Goal: Information Seeking & Learning: Learn about a topic

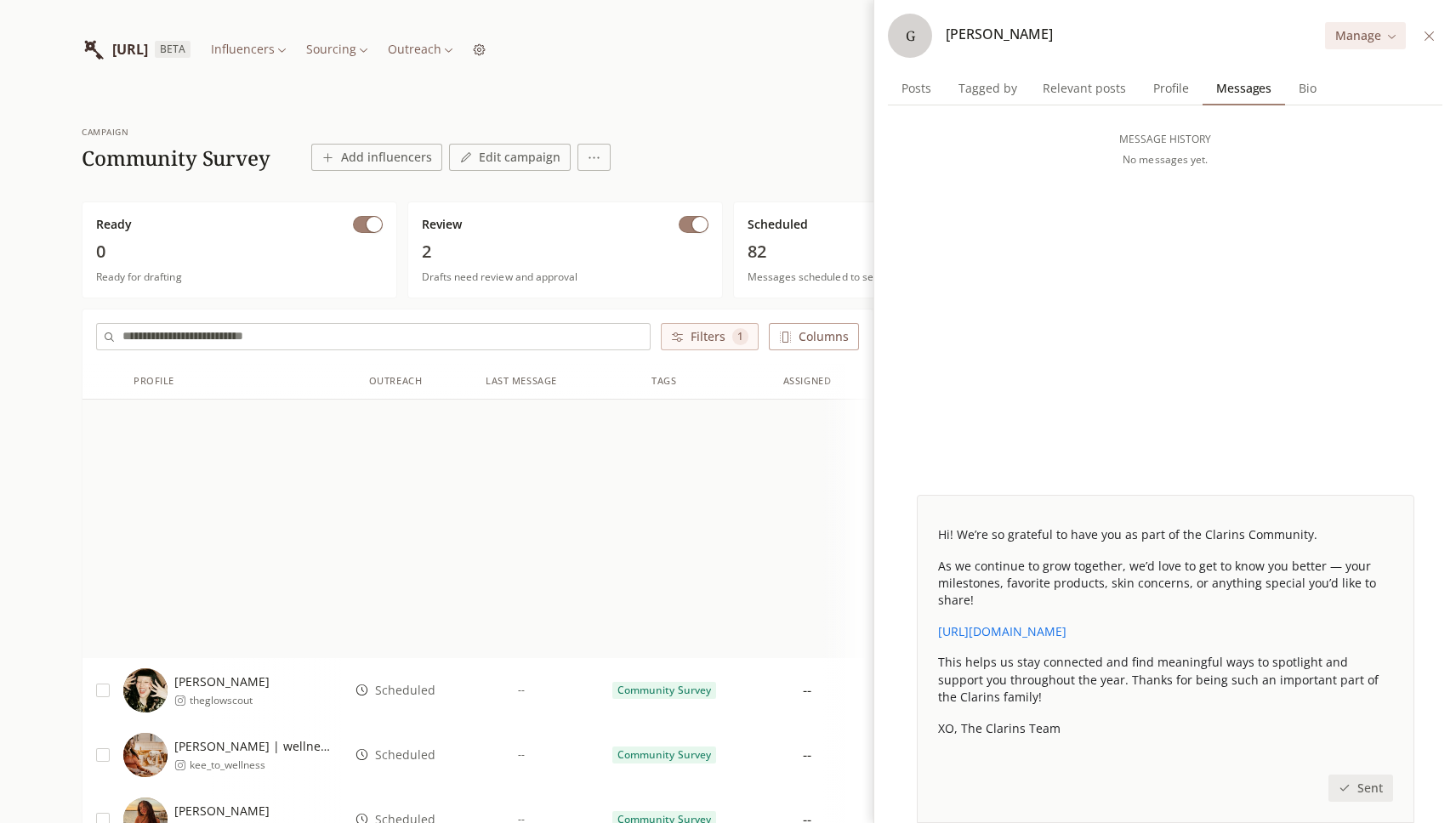
scroll to position [1251, 0]
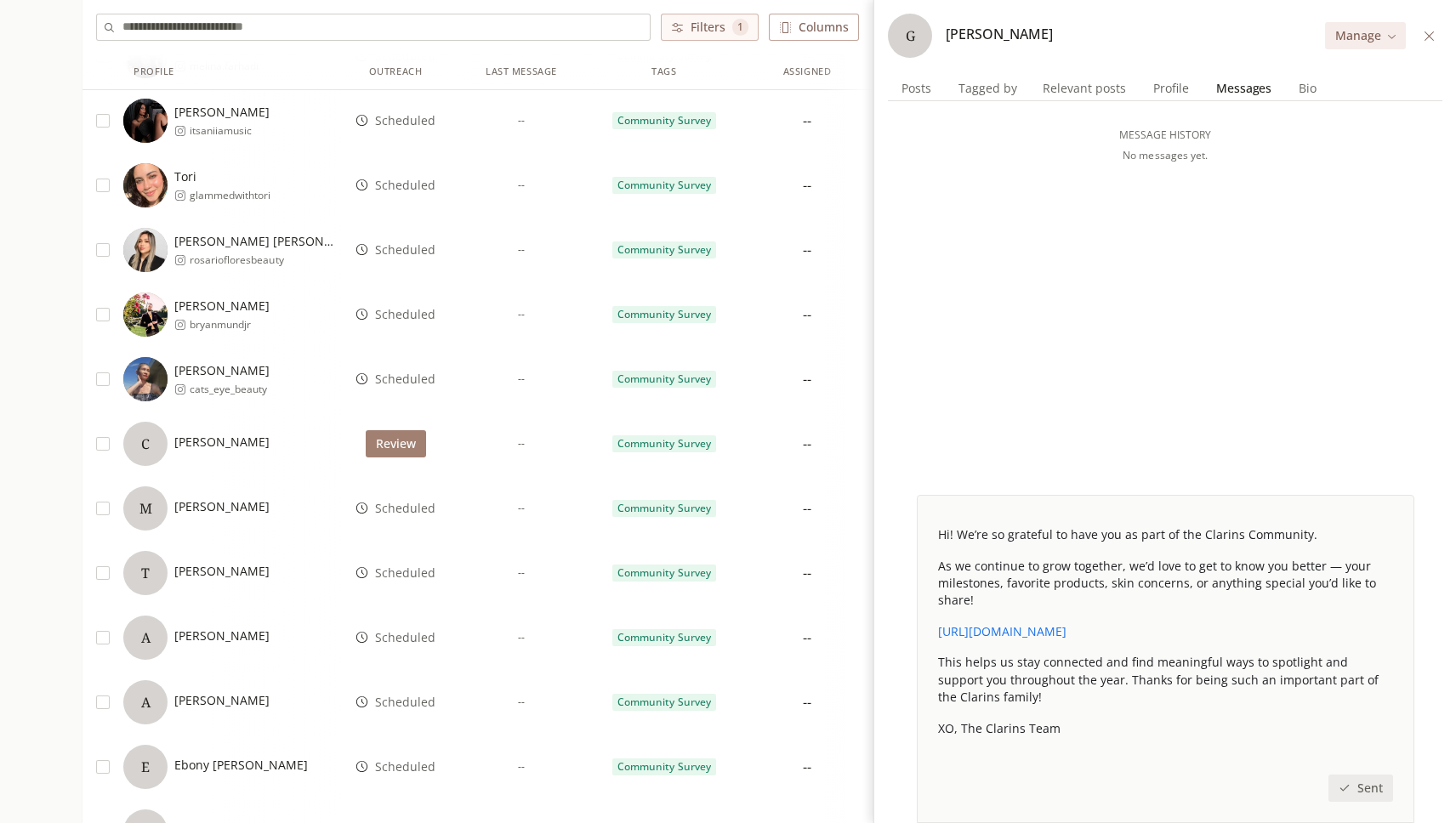
scroll to position [1338, 0]
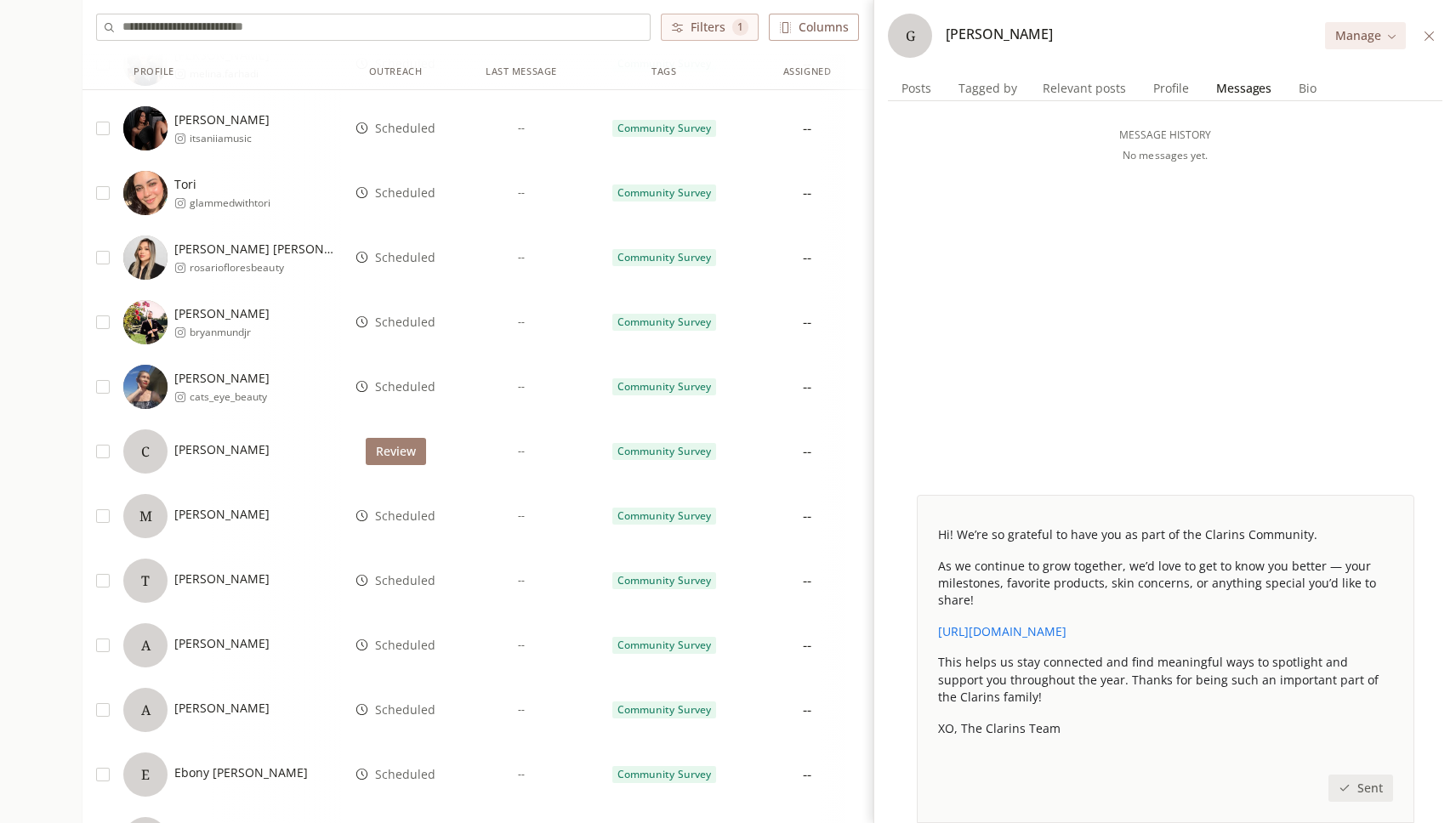
click at [221, 534] on div "M [PERSON_NAME]" at bounding box center [196, 516] width 146 height 44
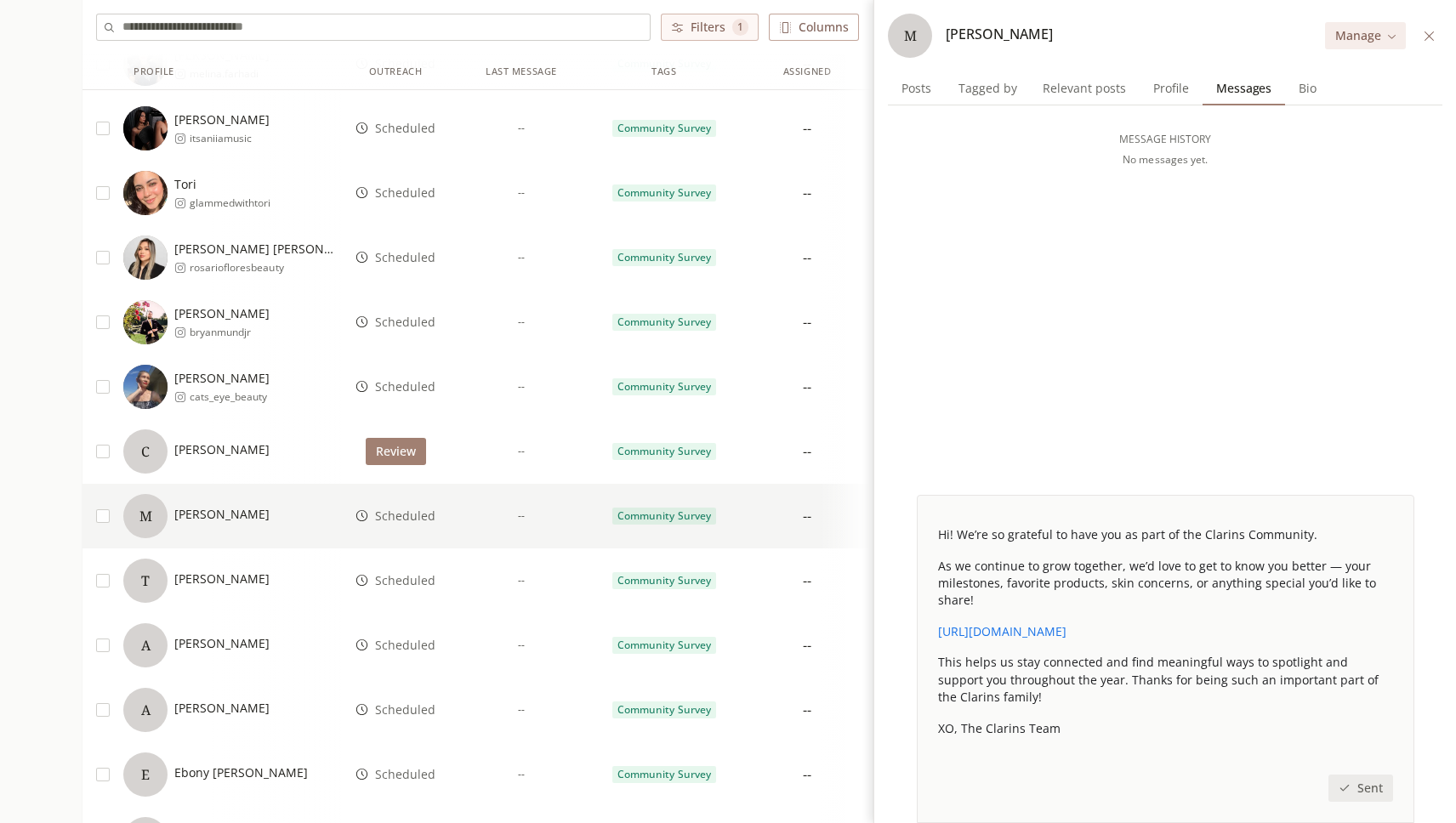
click at [1166, 101] on button "Profile Profile" at bounding box center [1170, 88] width 64 height 34
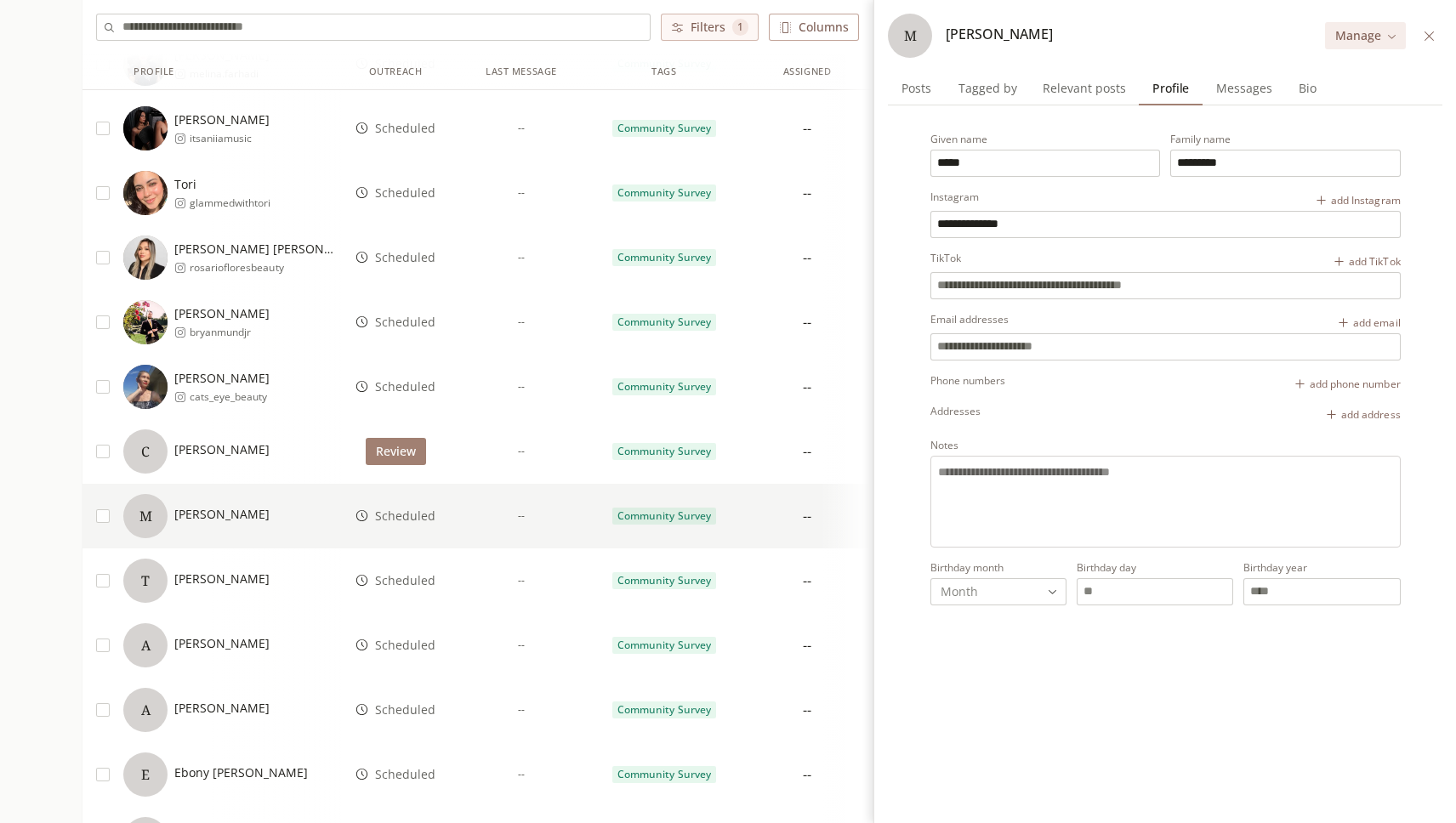
drag, startPoint x: 1074, startPoint y: 221, endPoint x: 874, endPoint y: 221, distance: 200.0
click at [874, 221] on div "**********" at bounding box center [1165, 412] width 583 height 823
click at [241, 578] on span "[PERSON_NAME]" at bounding box center [222, 579] width 95 height 17
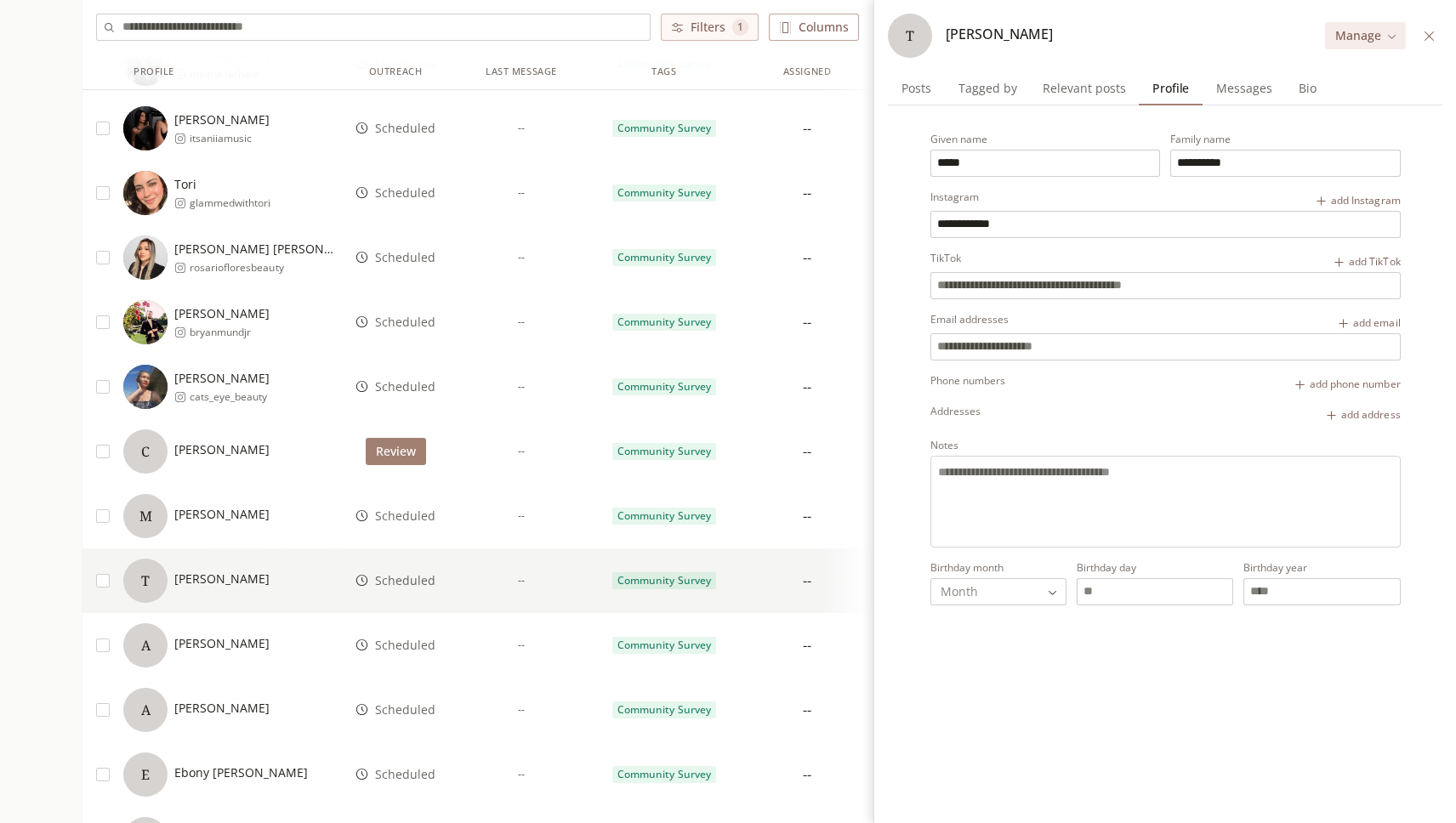
drag, startPoint x: 1038, startPoint y: 223, endPoint x: 843, endPoint y: 223, distance: 195.0
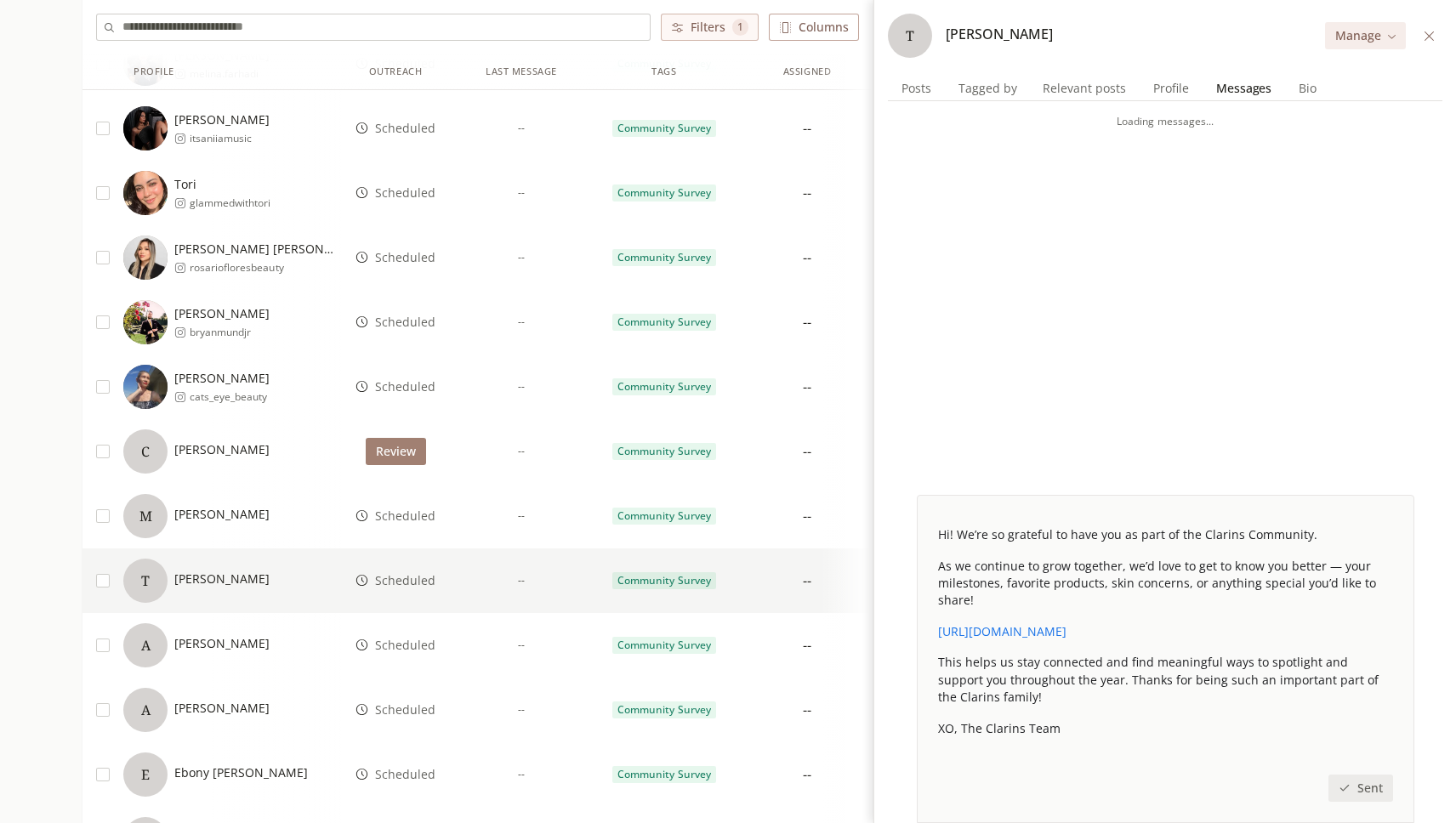
click at [1231, 96] on span "Messages" at bounding box center [1244, 89] width 68 height 24
click at [1178, 94] on span "Profile" at bounding box center [1171, 89] width 49 height 24
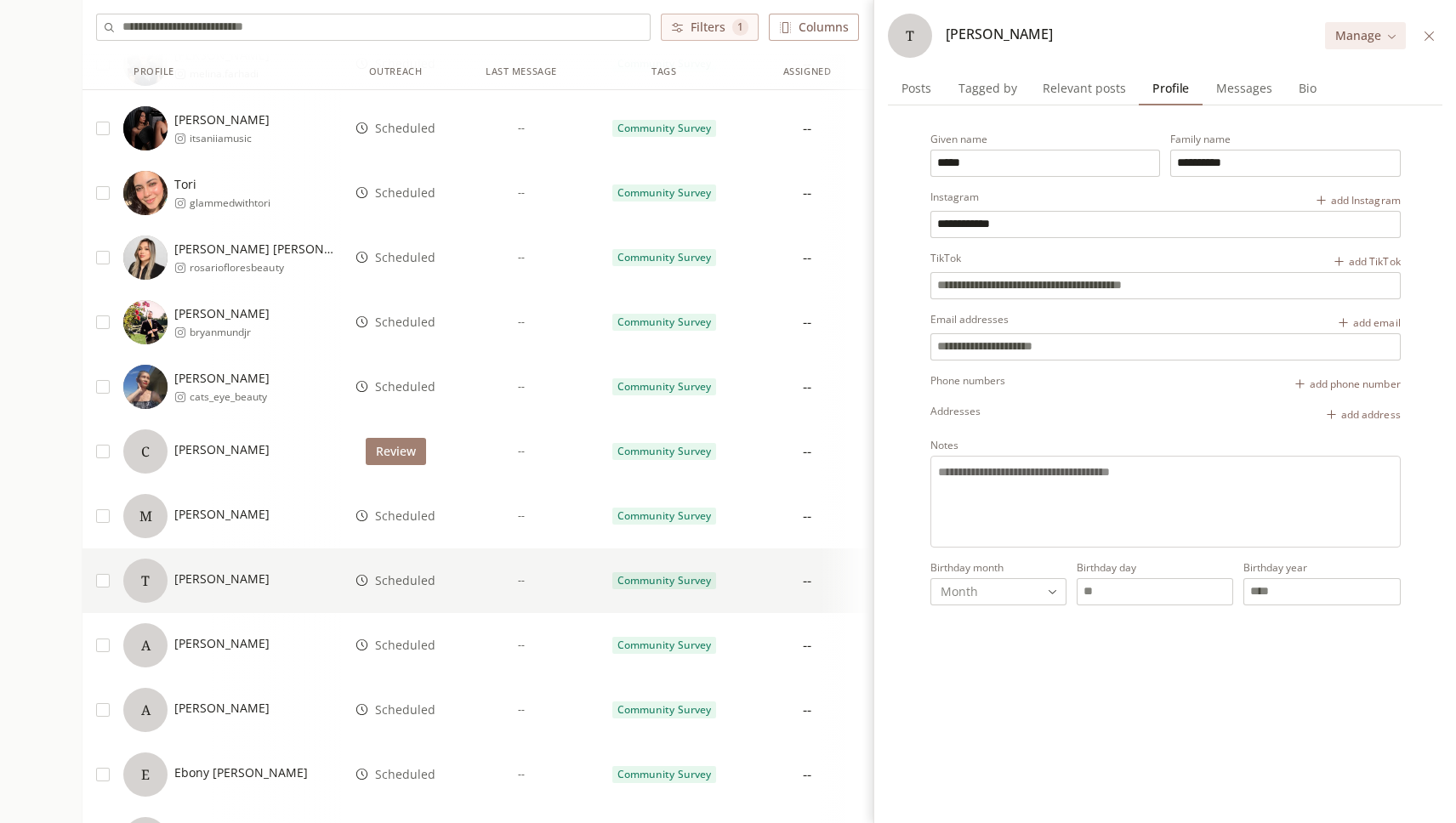
click at [259, 531] on div "M [PERSON_NAME]" at bounding box center [196, 516] width 146 height 44
type input "*****"
type input "*********"
type input "**********"
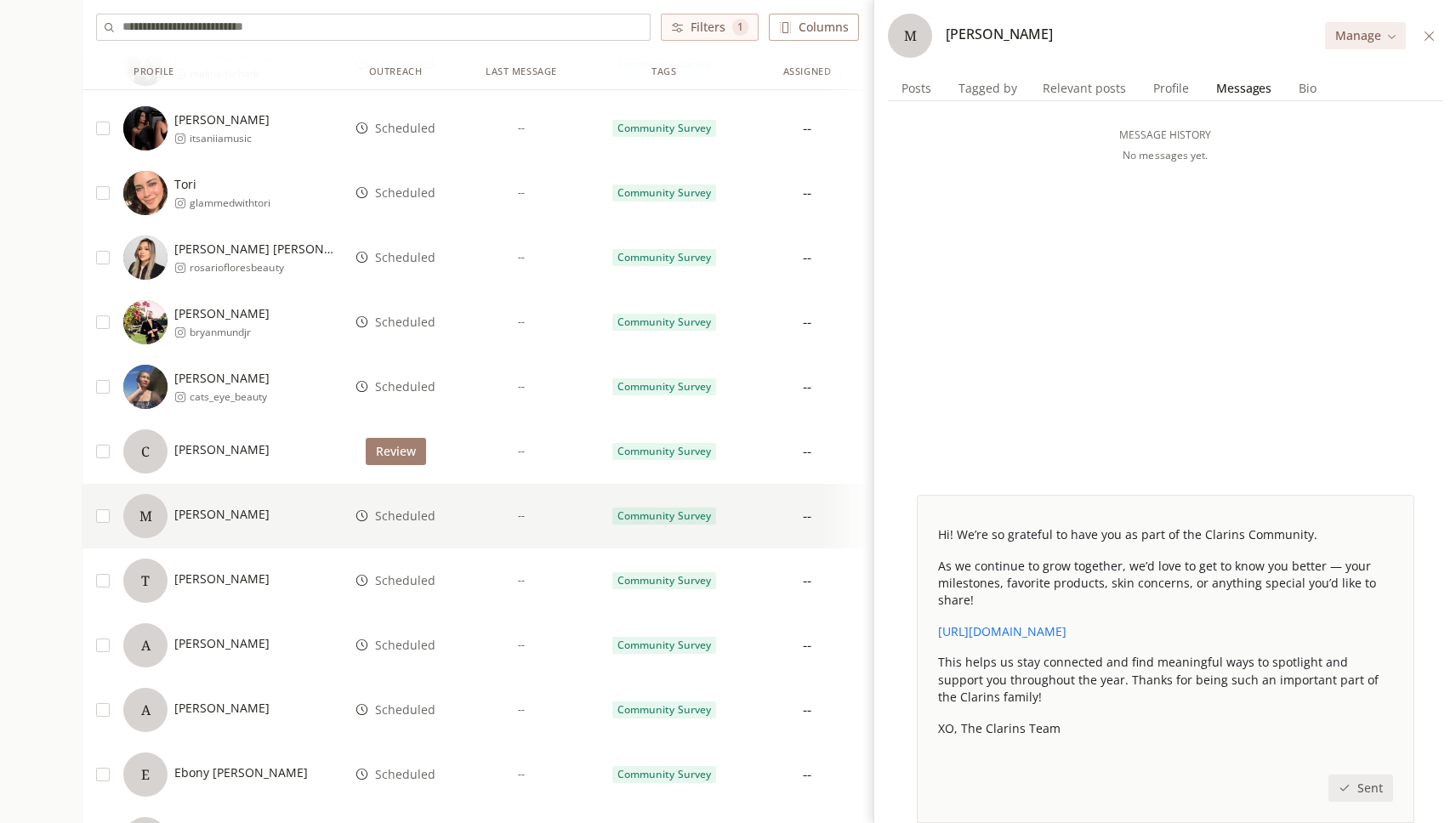
click at [1228, 91] on span "Messages" at bounding box center [1244, 89] width 68 height 24
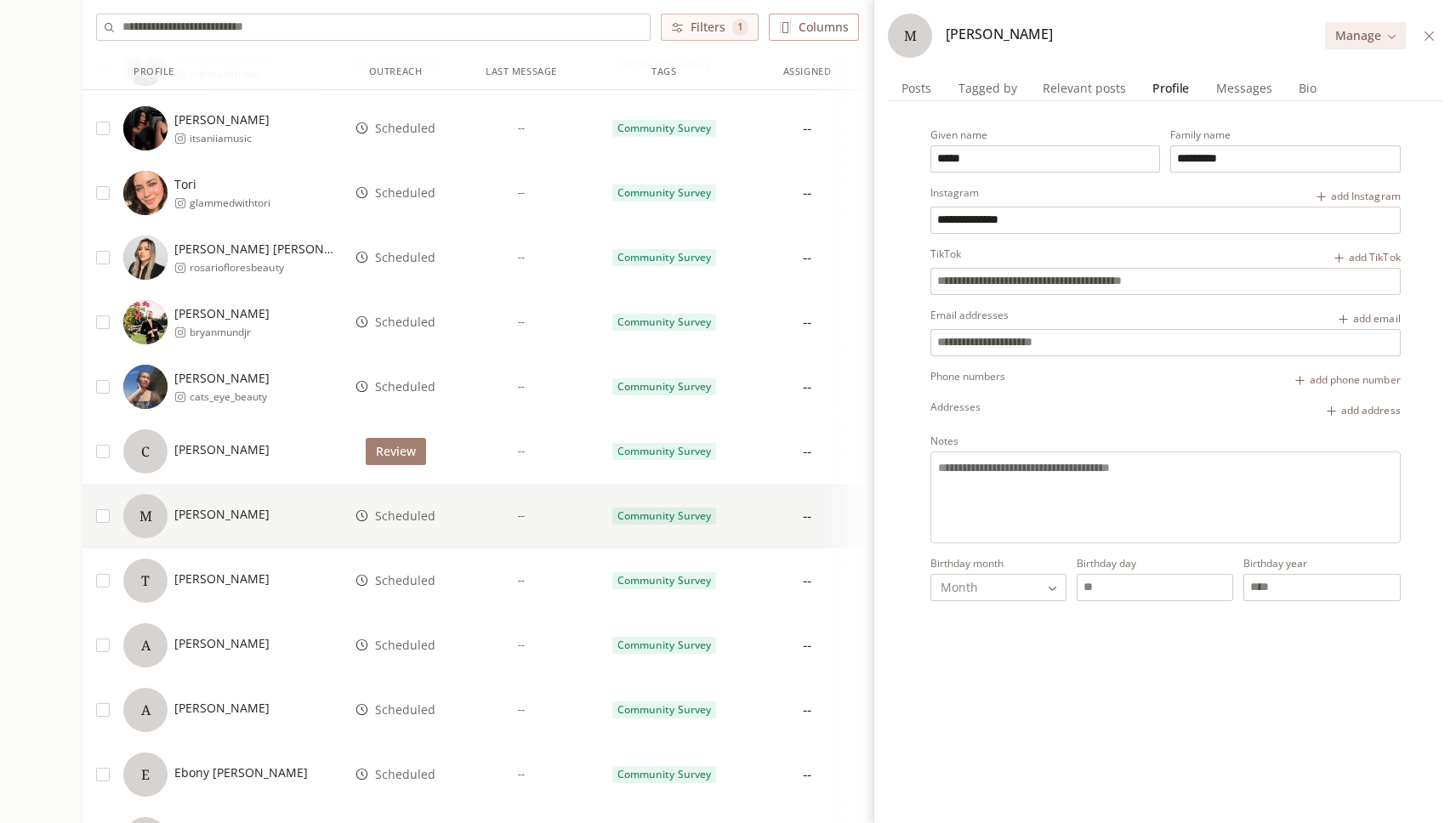
click at [1159, 94] on span "Profile" at bounding box center [1171, 89] width 50 height 24
click at [1222, 103] on div "**********" at bounding box center [1166, 447] width 555 height 752
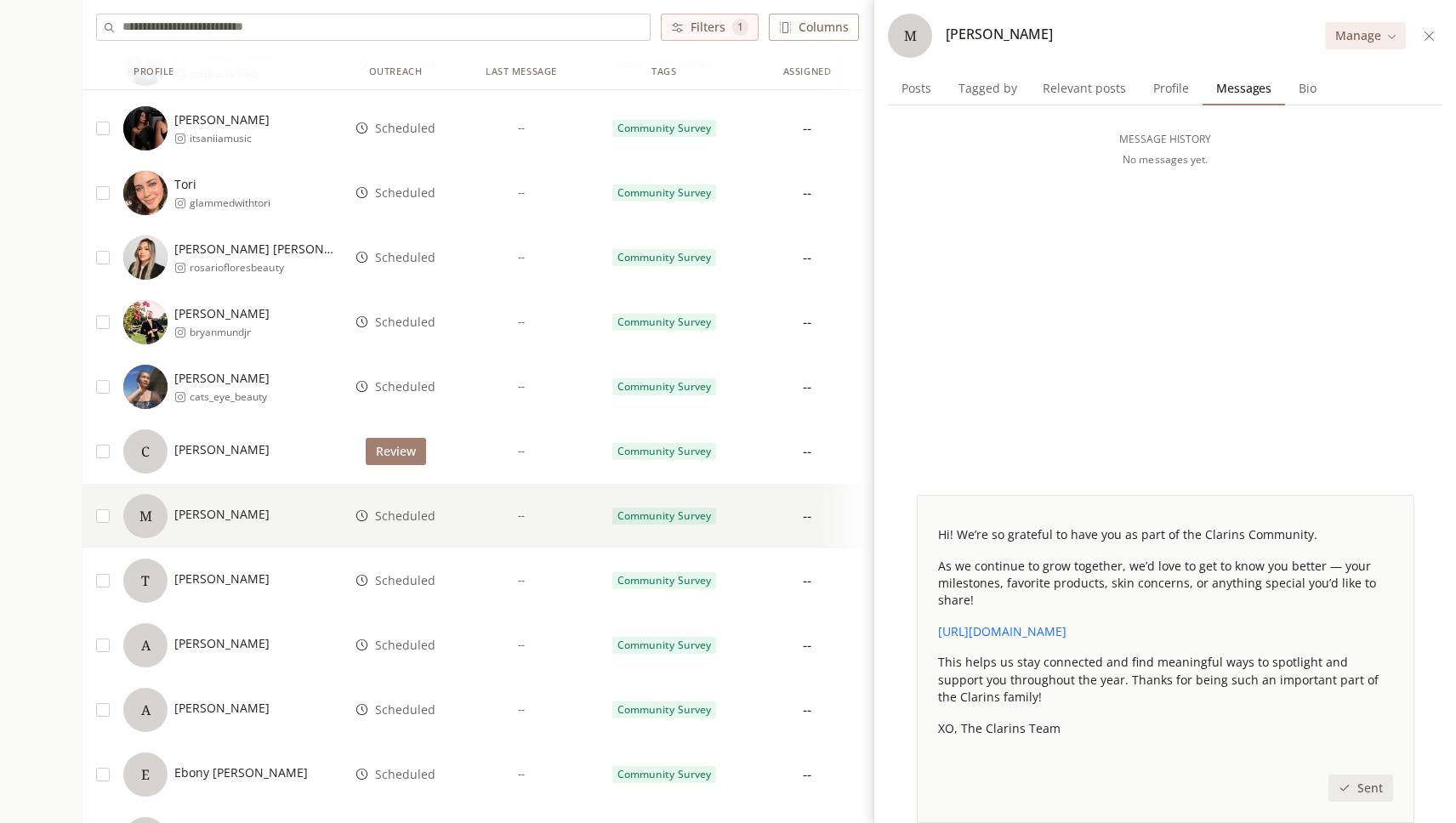
click at [265, 466] on div "C [PERSON_NAME]" at bounding box center [196, 451] width 146 height 44
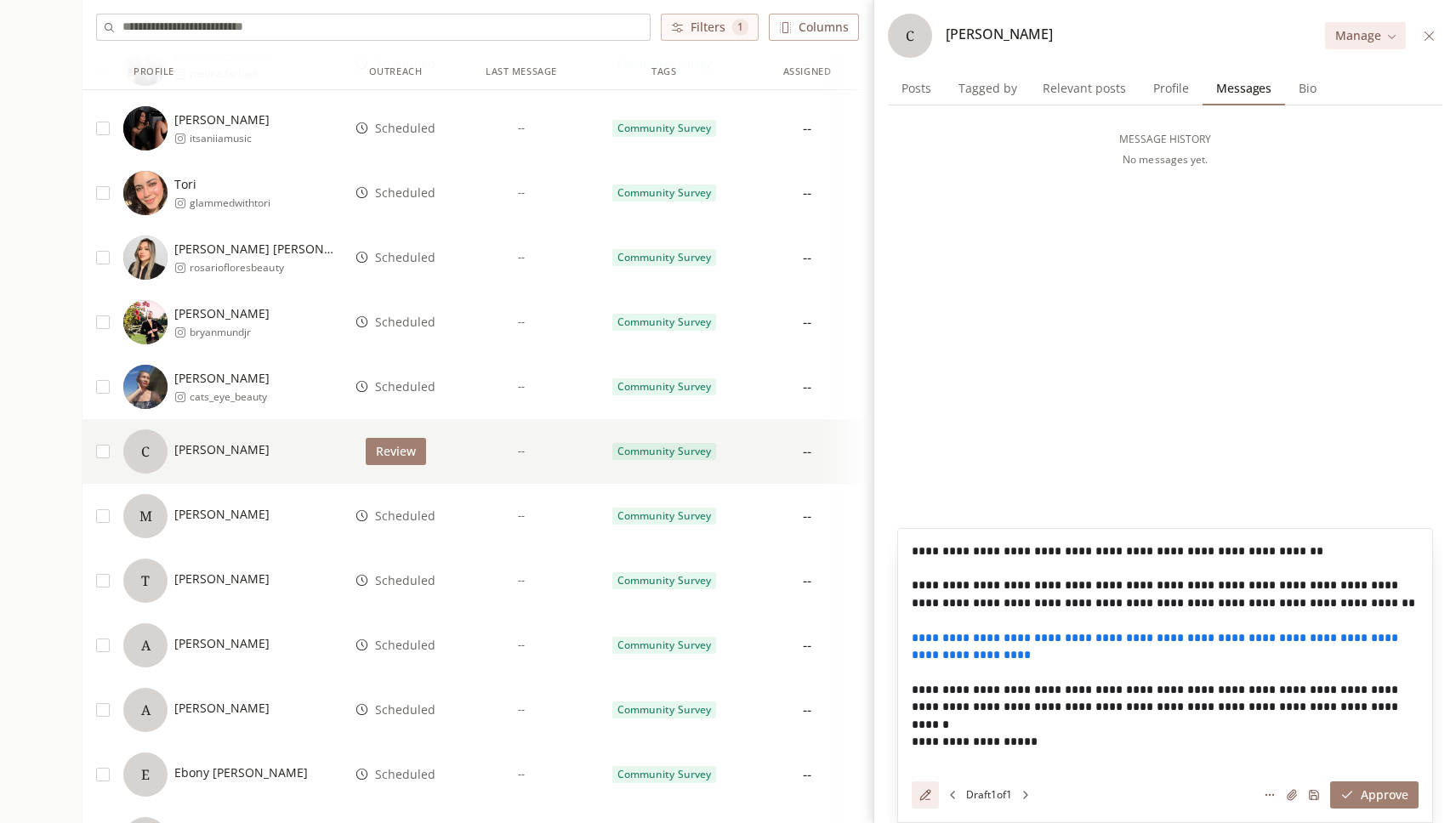
click at [258, 501] on div "M [PERSON_NAME]" at bounding box center [196, 516] width 146 height 44
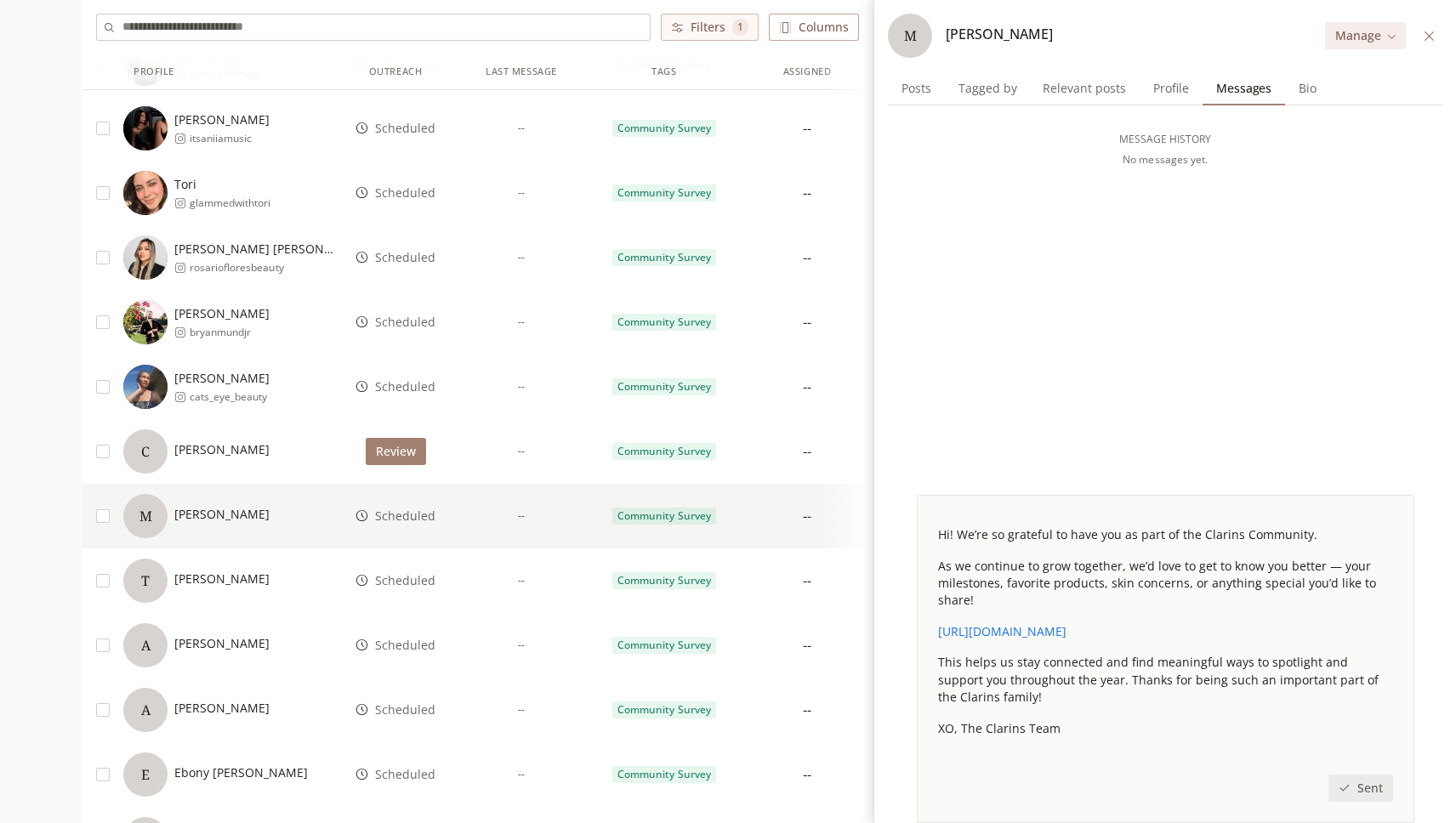
click at [250, 571] on span "[PERSON_NAME]" at bounding box center [222, 579] width 95 height 17
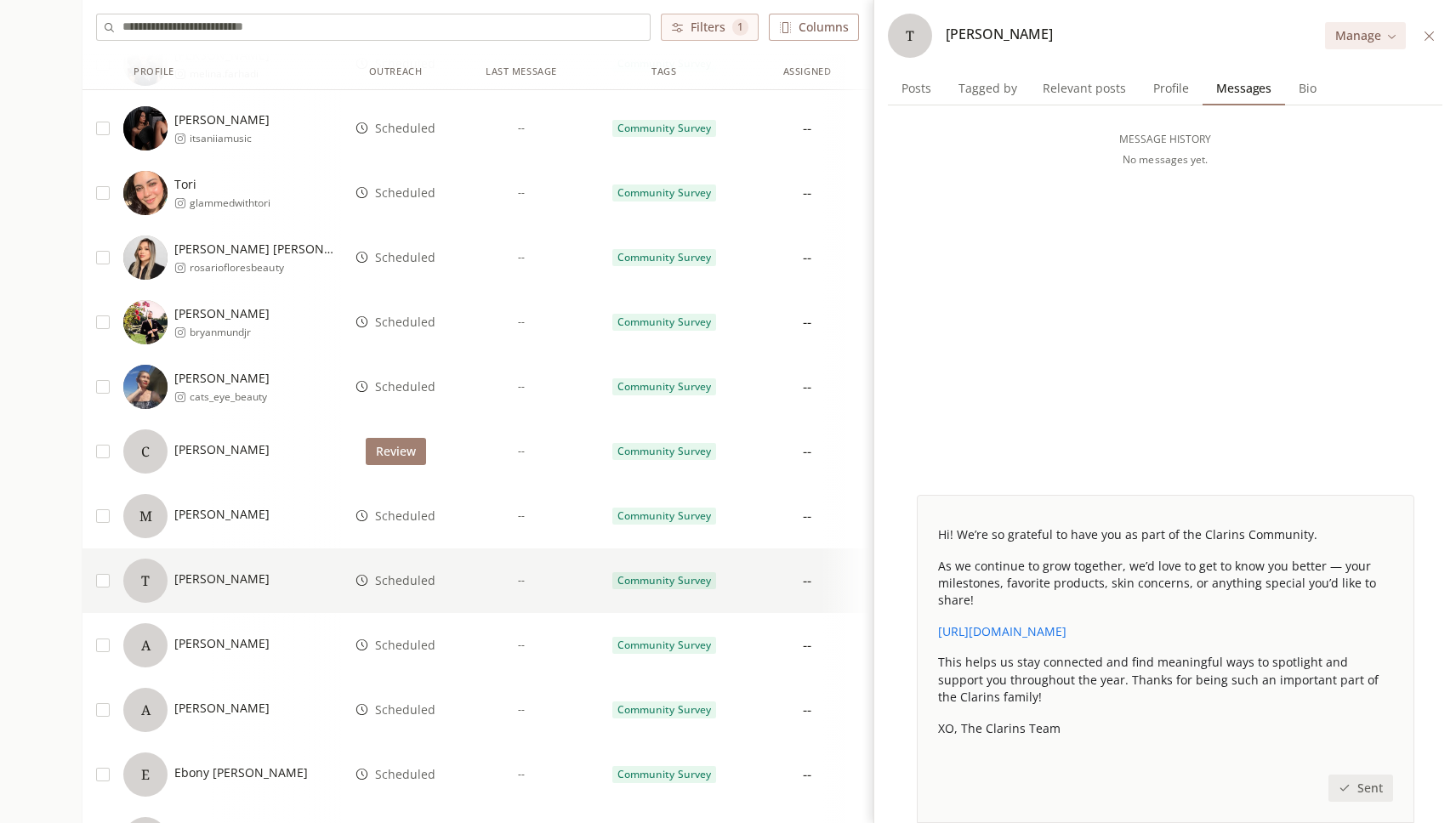
click at [238, 633] on div "A [PERSON_NAME]" at bounding box center [231, 645] width 217 height 44
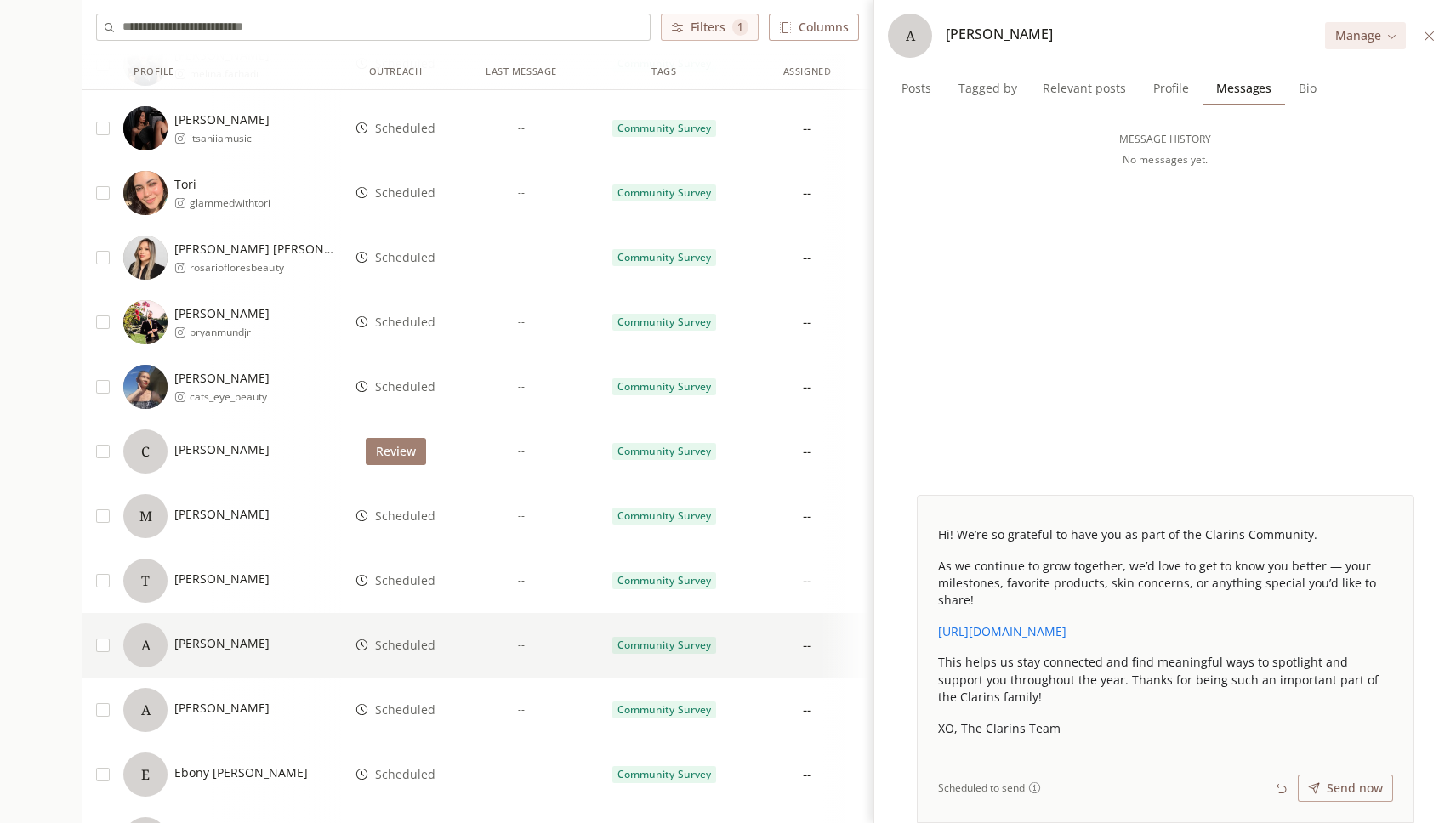
click at [232, 694] on div "A [PERSON_NAME]" at bounding box center [196, 710] width 146 height 44
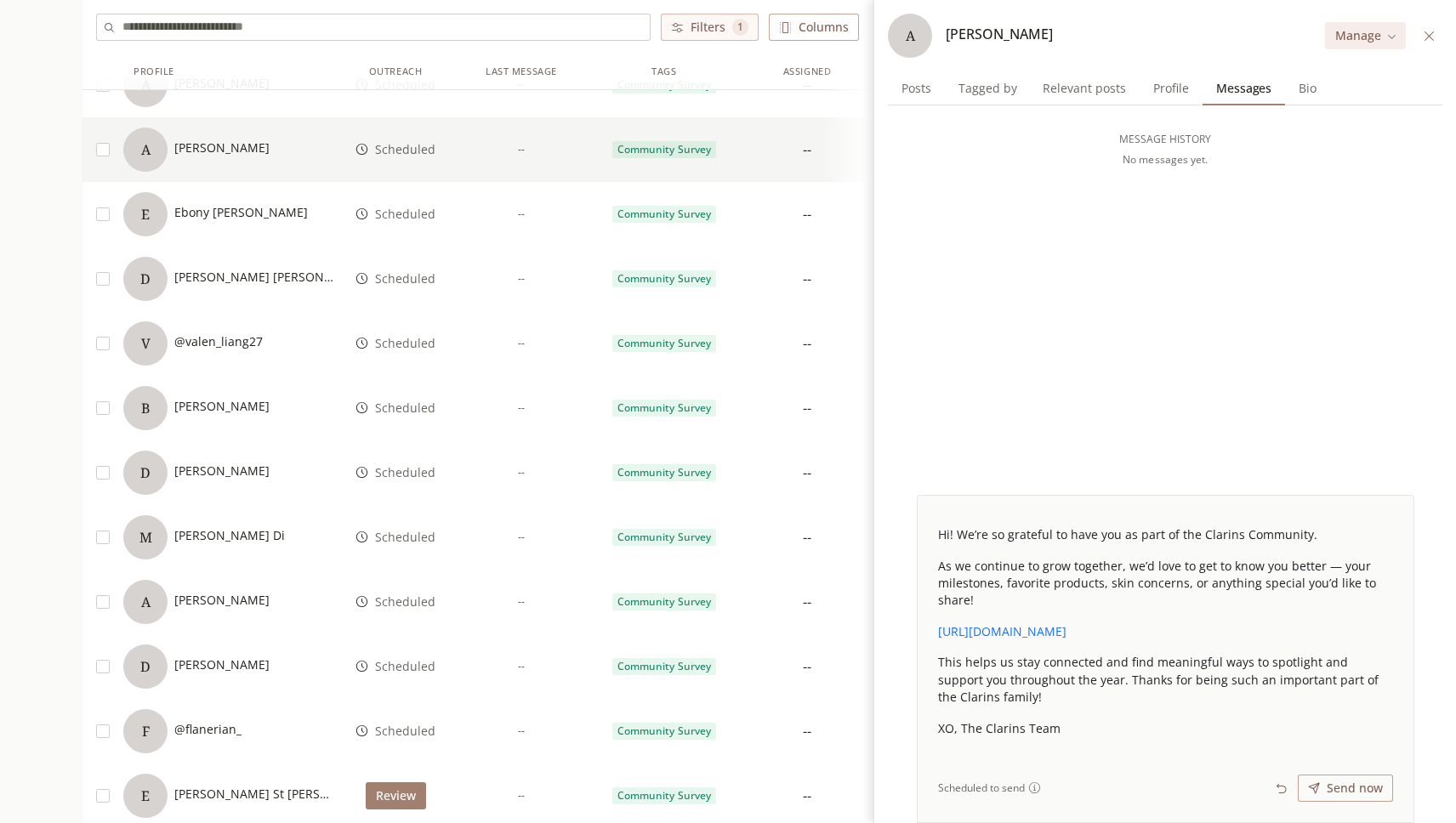
scroll to position [2018, 0]
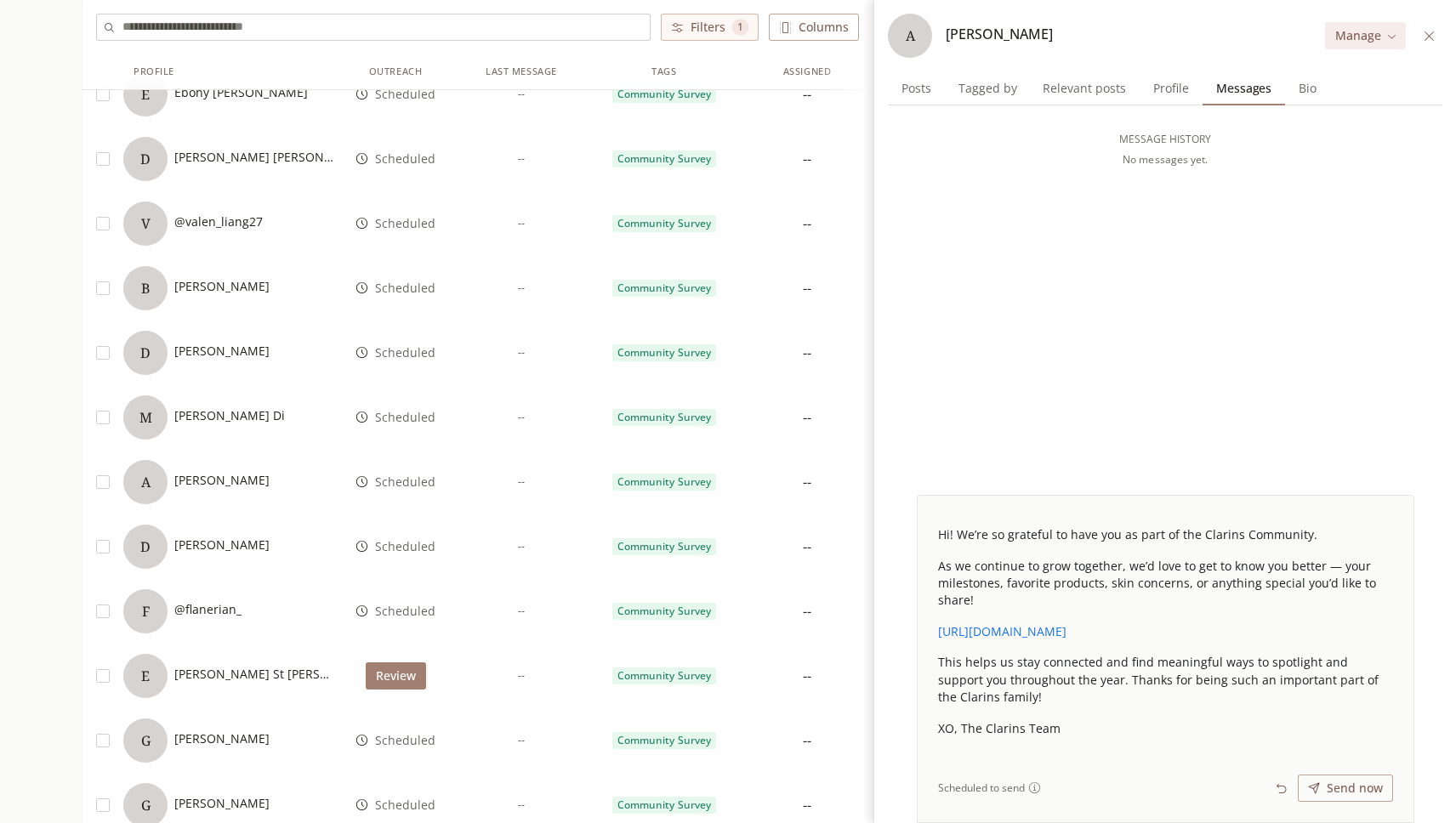
click at [319, 216] on div "V @valen_liang27" at bounding box center [231, 224] width 217 height 44
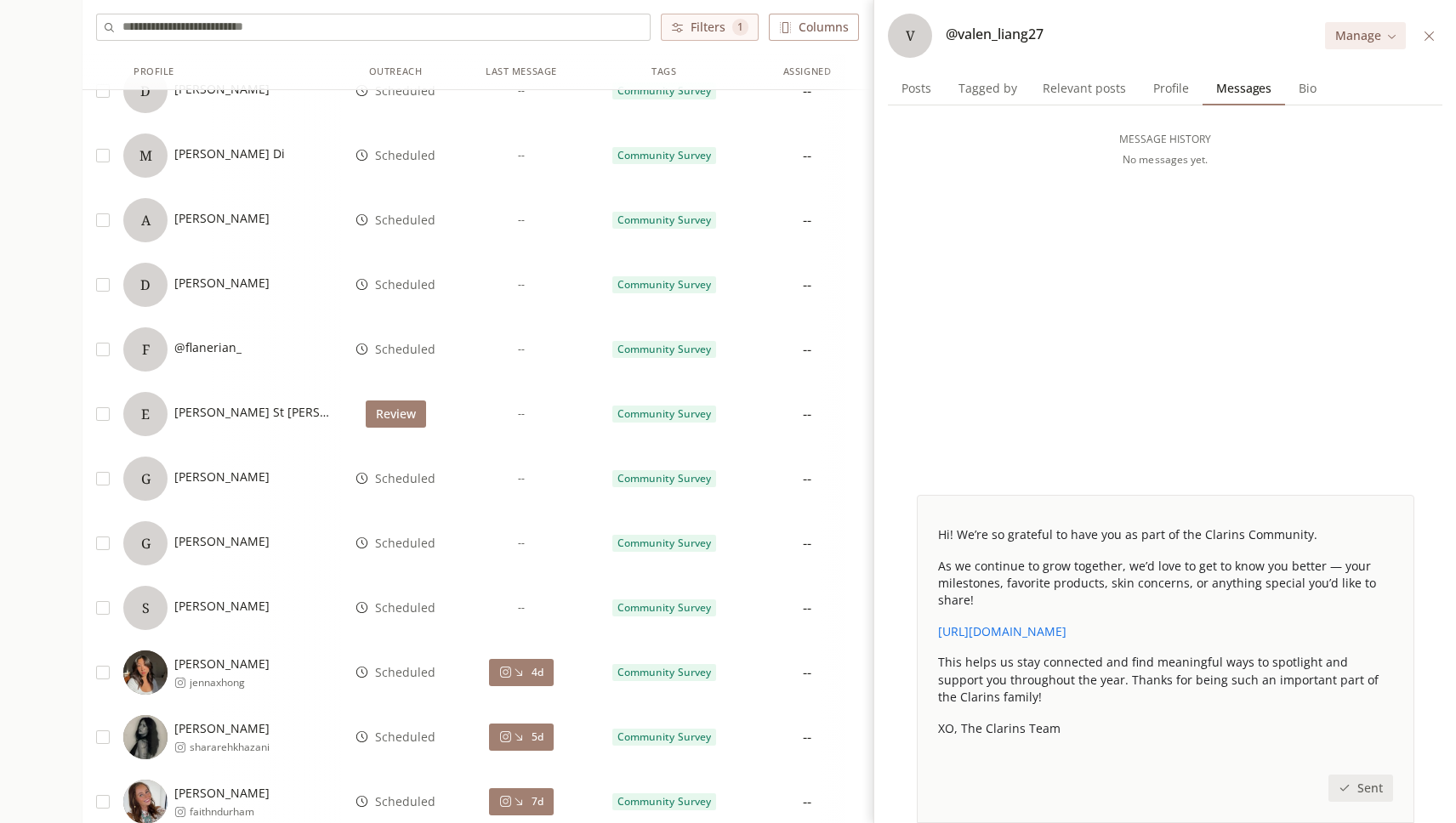
scroll to position [2280, 0]
click at [247, 326] on div "F @flanerian_" at bounding box center [231, 349] width 217 height 44
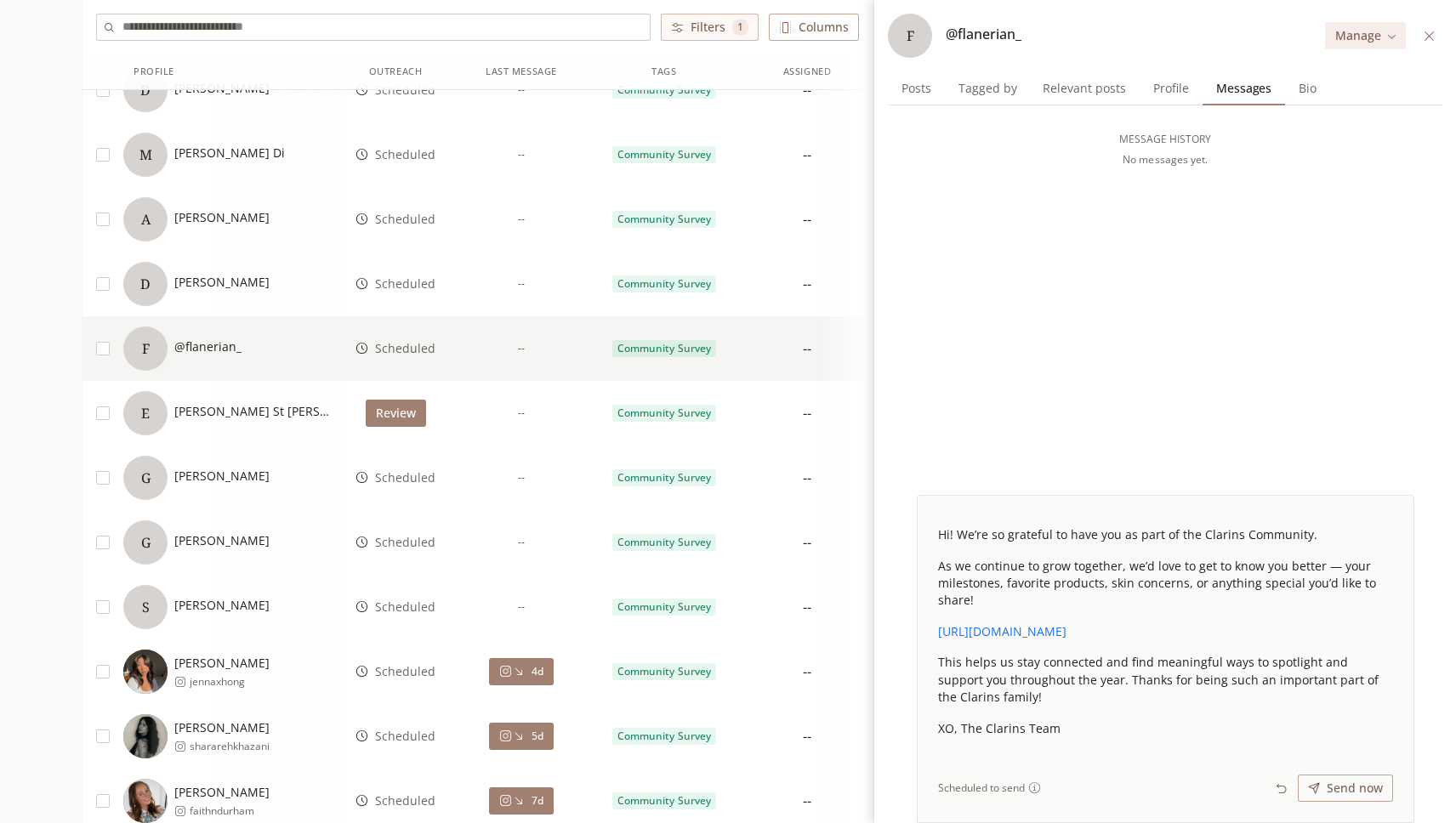
click at [265, 412] on span "[PERSON_NAME] St [PERSON_NAME]" at bounding box center [254, 412] width 160 height 17
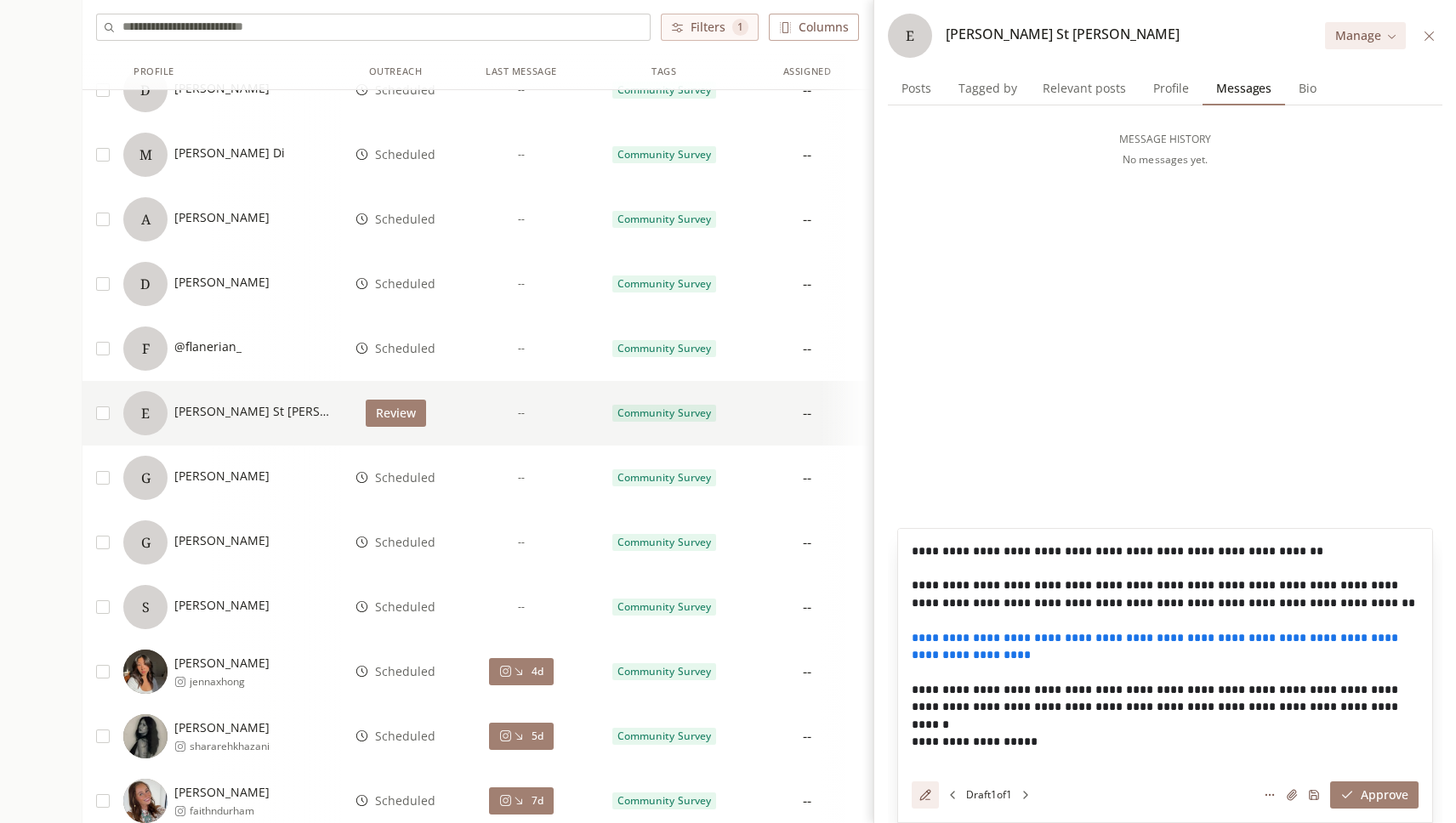
click at [262, 480] on div "G [PERSON_NAME]" at bounding box center [231, 478] width 217 height 44
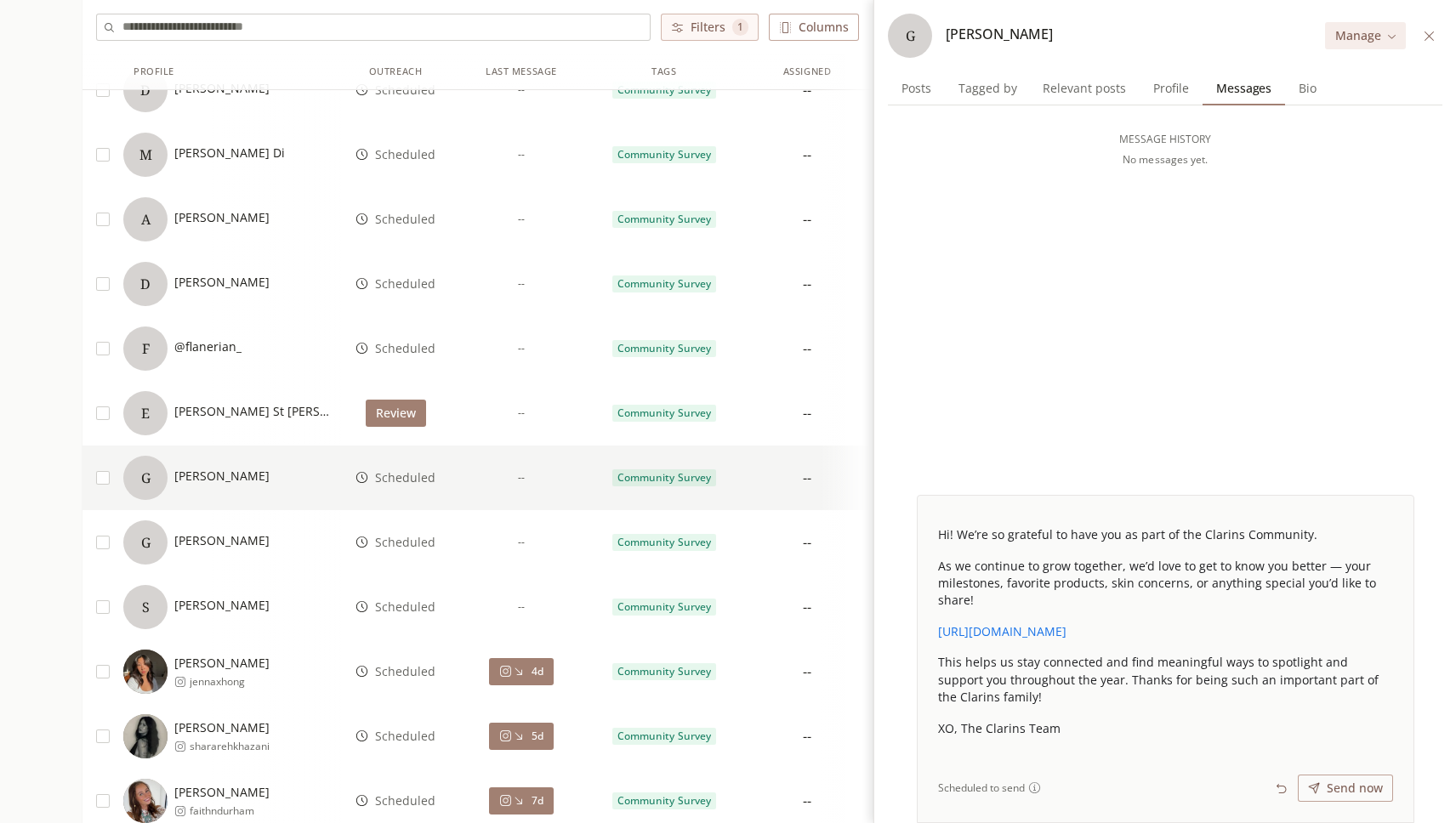
click at [260, 552] on div "G [PERSON_NAME]" at bounding box center [231, 543] width 217 height 44
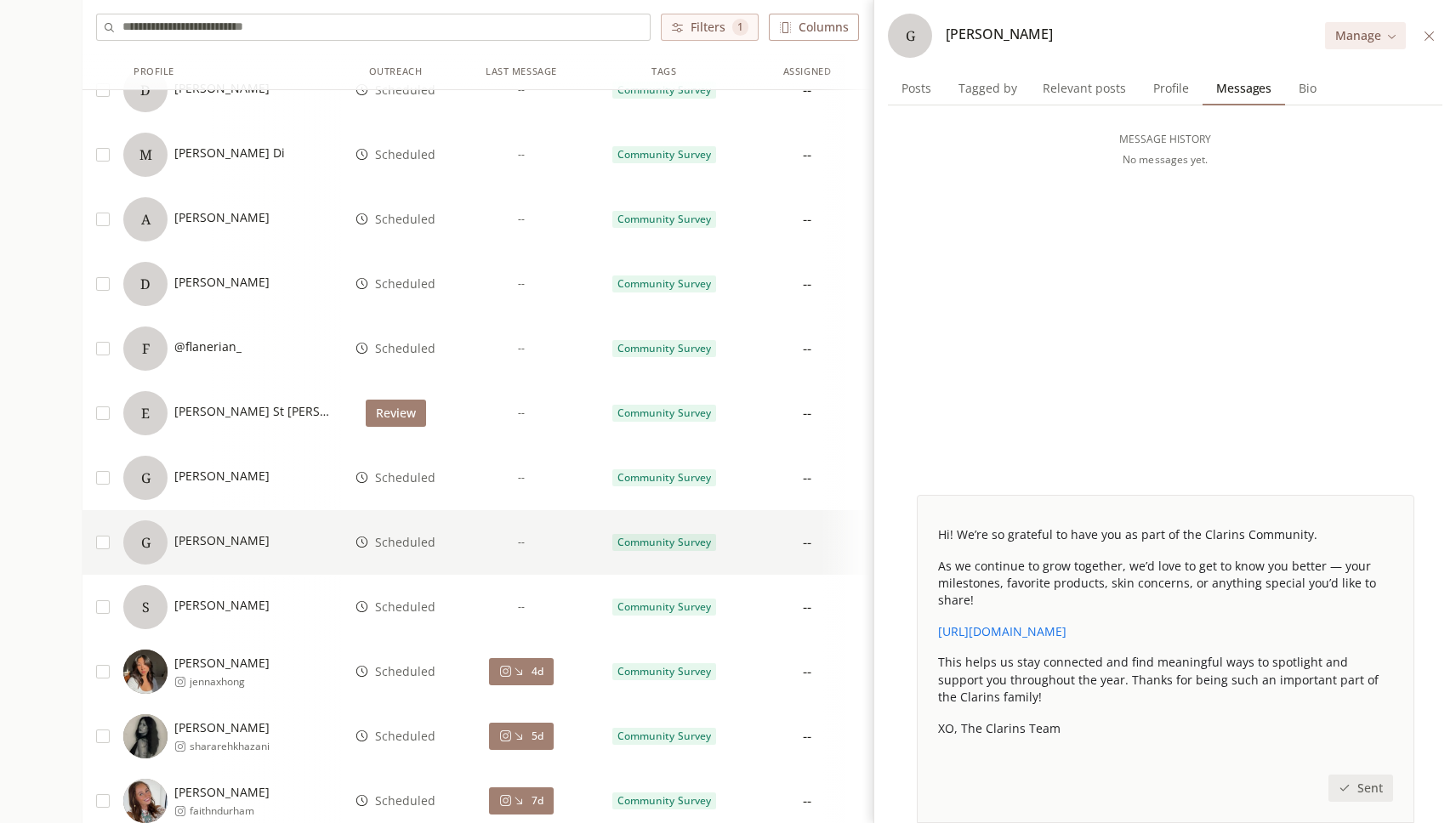
click at [264, 596] on div "S [PERSON_NAME]" at bounding box center [196, 608] width 146 height 44
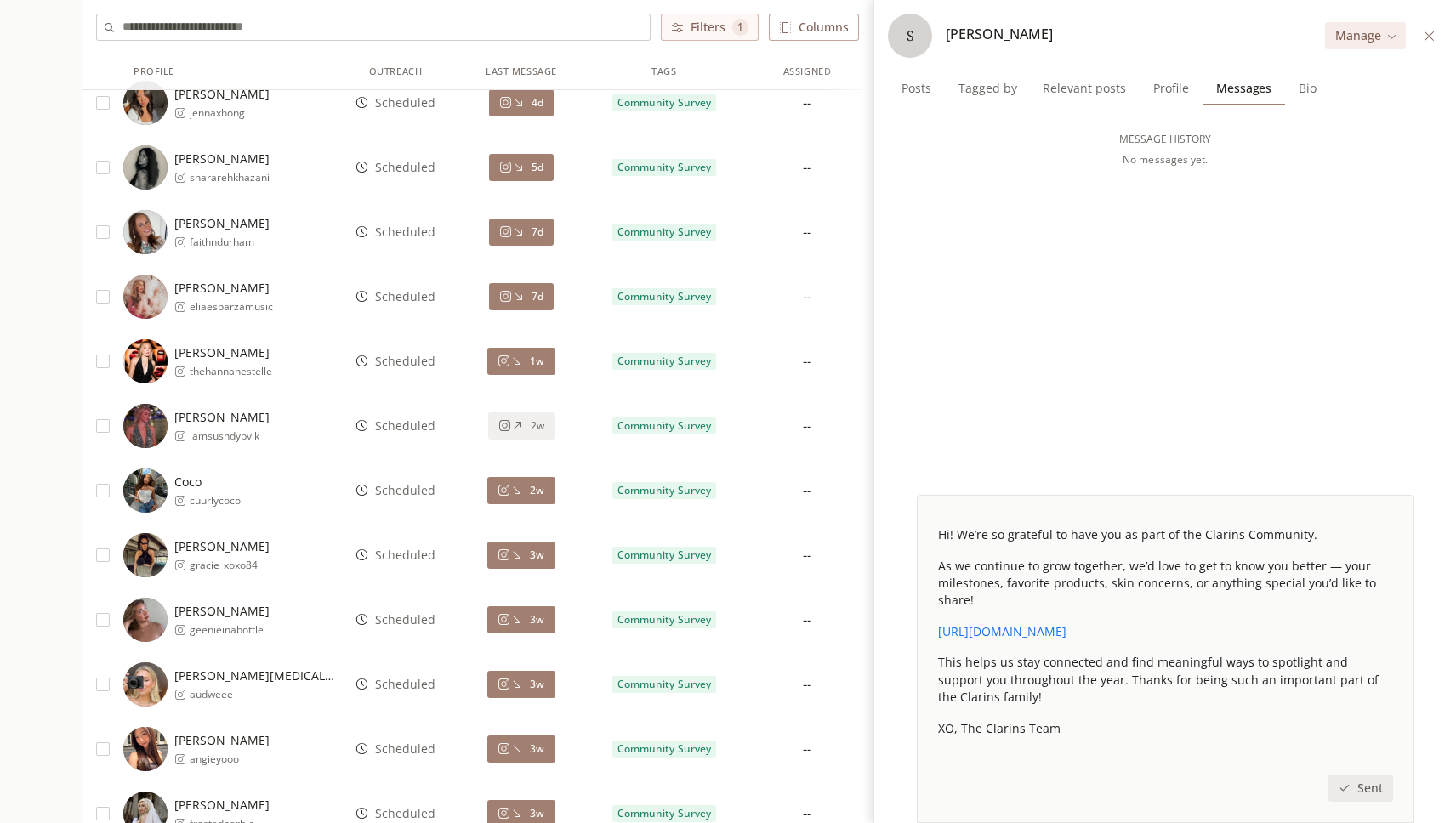
scroll to position [2597, 0]
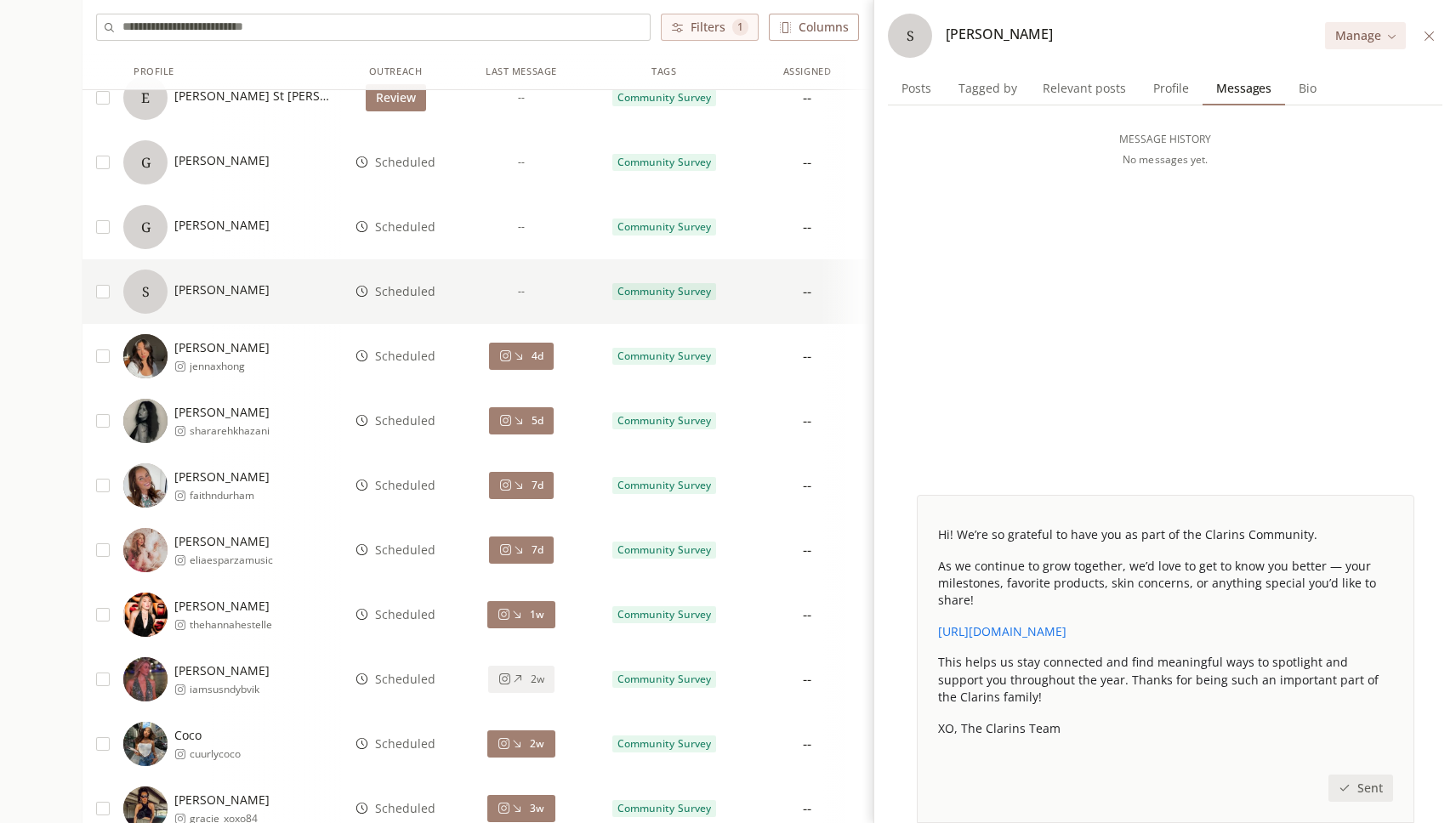
click at [414, 365] on div "Scheduled" at bounding box center [396, 356] width 109 height 65
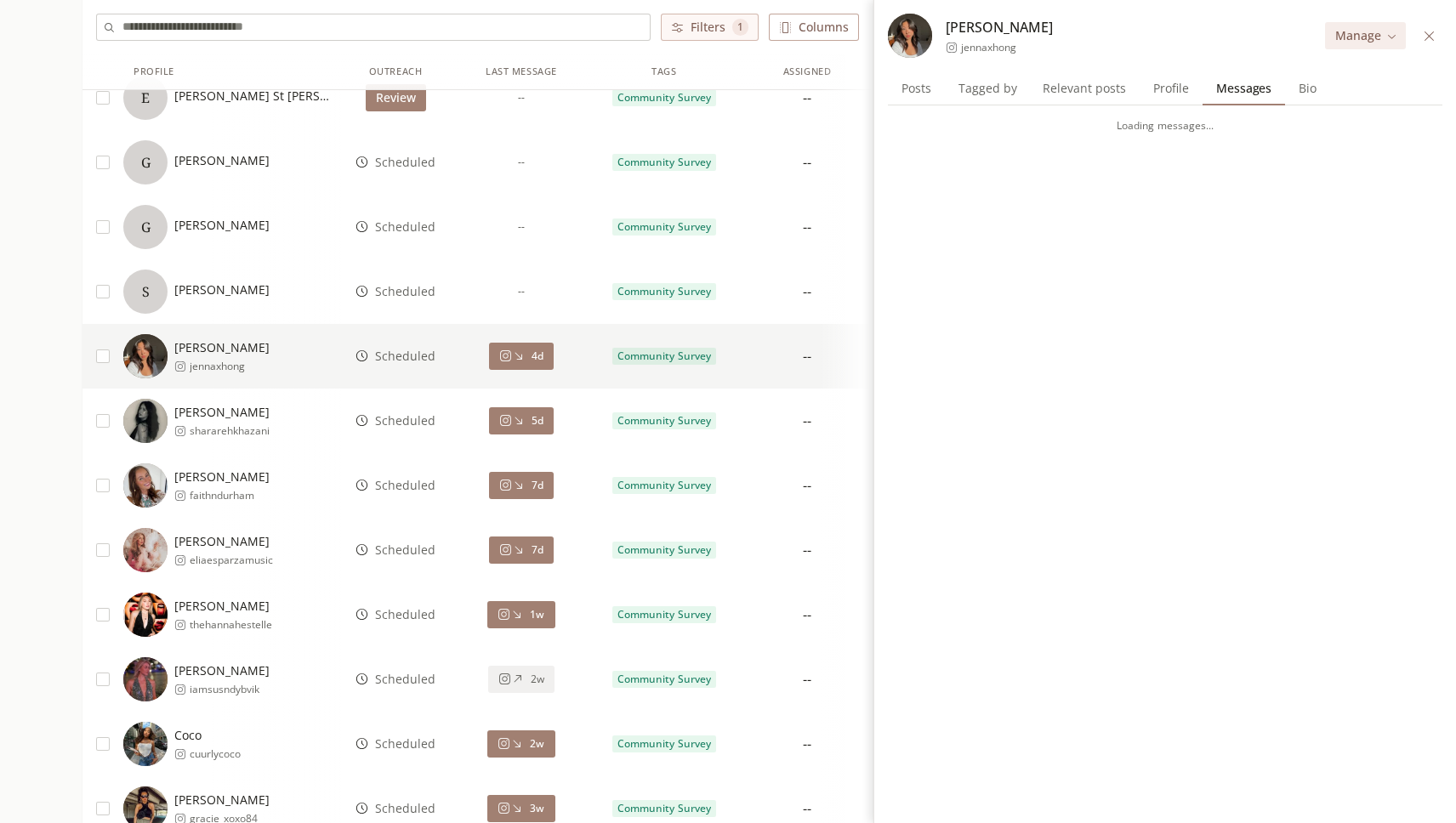
click at [532, 363] on button "4d" at bounding box center [522, 356] width 65 height 27
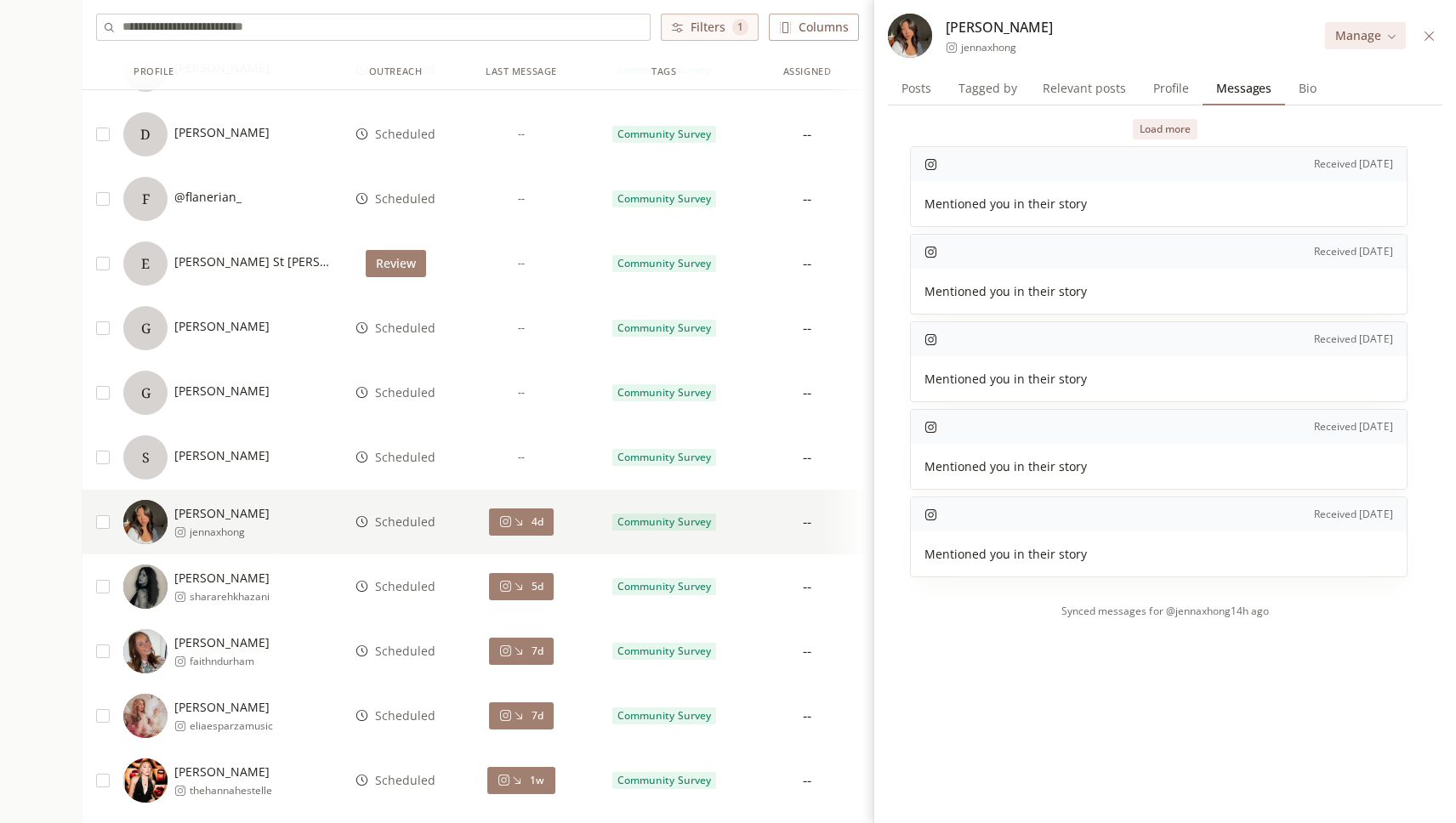
scroll to position [2439, 0]
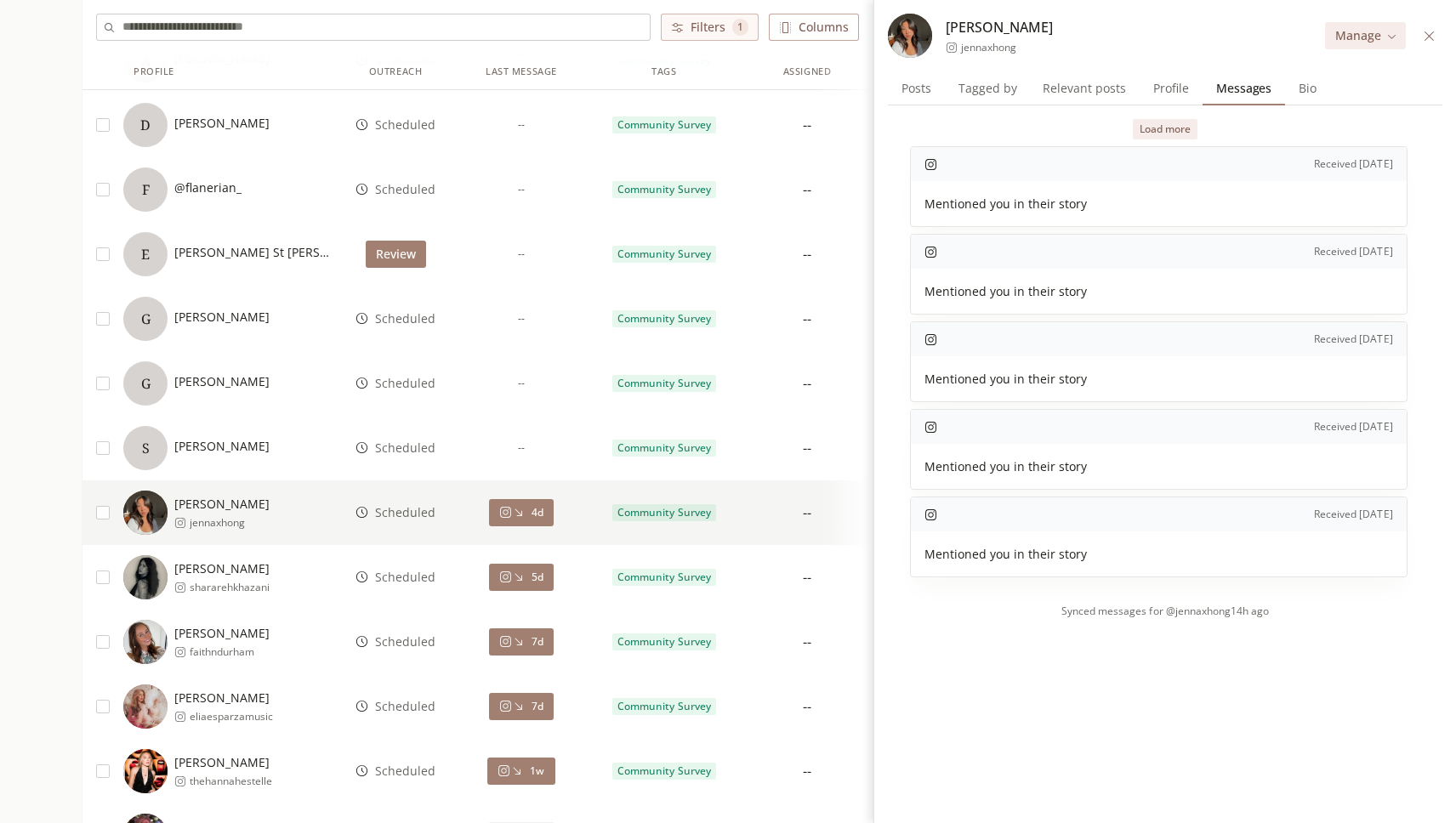
click at [519, 446] on span "--" at bounding box center [521, 448] width 6 height 14
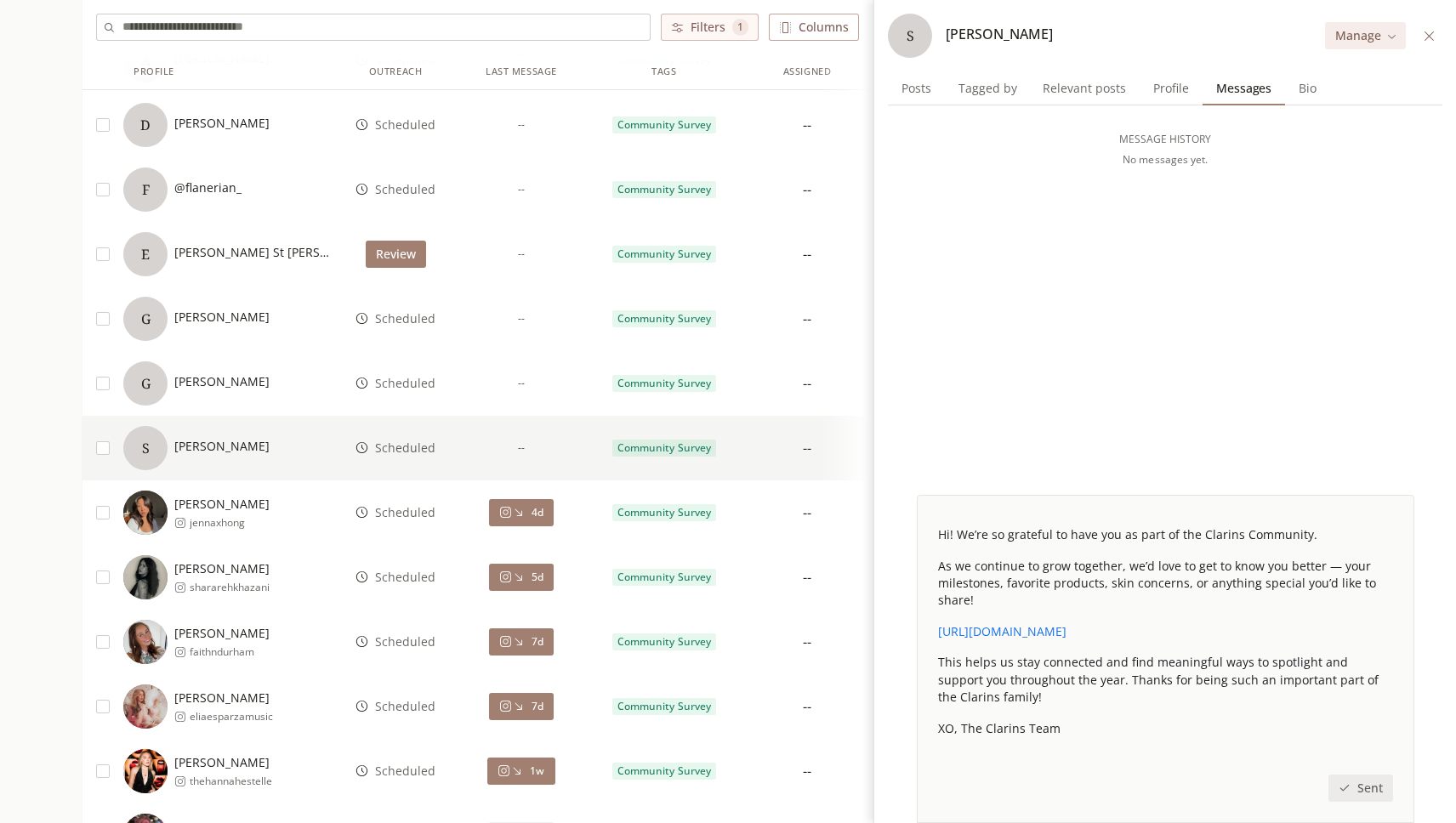
click at [527, 386] on div "--" at bounding box center [521, 384] width 142 height 65
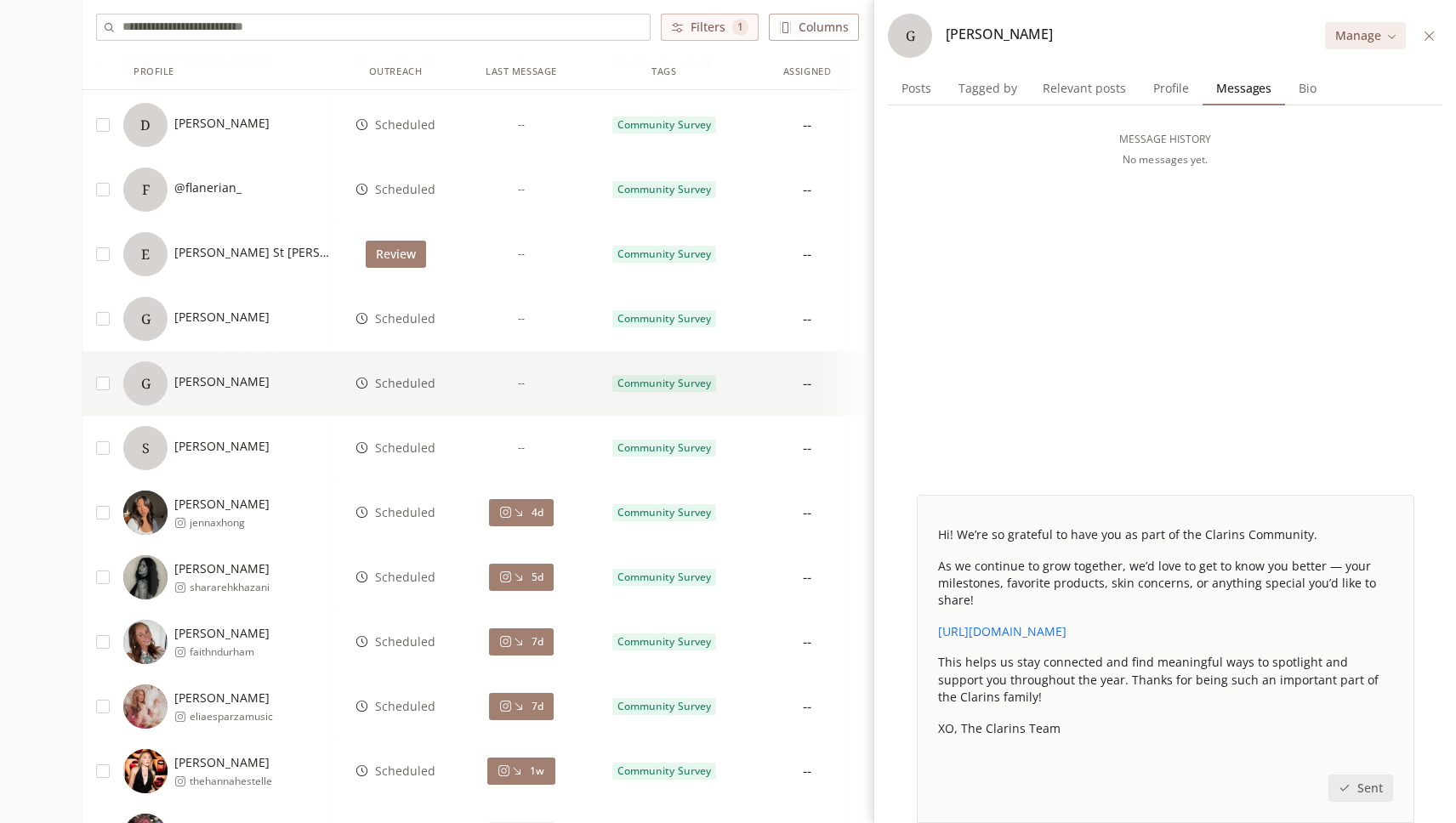
click at [529, 319] on div "--" at bounding box center [521, 319] width 142 height 65
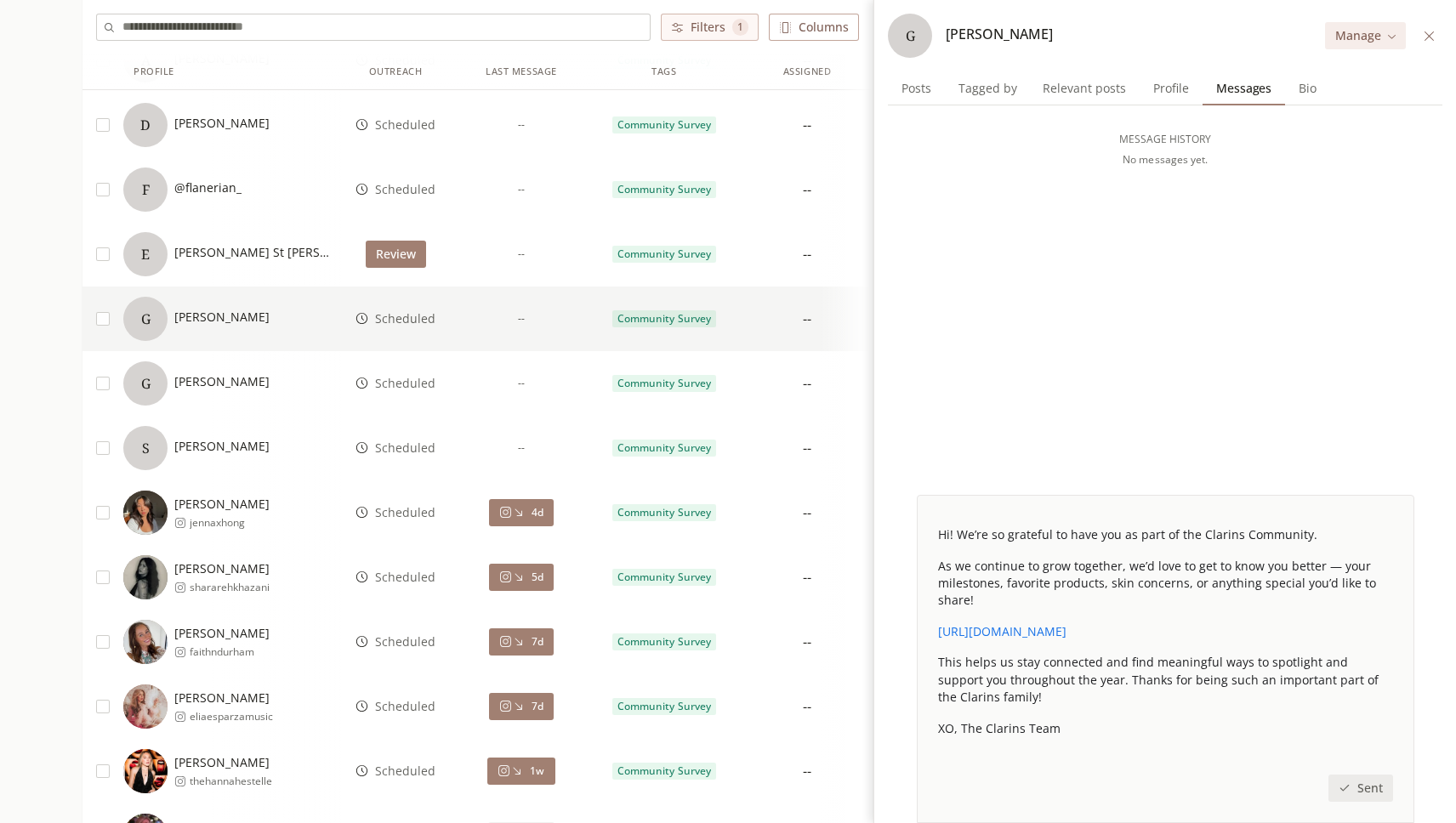
click at [525, 258] on div "--" at bounding box center [521, 254] width 142 height 65
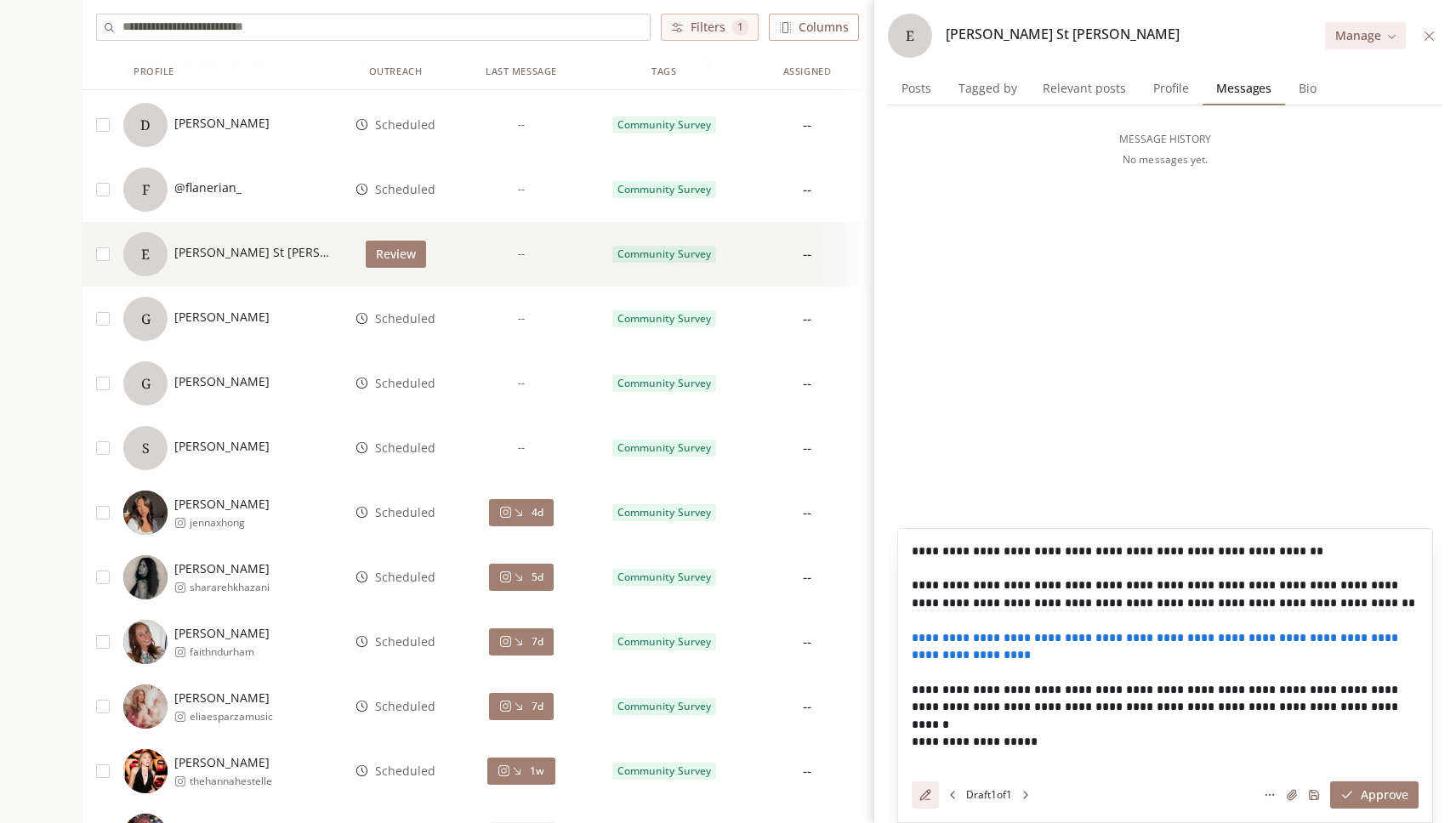
click at [520, 202] on div "--" at bounding box center [521, 190] width 142 height 65
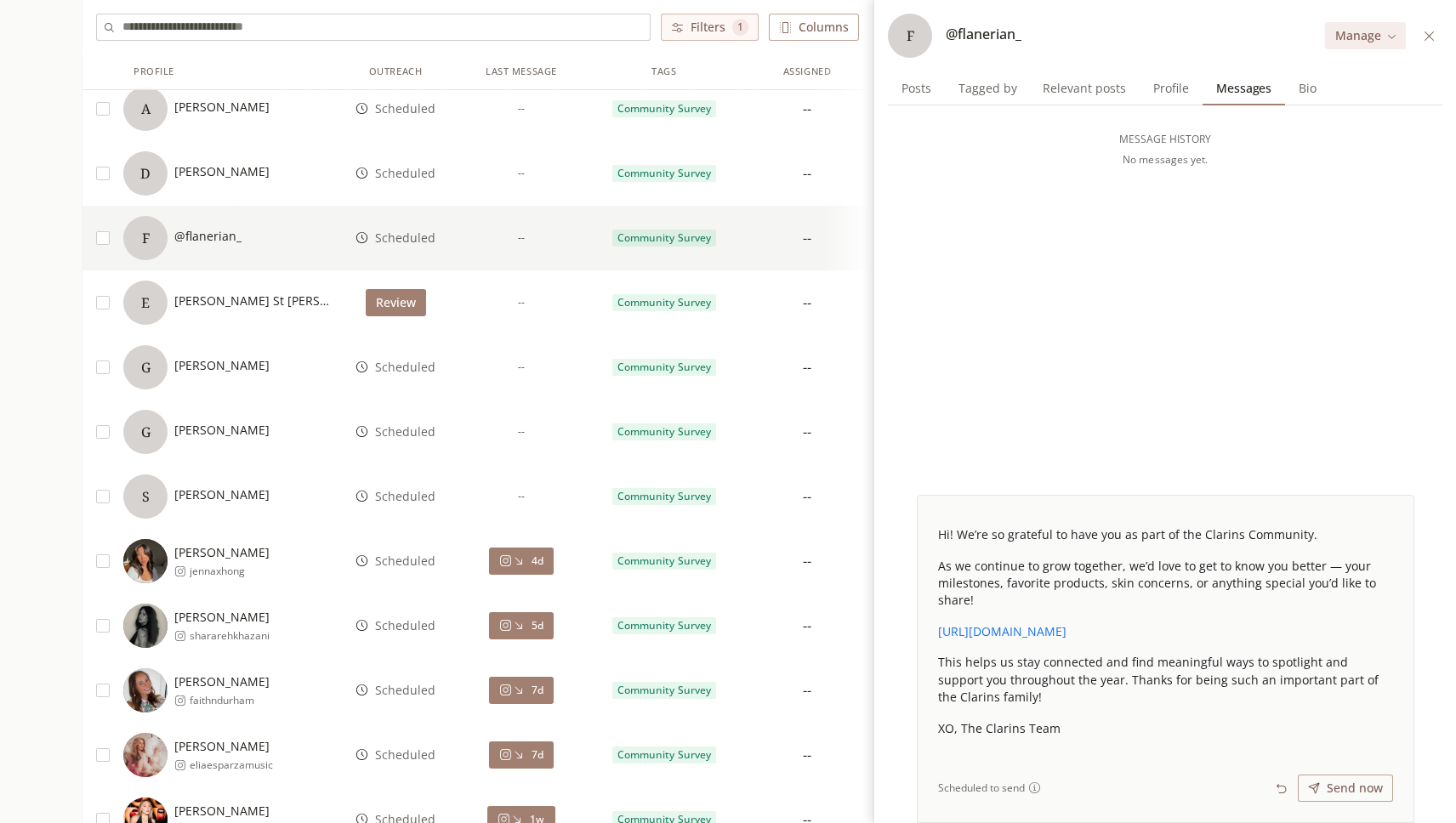
scroll to position [2385, 0]
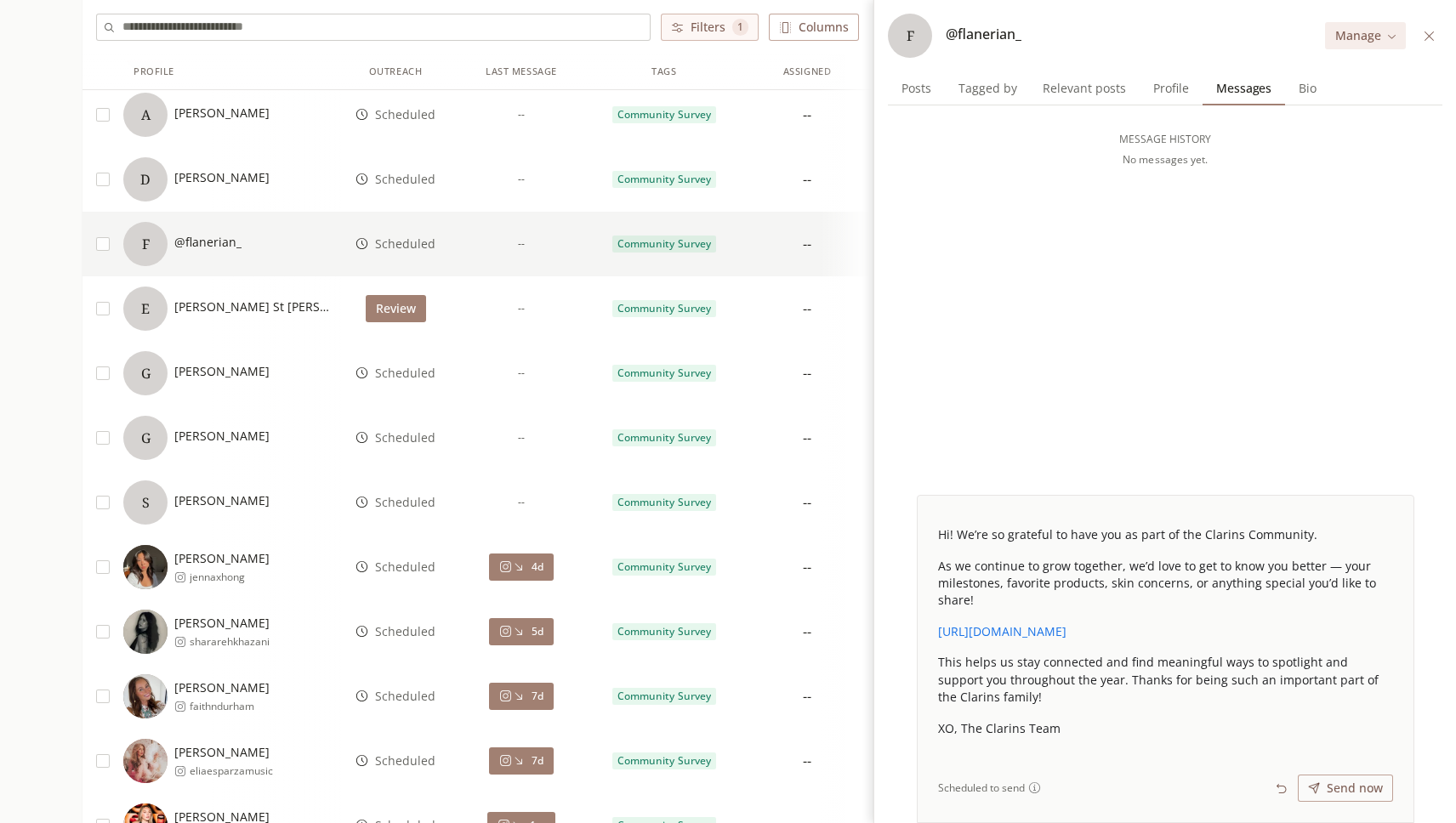
click at [520, 177] on span "--" at bounding box center [521, 179] width 6 height 14
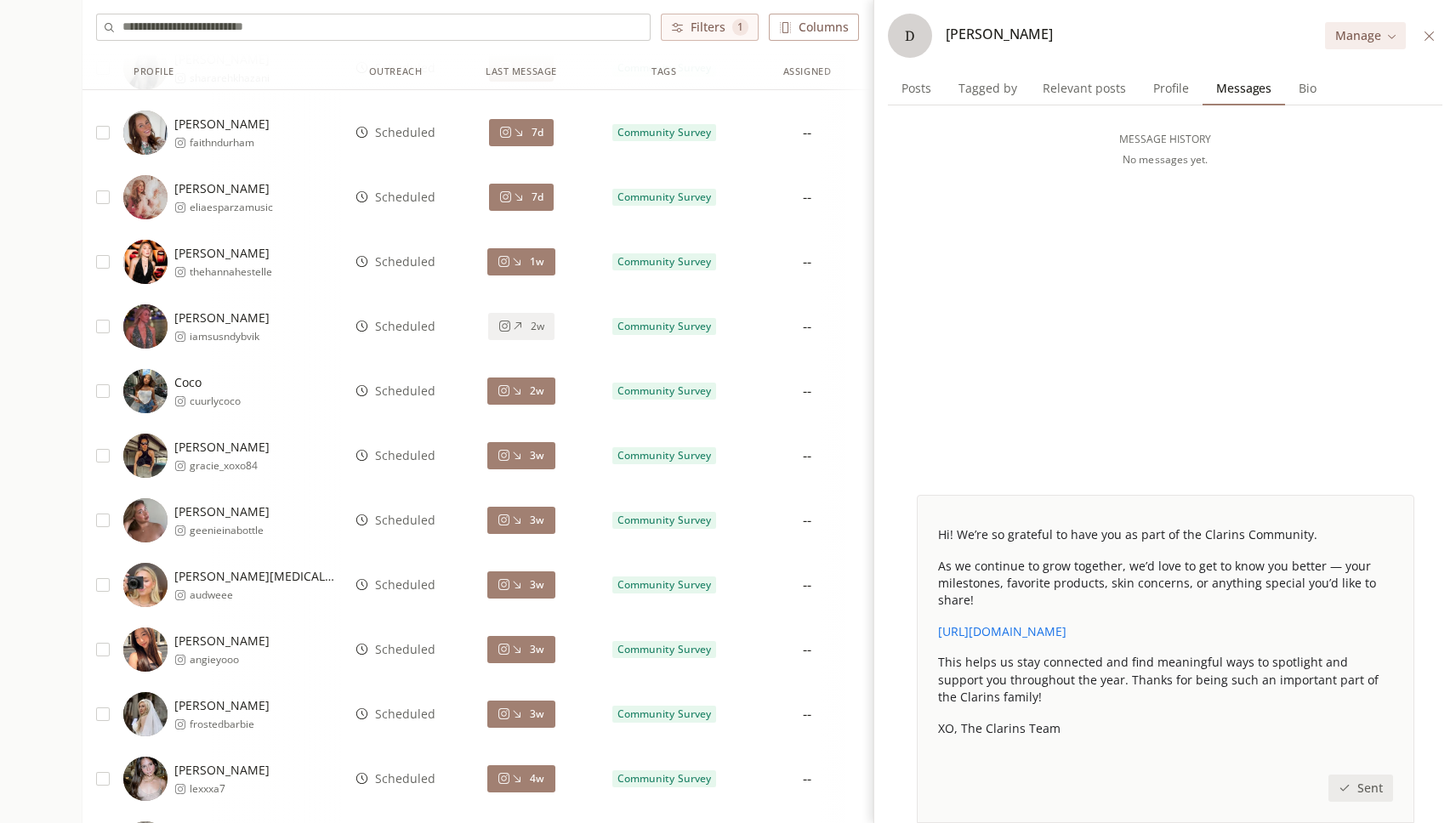
scroll to position [2953, 0]
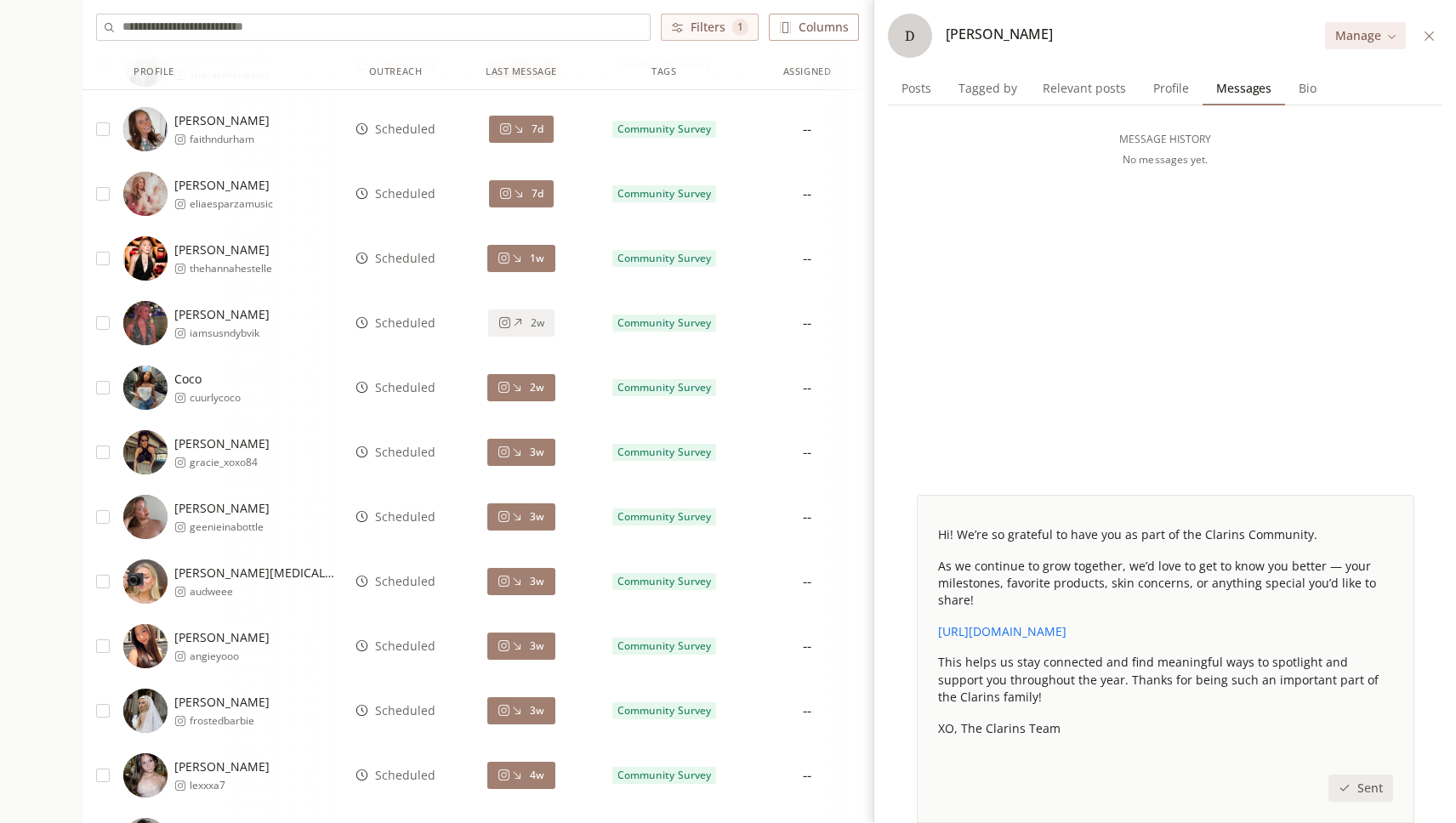
click at [520, 325] on icon at bounding box center [518, 323] width 13 height 13
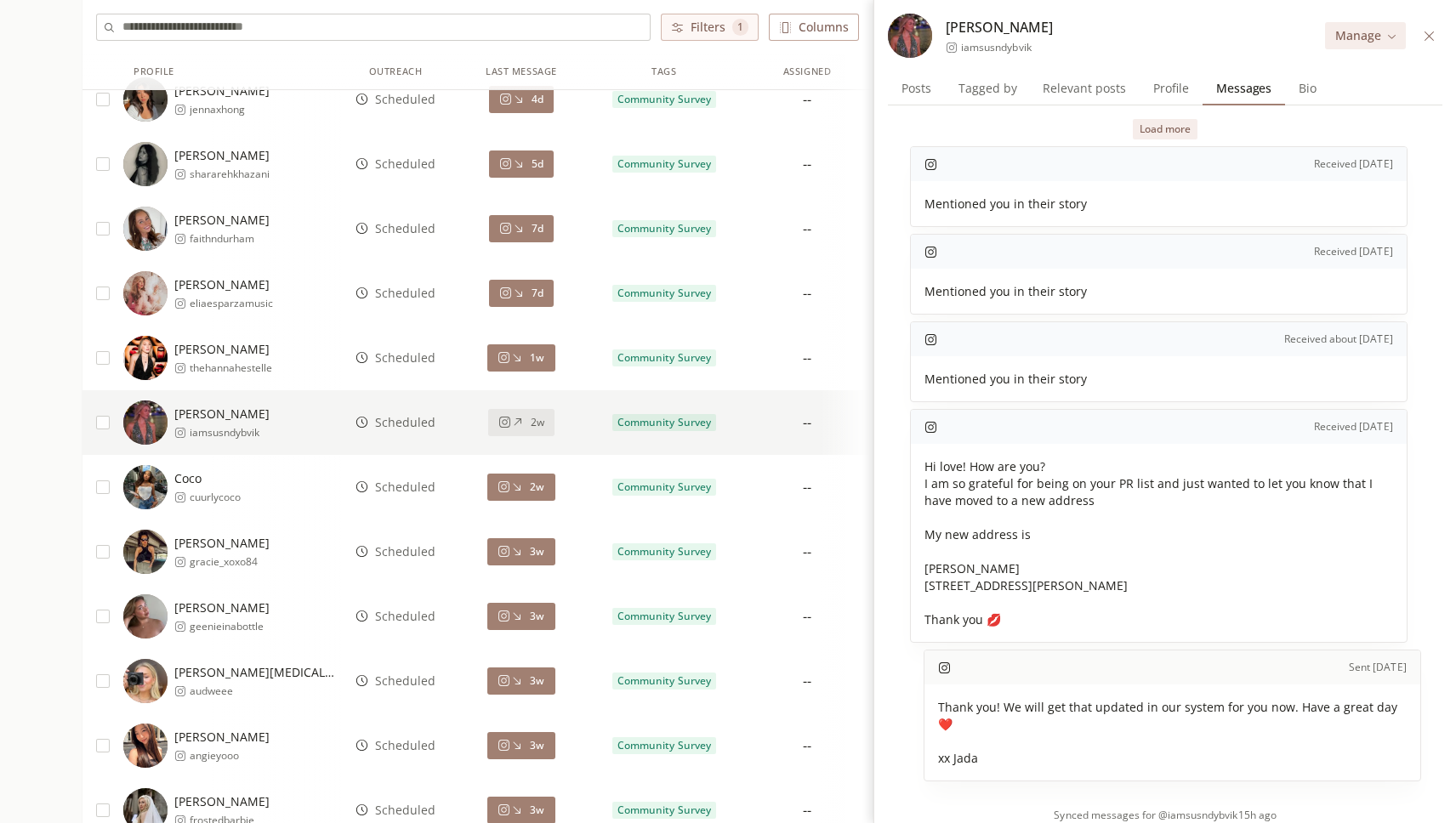
scroll to position [47, 0]
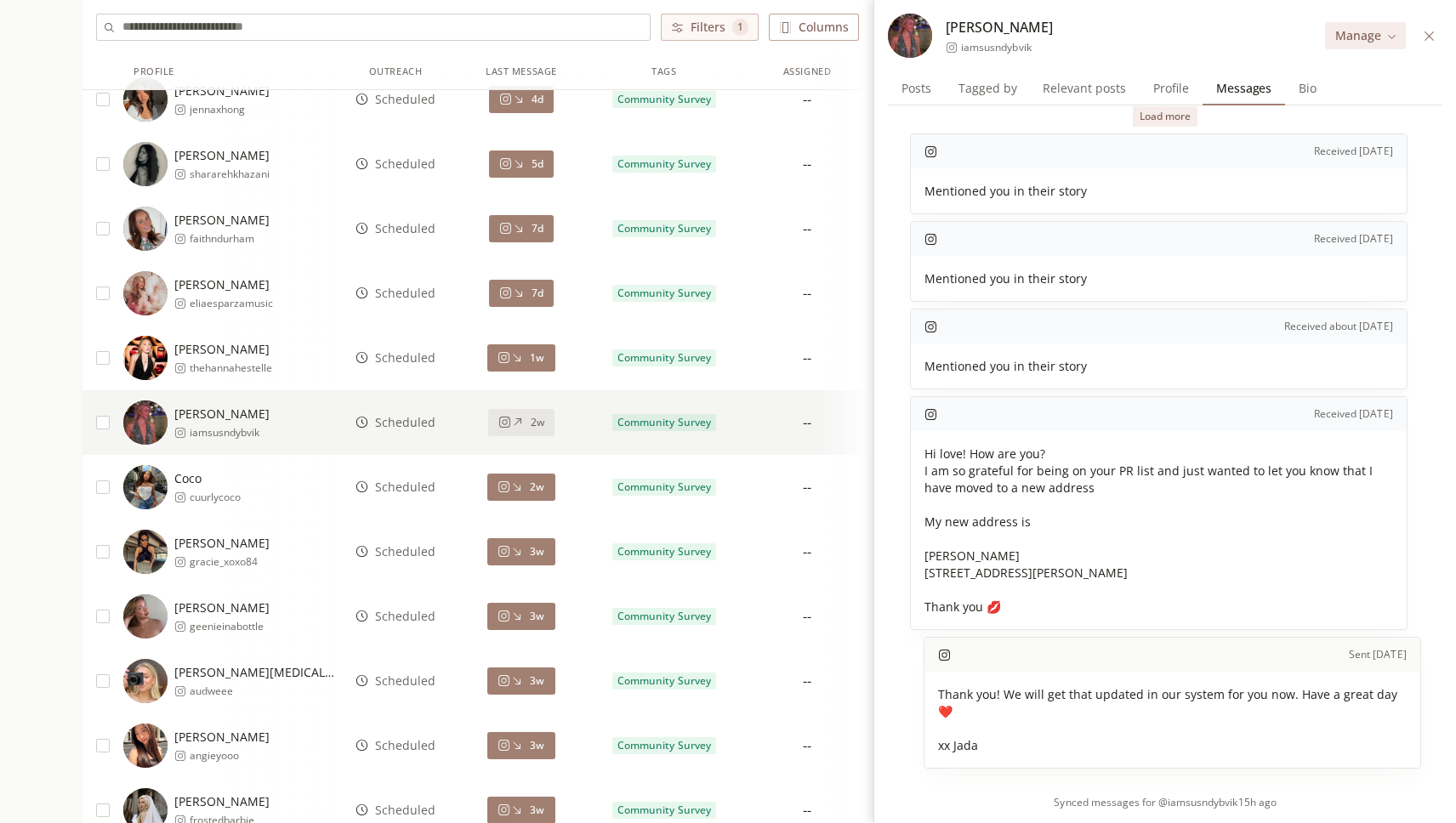
click at [524, 547] on icon at bounding box center [517, 551] width 13 height 13
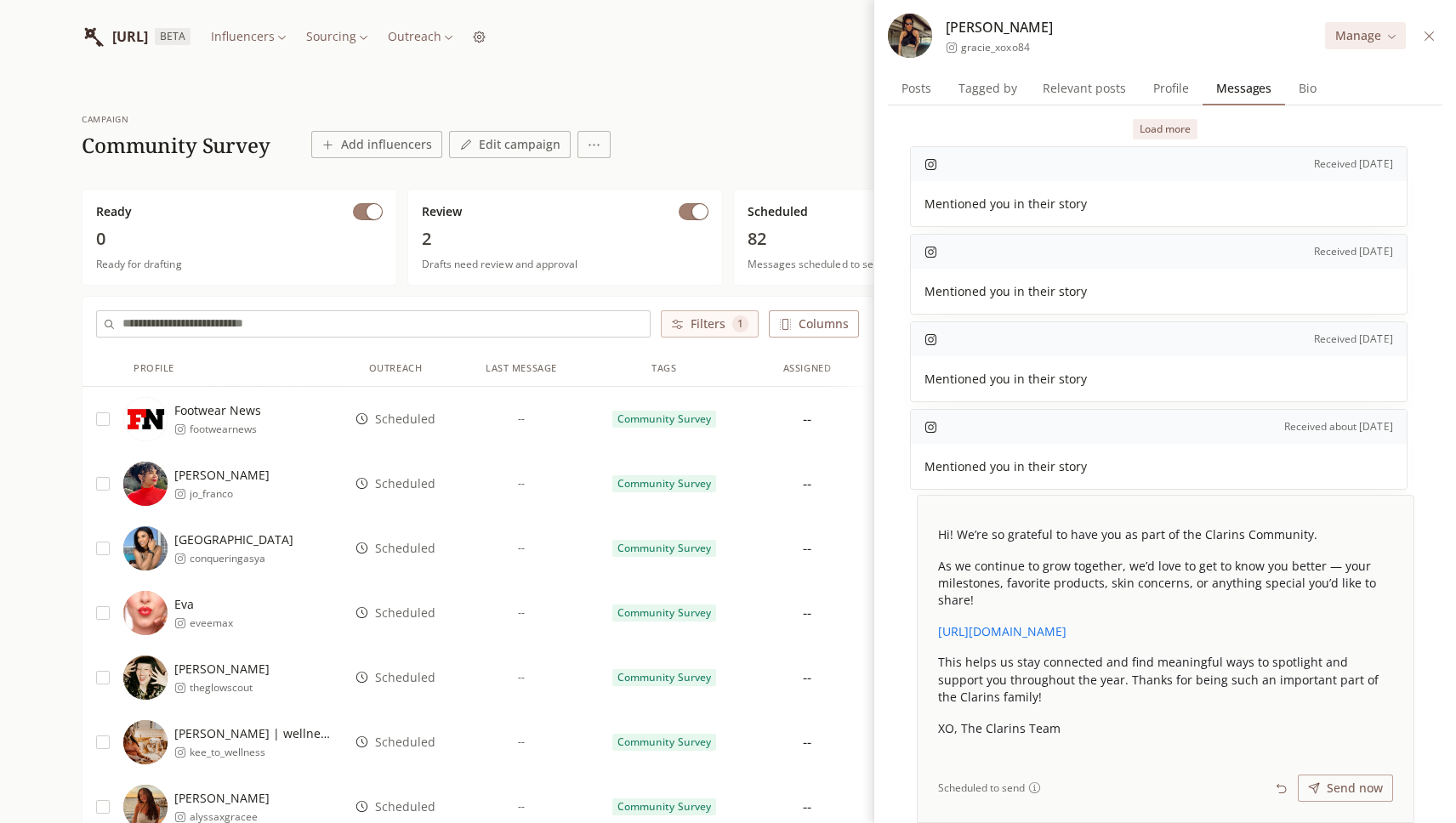
scroll to position [137, 0]
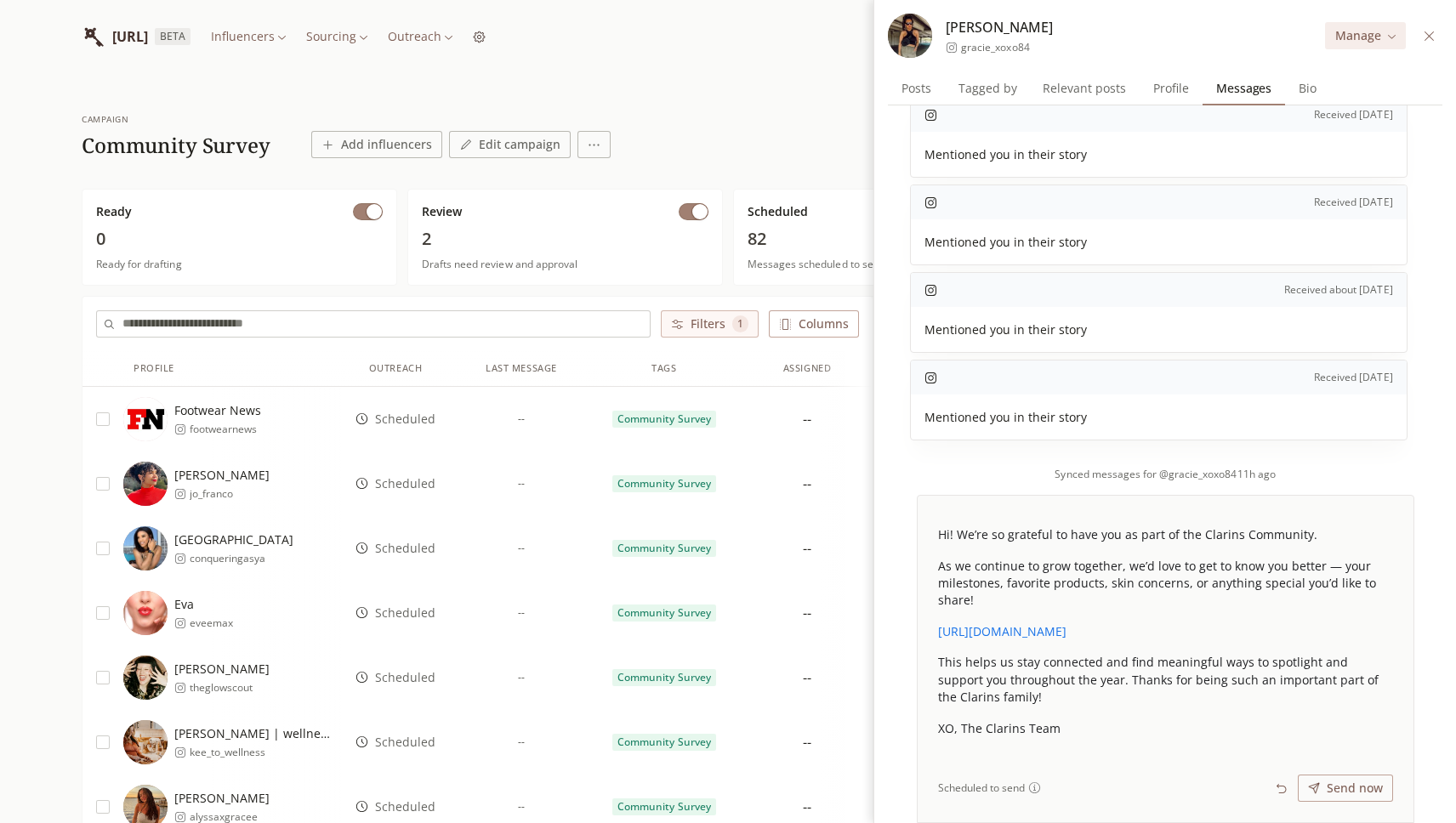
click at [1435, 35] on icon at bounding box center [1429, 36] width 13 height 13
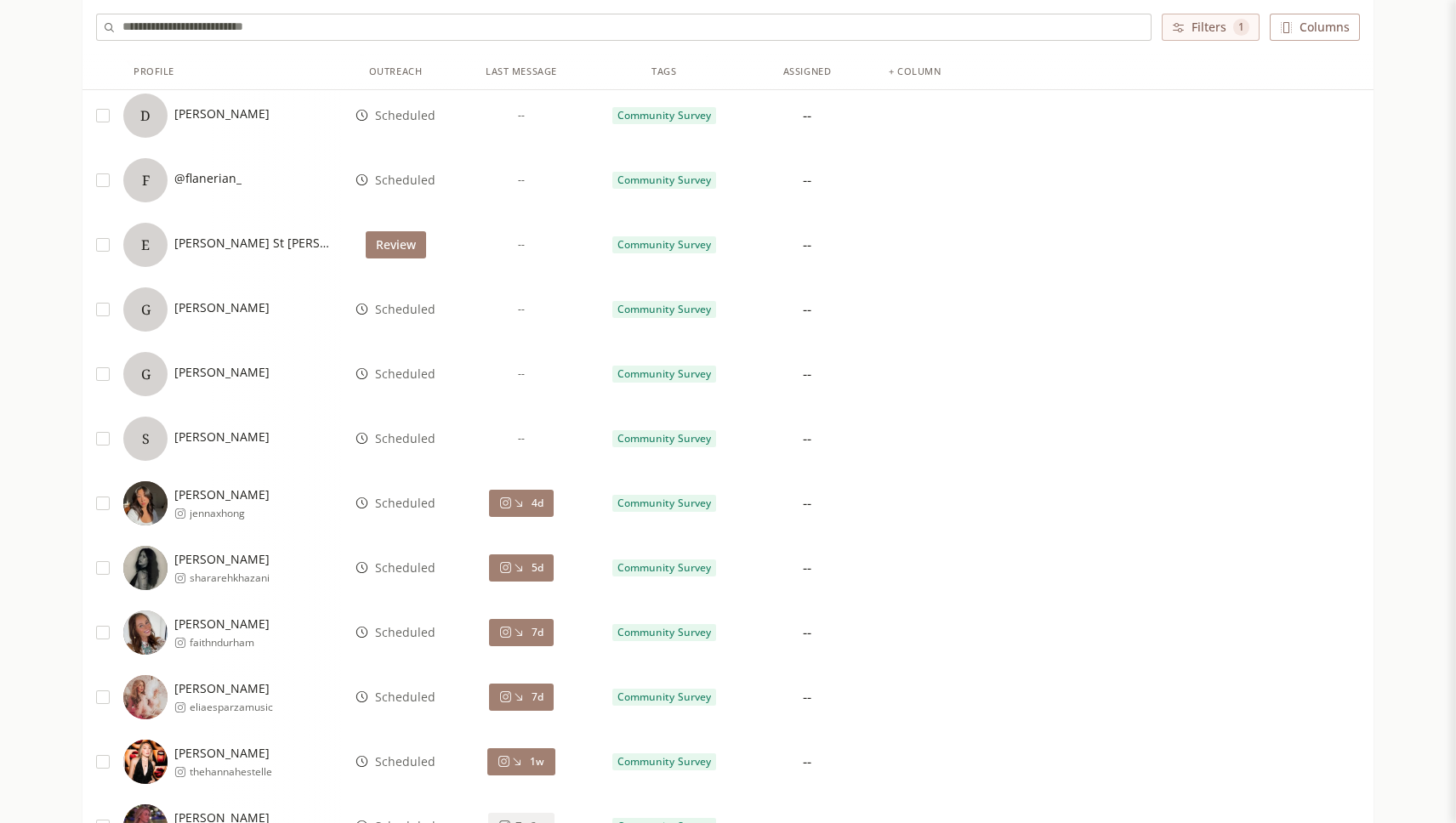
scroll to position [2479, 0]
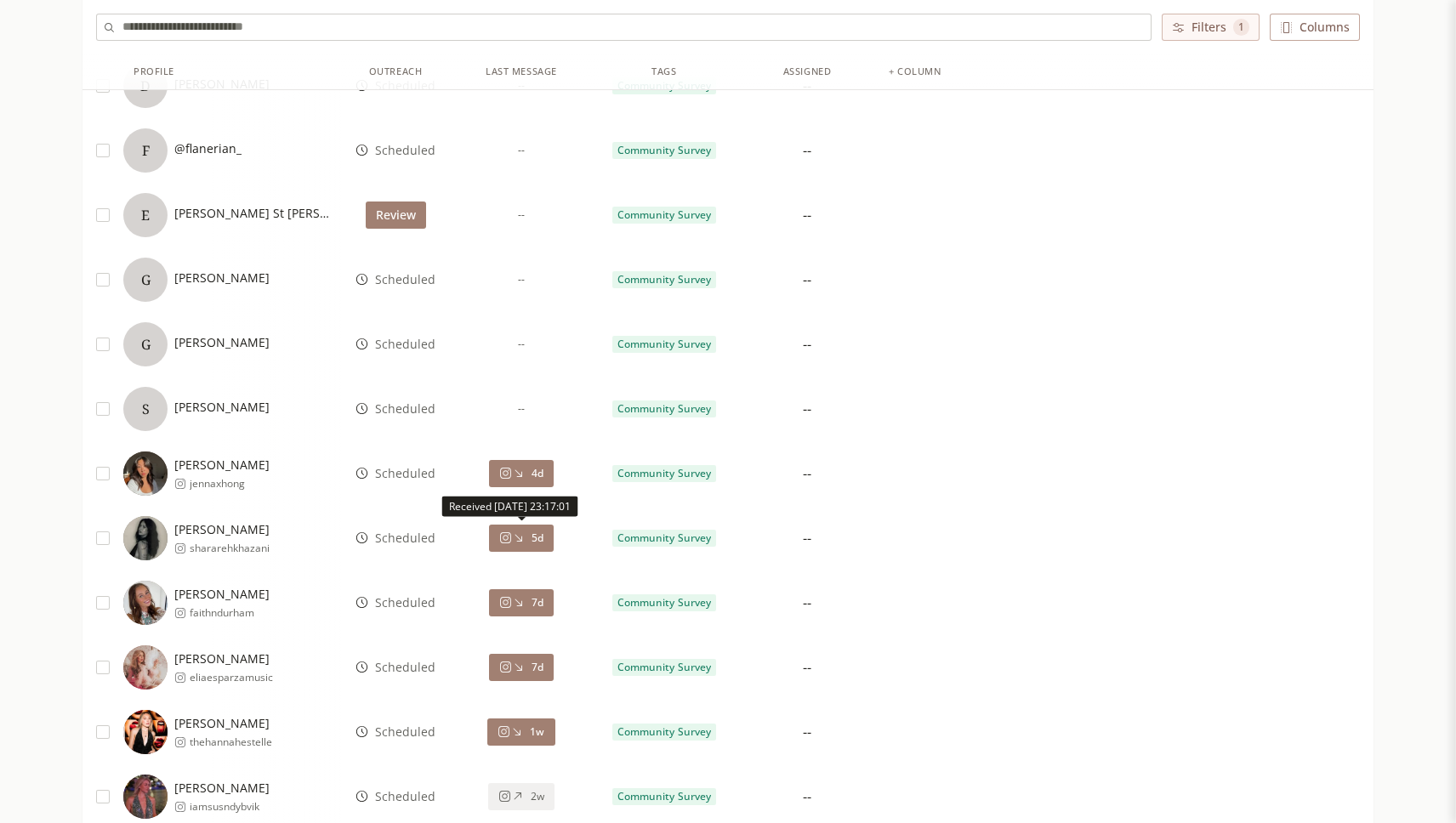
click at [534, 534] on span "5d" at bounding box center [537, 538] width 12 height 14
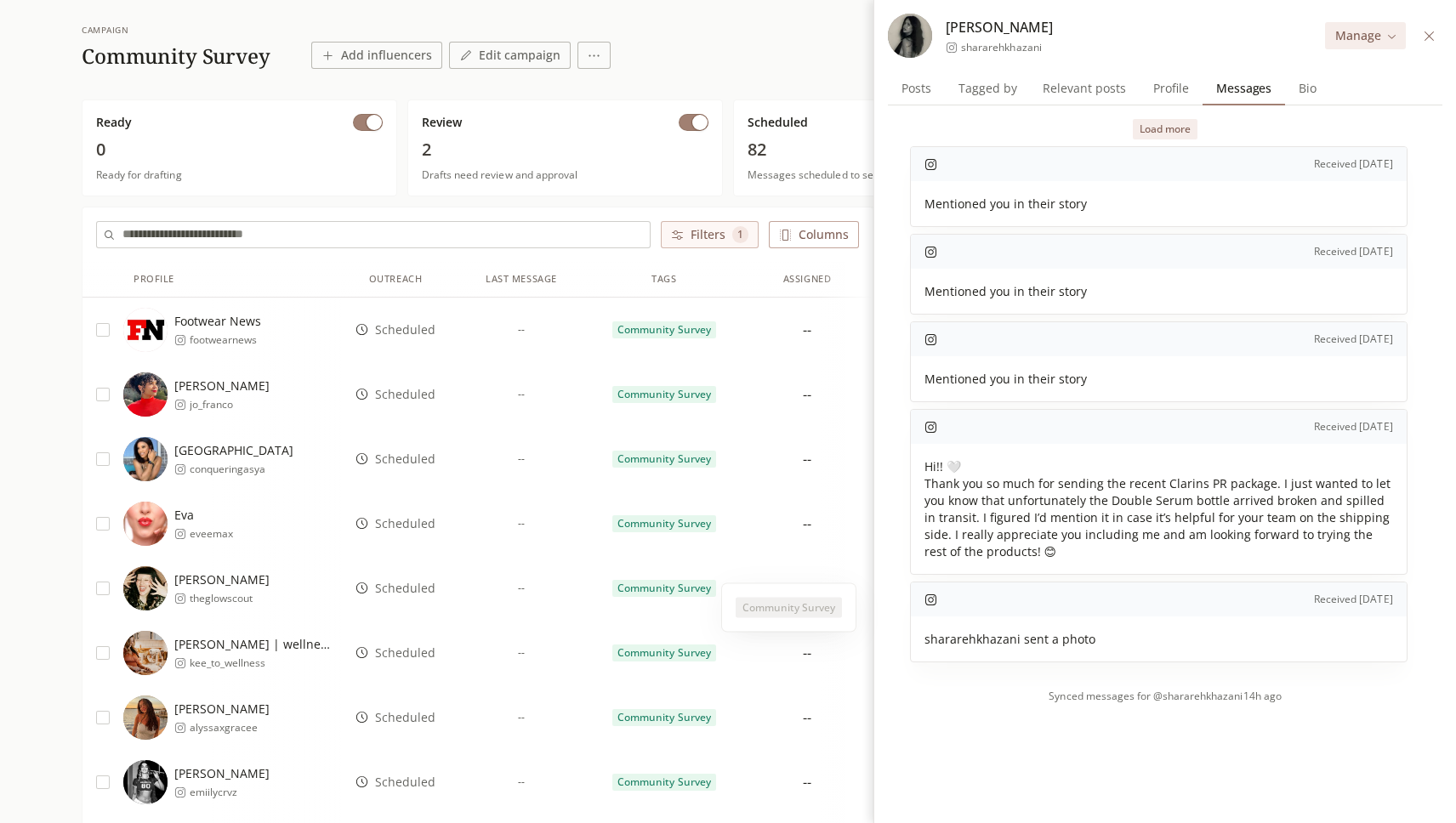
scroll to position [98, 0]
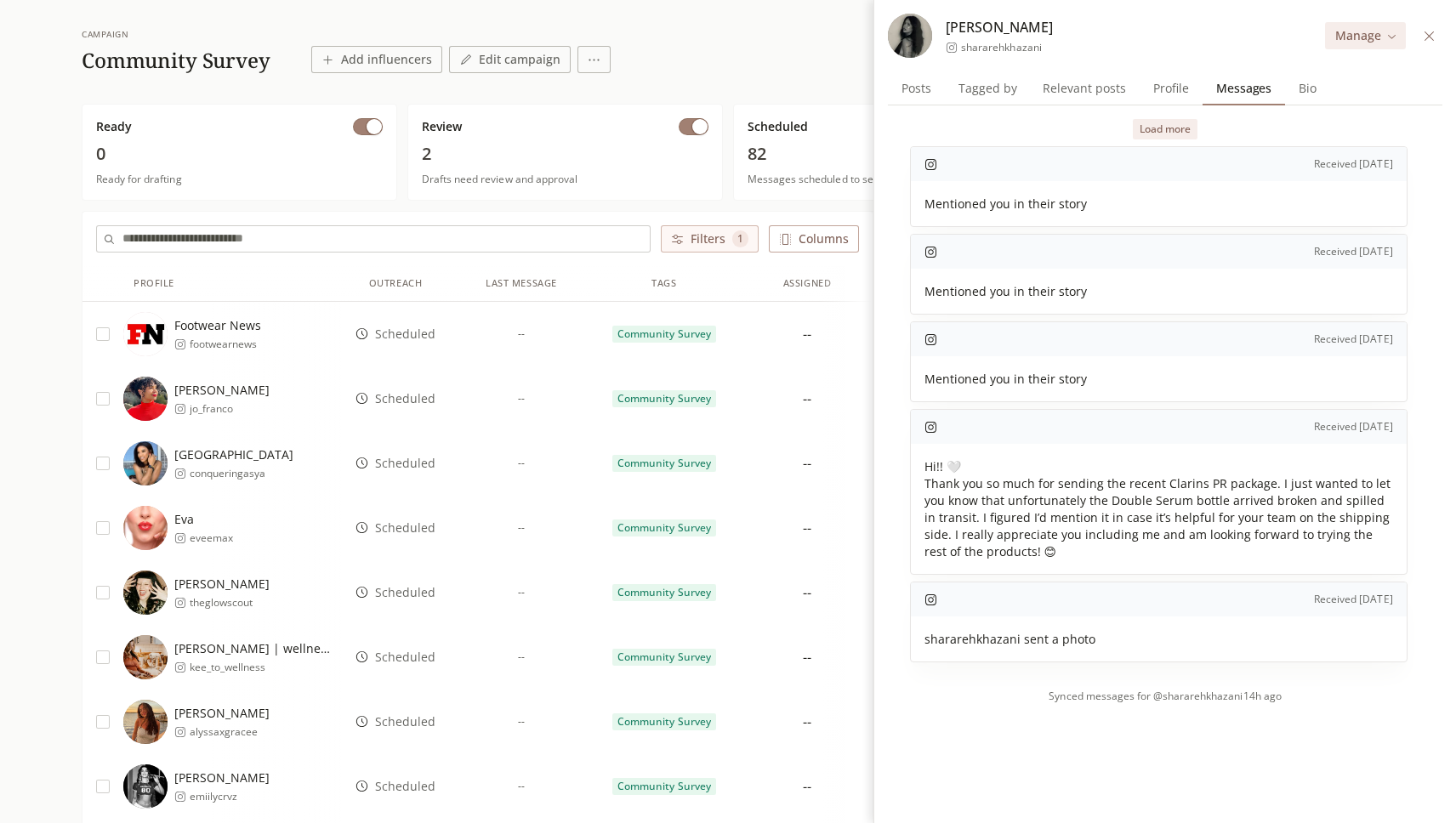
click at [570, 534] on div "--" at bounding box center [521, 528] width 142 height 65
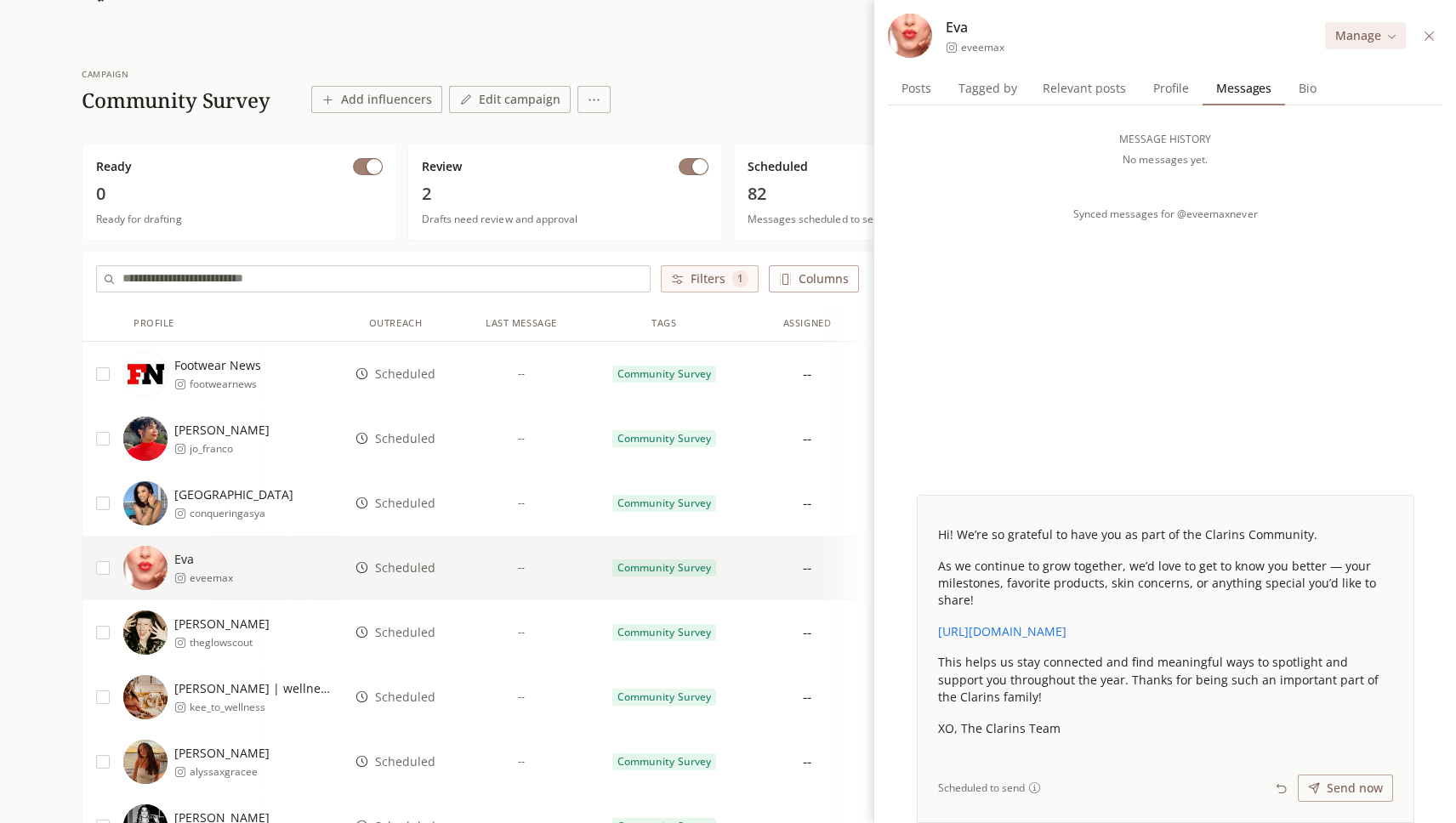
scroll to position [43, 0]
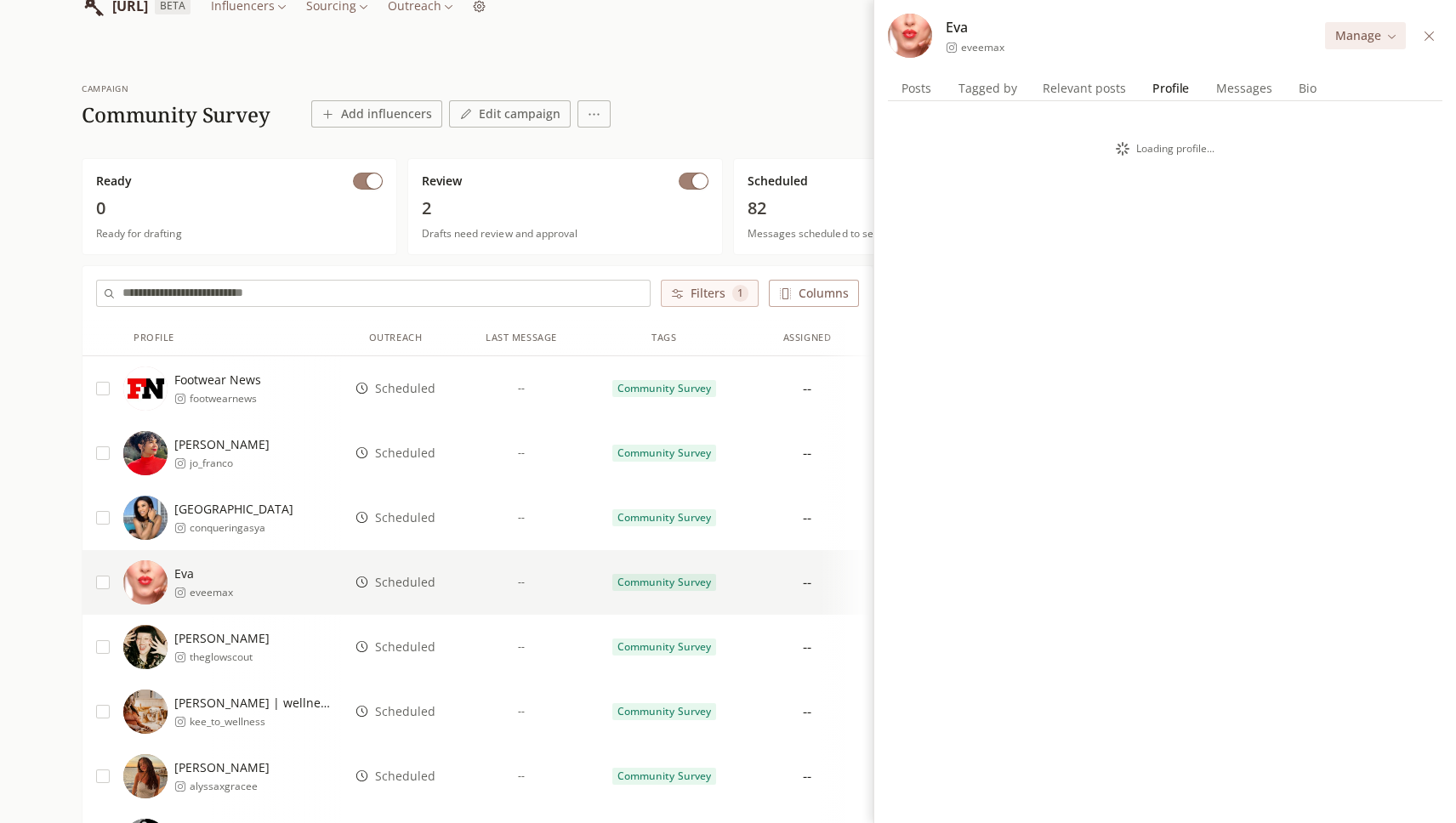
click at [1166, 95] on span "Profile" at bounding box center [1171, 89] width 50 height 24
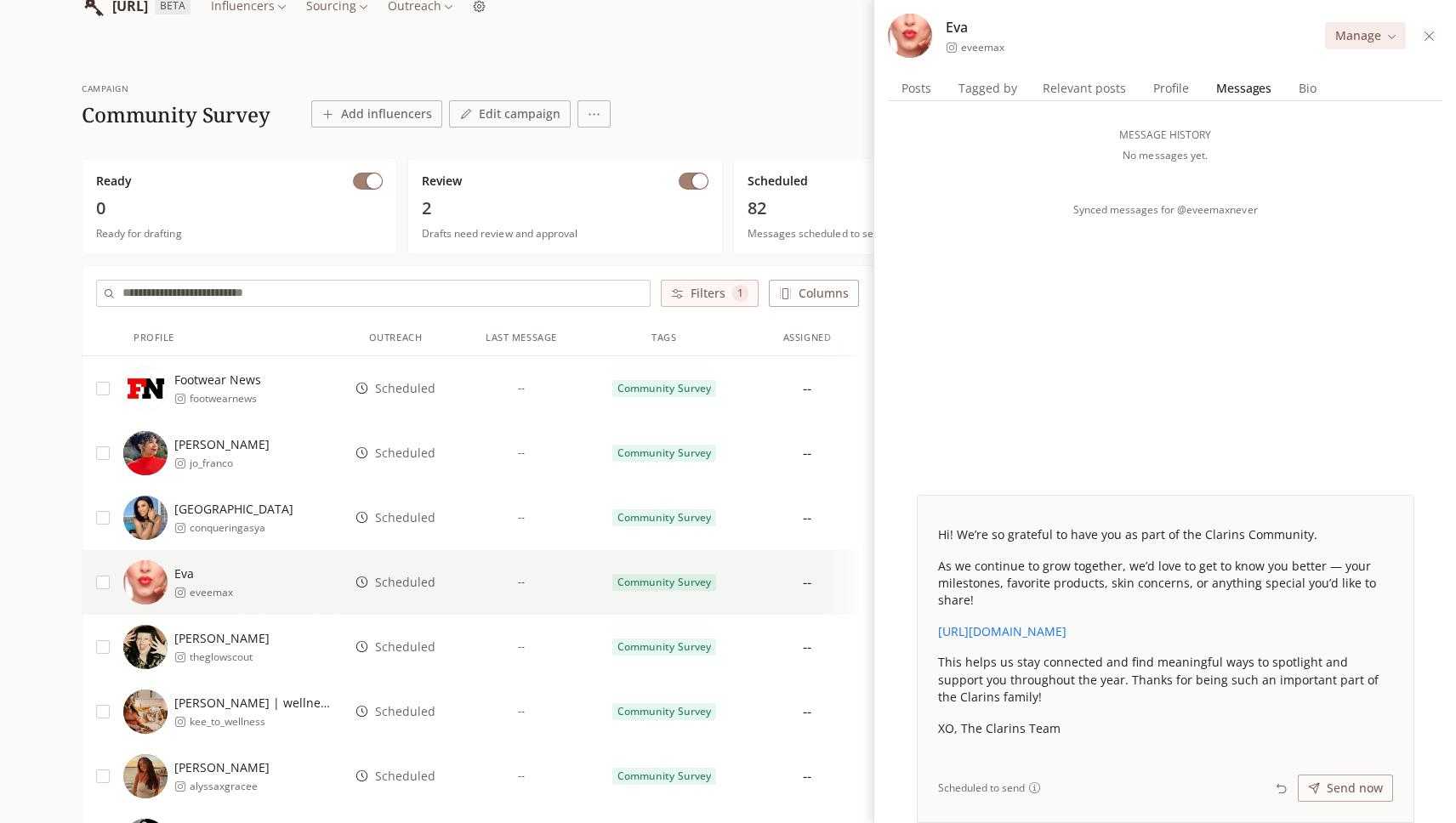
click at [1222, 85] on span "Messages" at bounding box center [1244, 89] width 68 height 24
click at [929, 92] on span "Posts" at bounding box center [916, 89] width 43 height 24
click at [1240, 91] on span "Messages" at bounding box center [1244, 89] width 68 height 24
click at [528, 516] on div "--" at bounding box center [521, 518] width 142 height 65
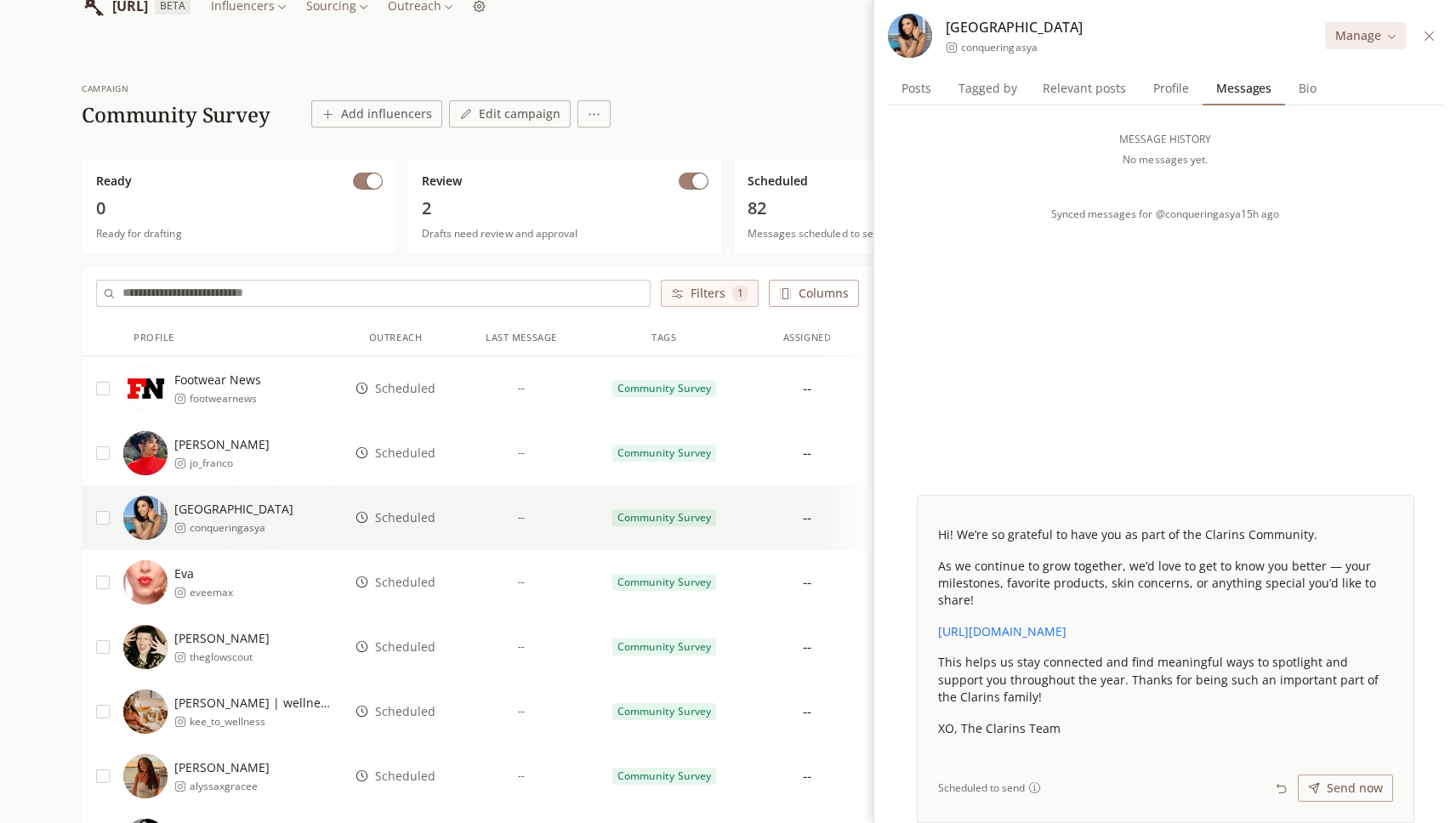
click at [524, 456] on div "--" at bounding box center [521, 453] width 142 height 65
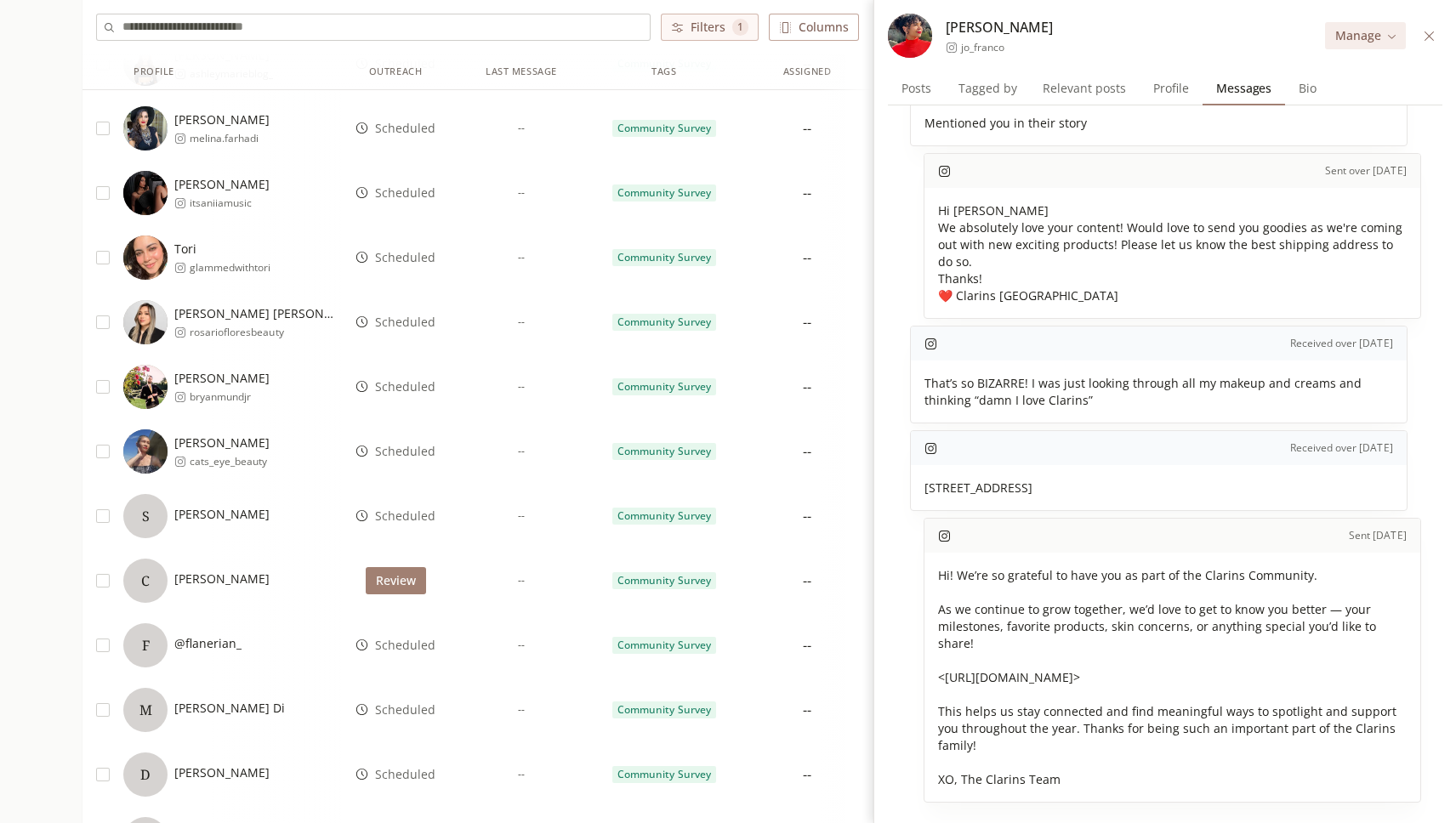
scroll to position [1490, 0]
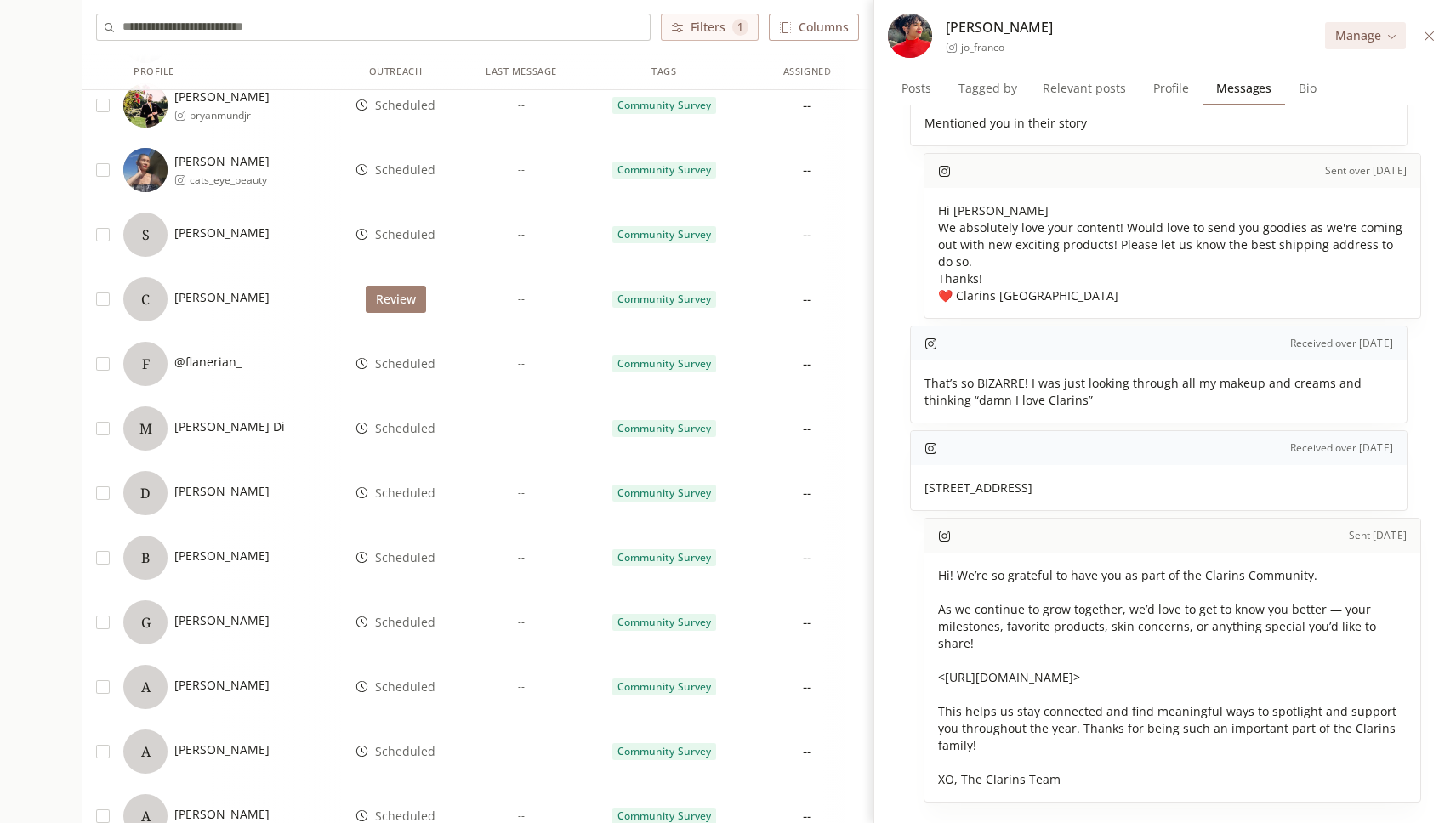
click at [273, 354] on div "F @flanerian_" at bounding box center [231, 364] width 217 height 44
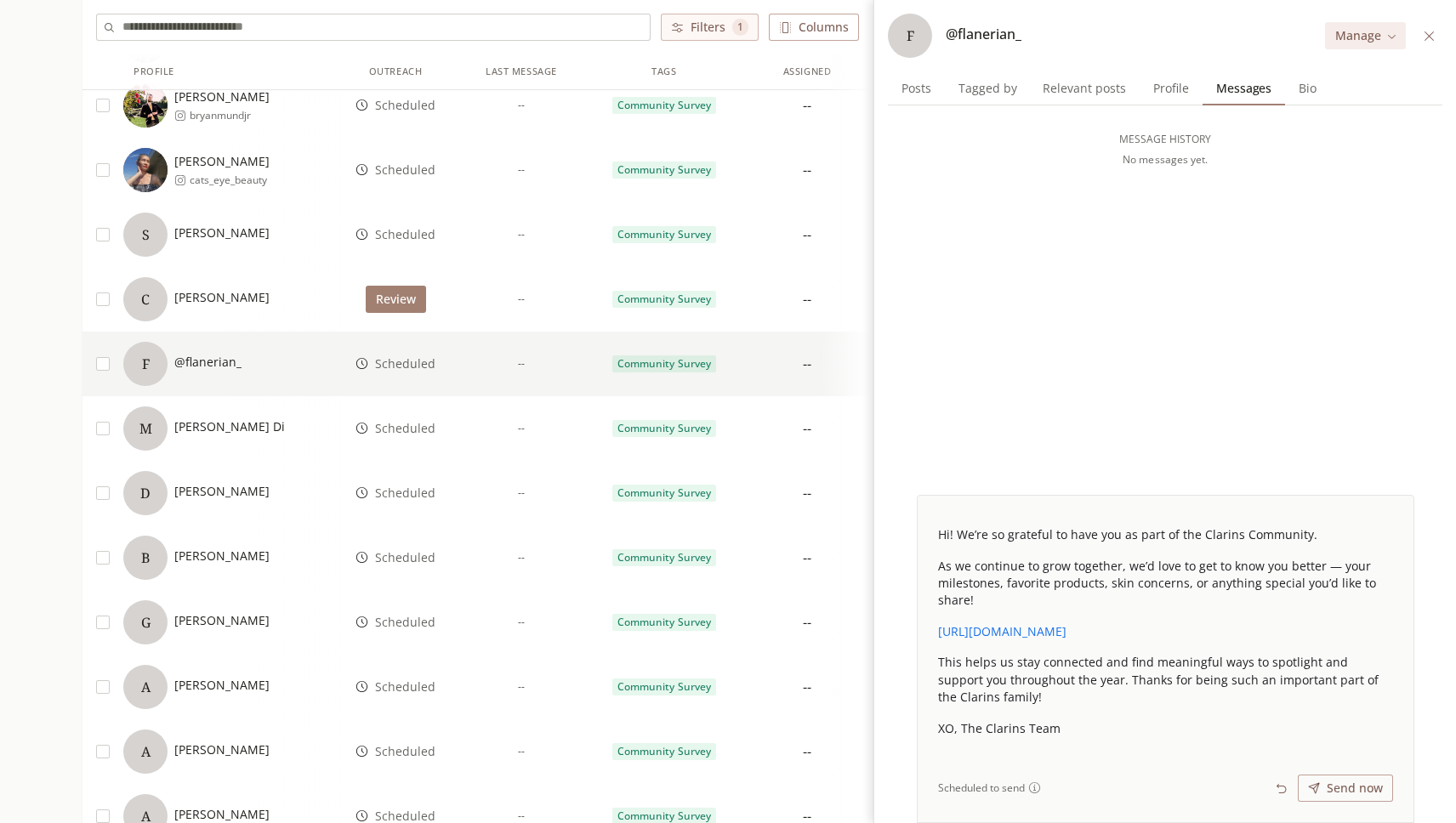
click at [1178, 91] on span "Profile" at bounding box center [1171, 89] width 49 height 24
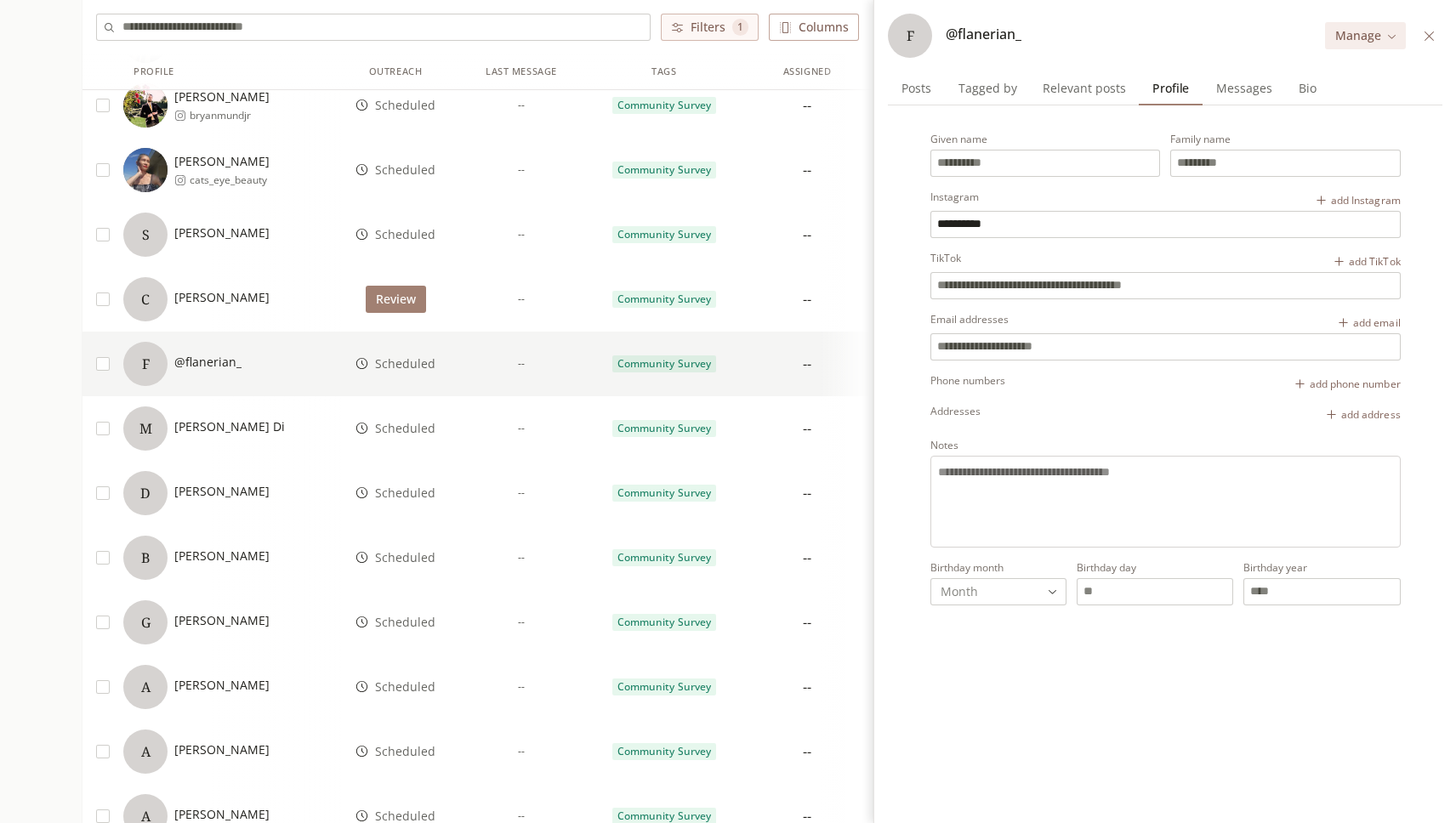
click at [967, 225] on input "**********" at bounding box center [1166, 225] width 469 height 26
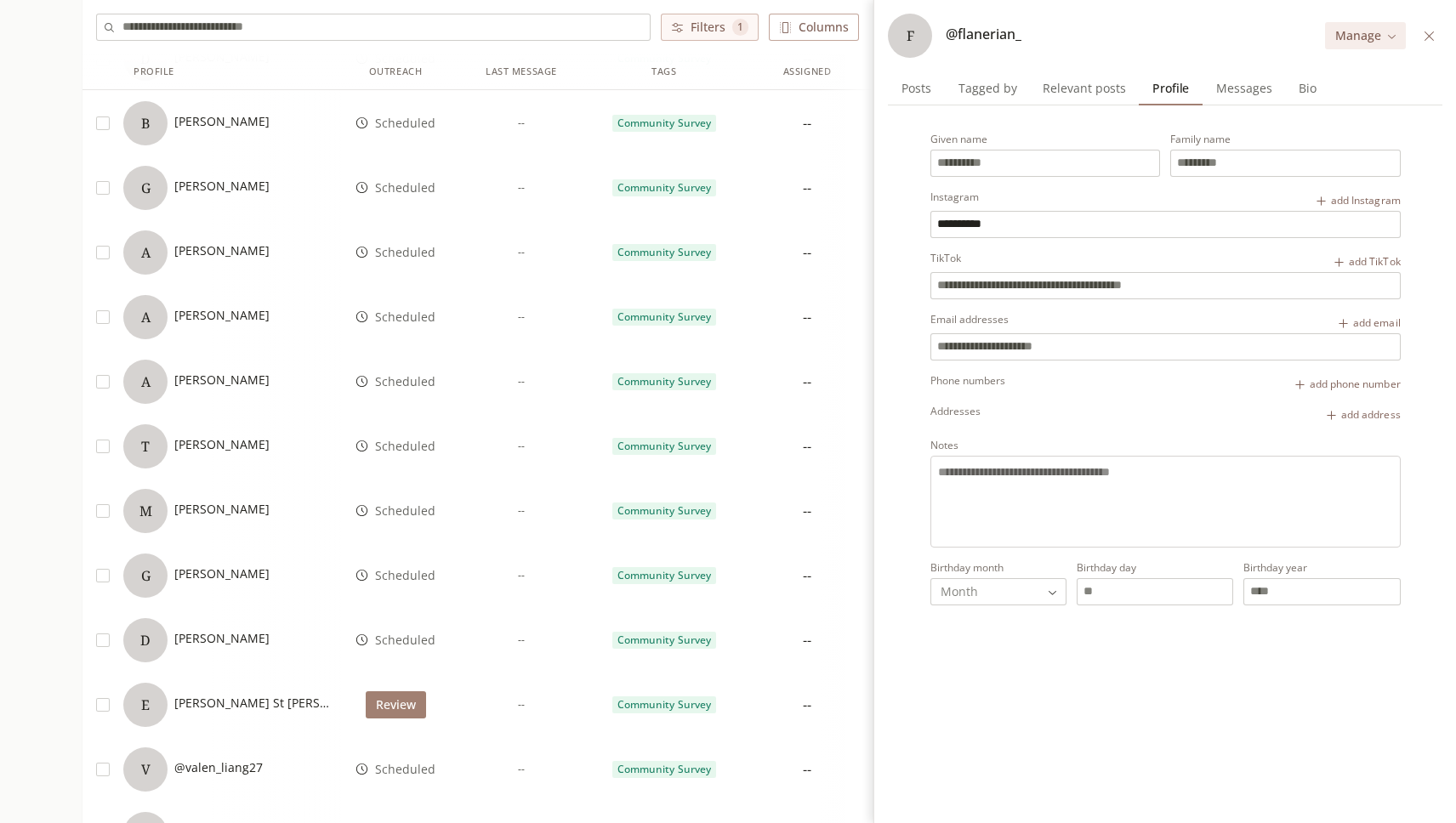
scroll to position [1919, 0]
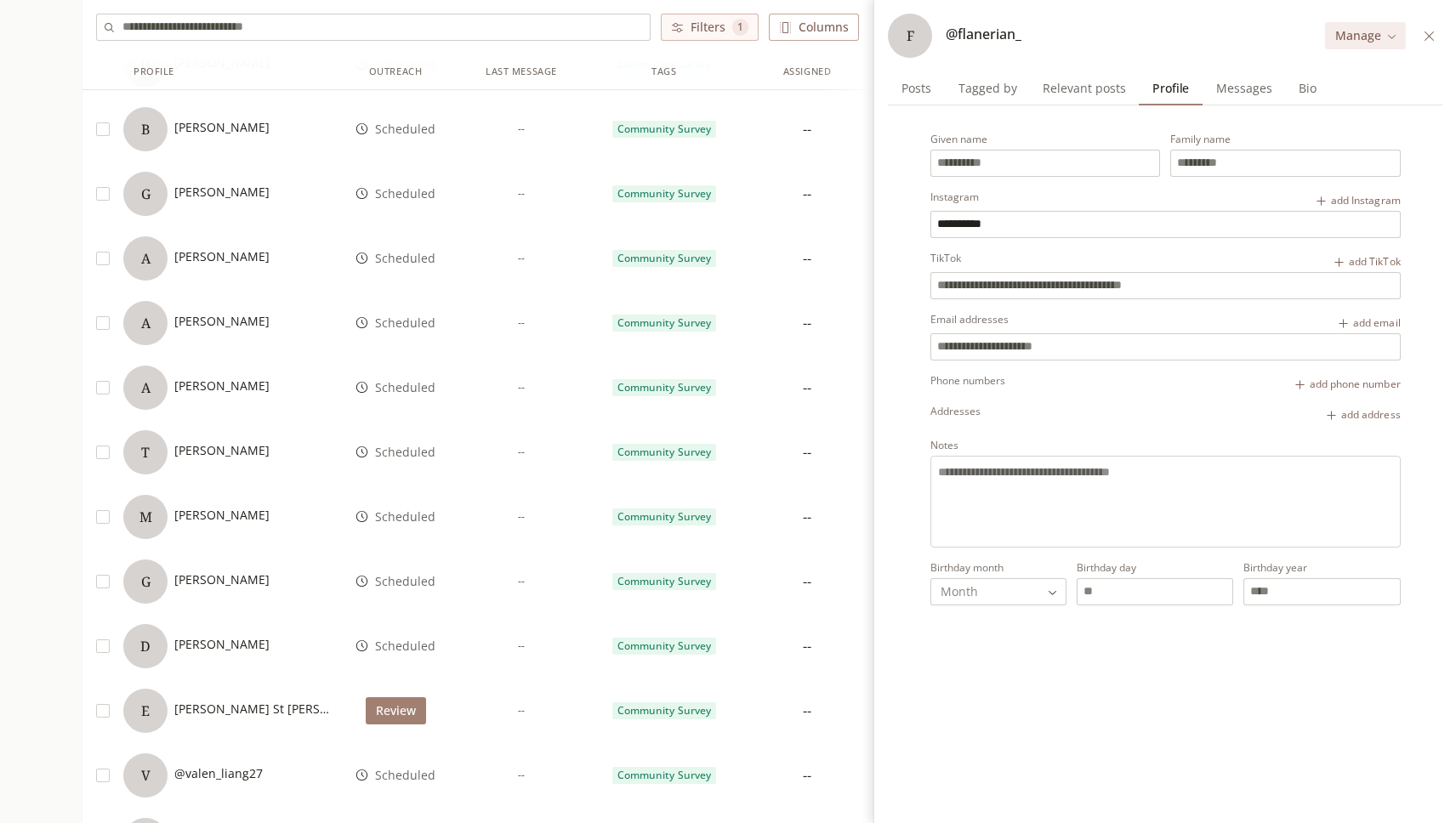
click at [231, 460] on div "[PERSON_NAME]" at bounding box center [222, 452] width 95 height 20
type input "*****"
type input "**********"
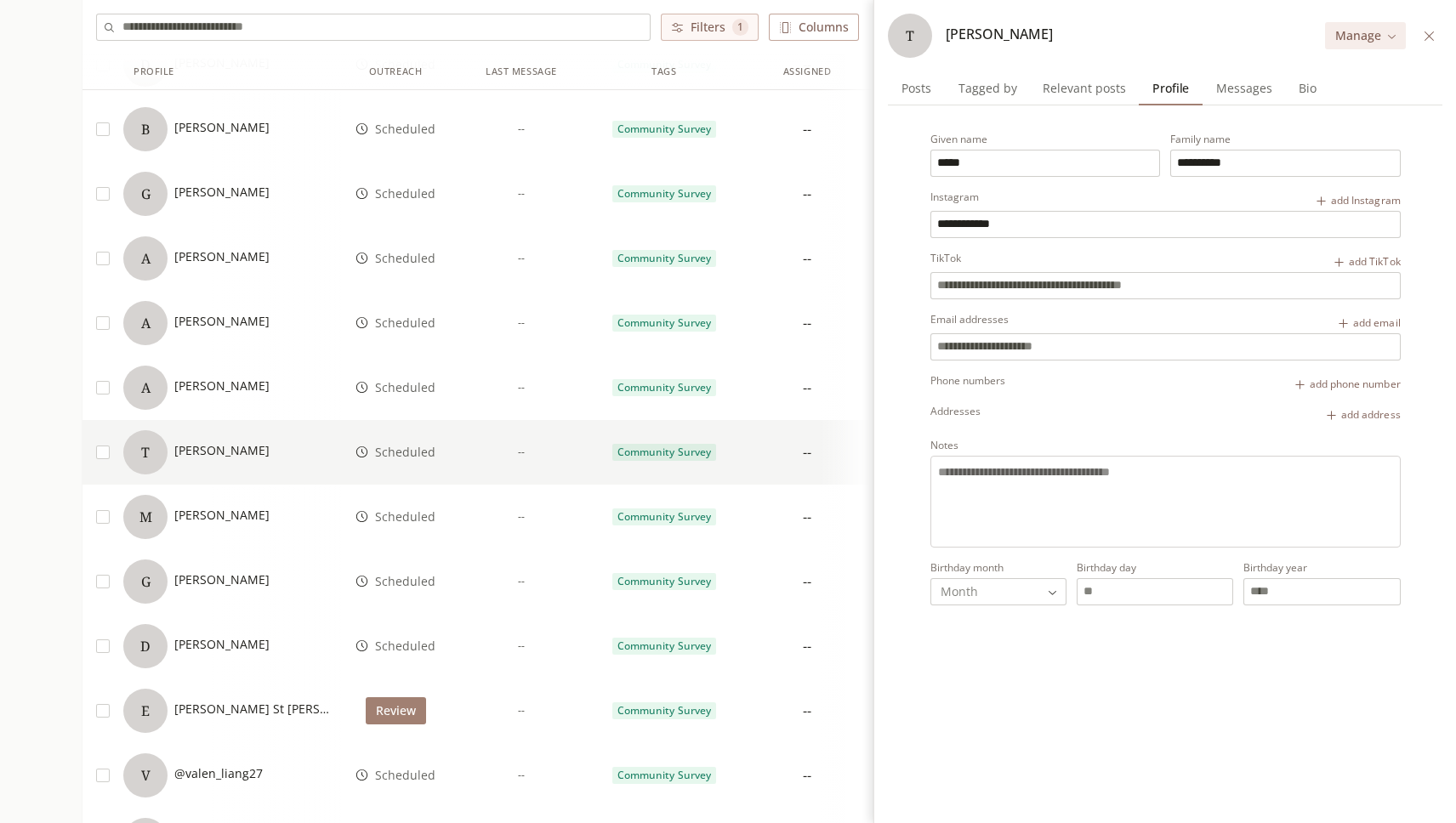
click at [228, 393] on span "[PERSON_NAME]" at bounding box center [222, 386] width 95 height 17
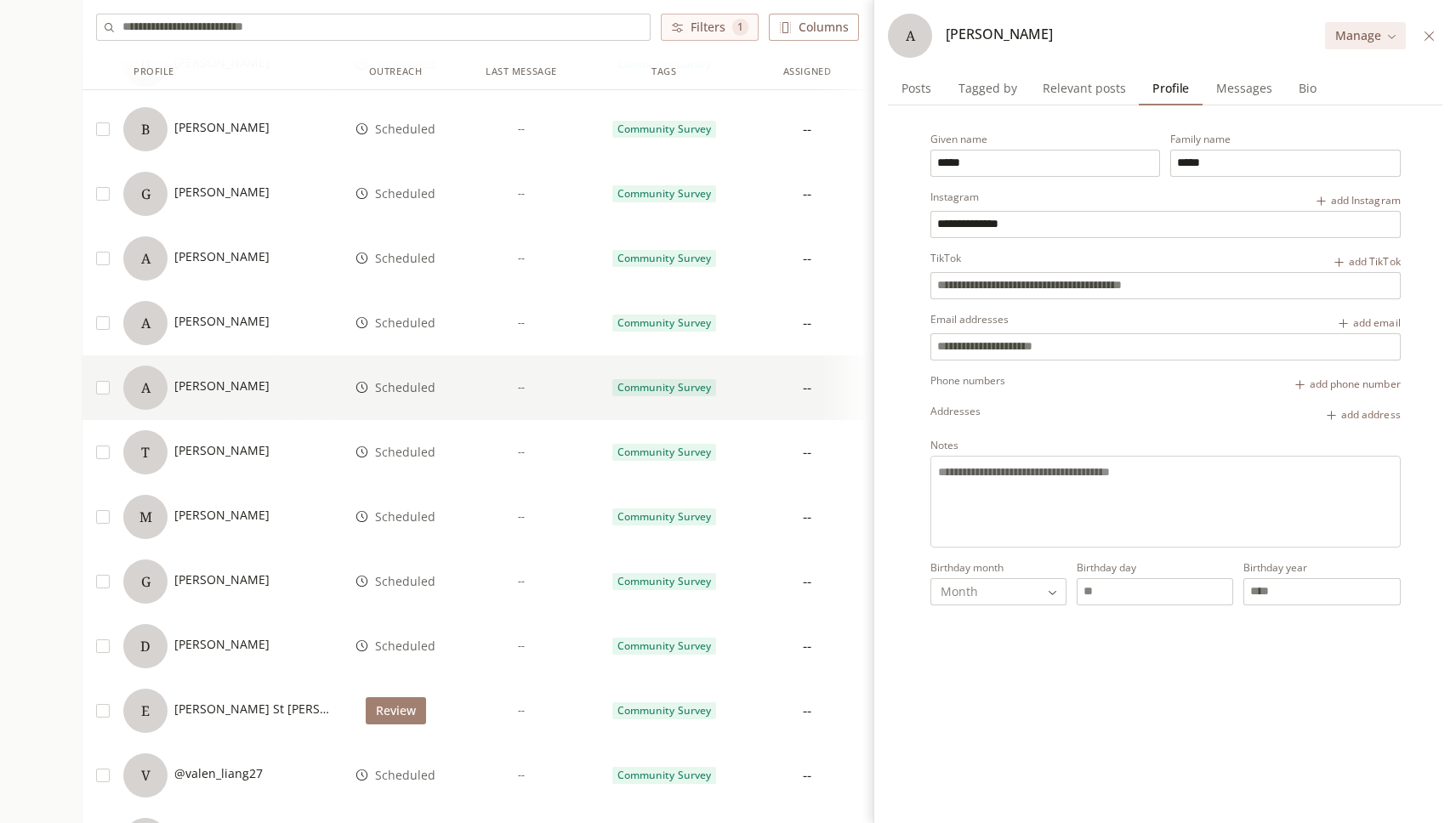
scroll to position [1855, 0]
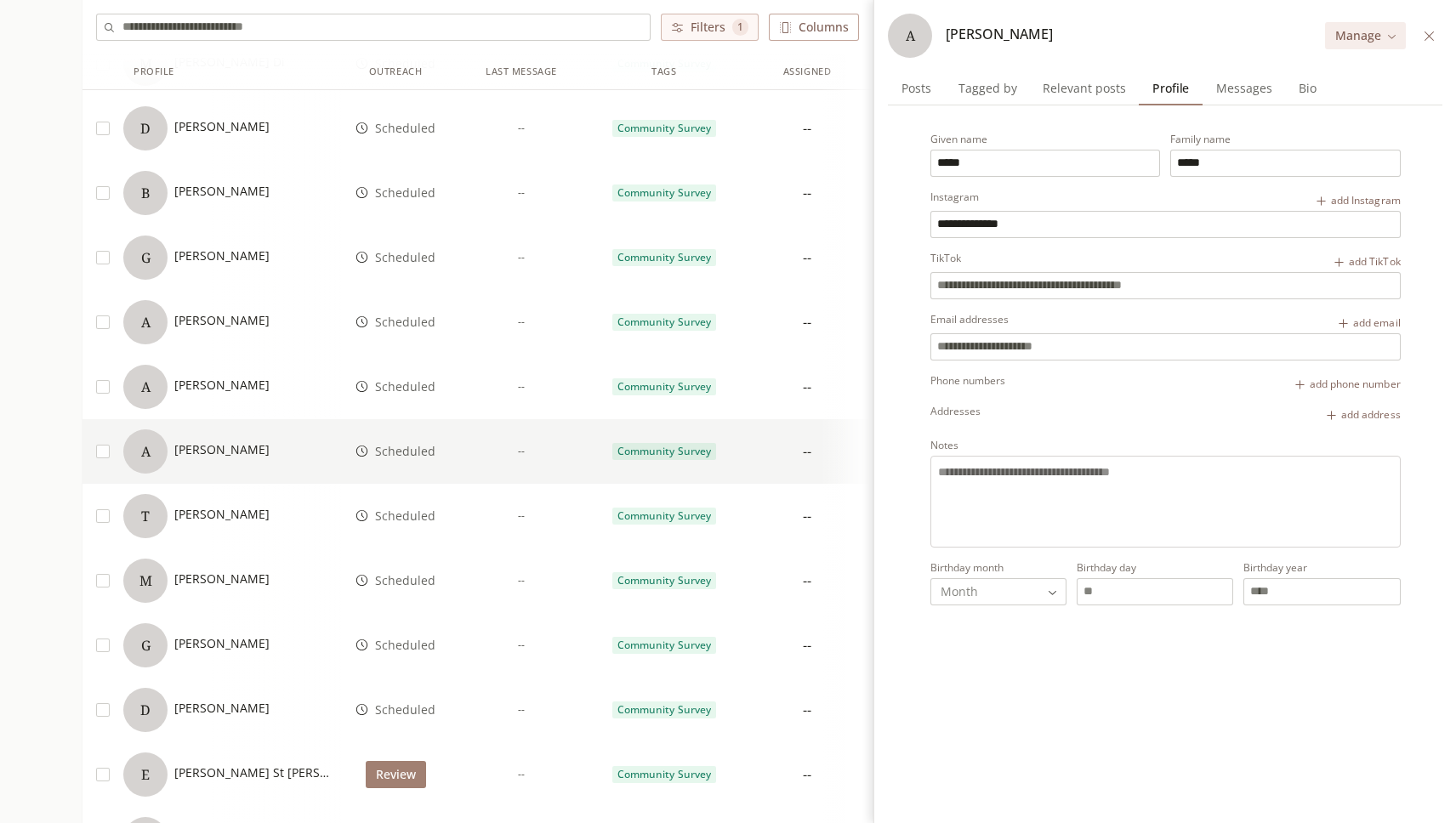
click at [1245, 103] on div "**********" at bounding box center [1166, 447] width 555 height 752
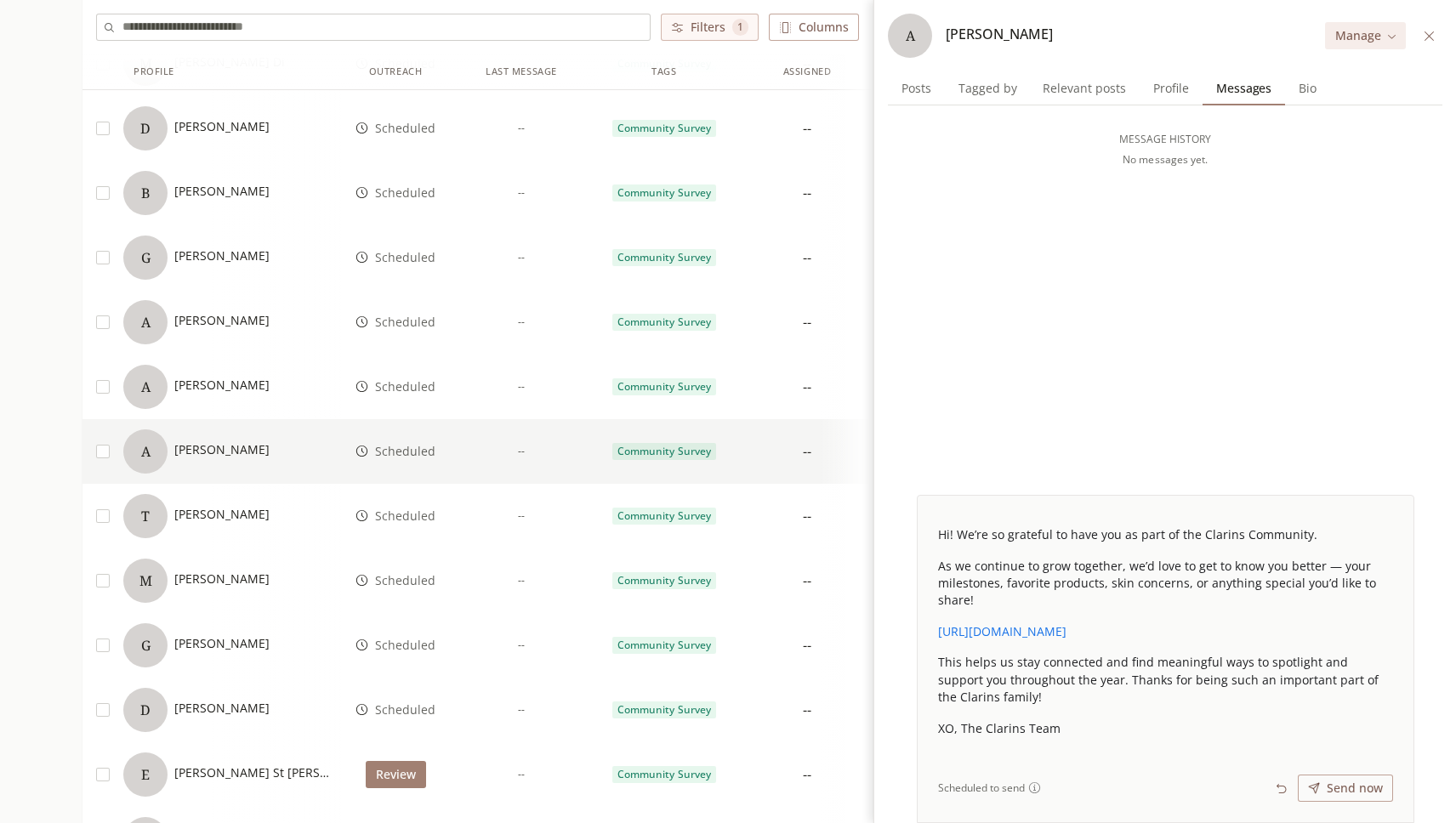
click at [198, 385] on span "[PERSON_NAME]" at bounding box center [222, 385] width 95 height 17
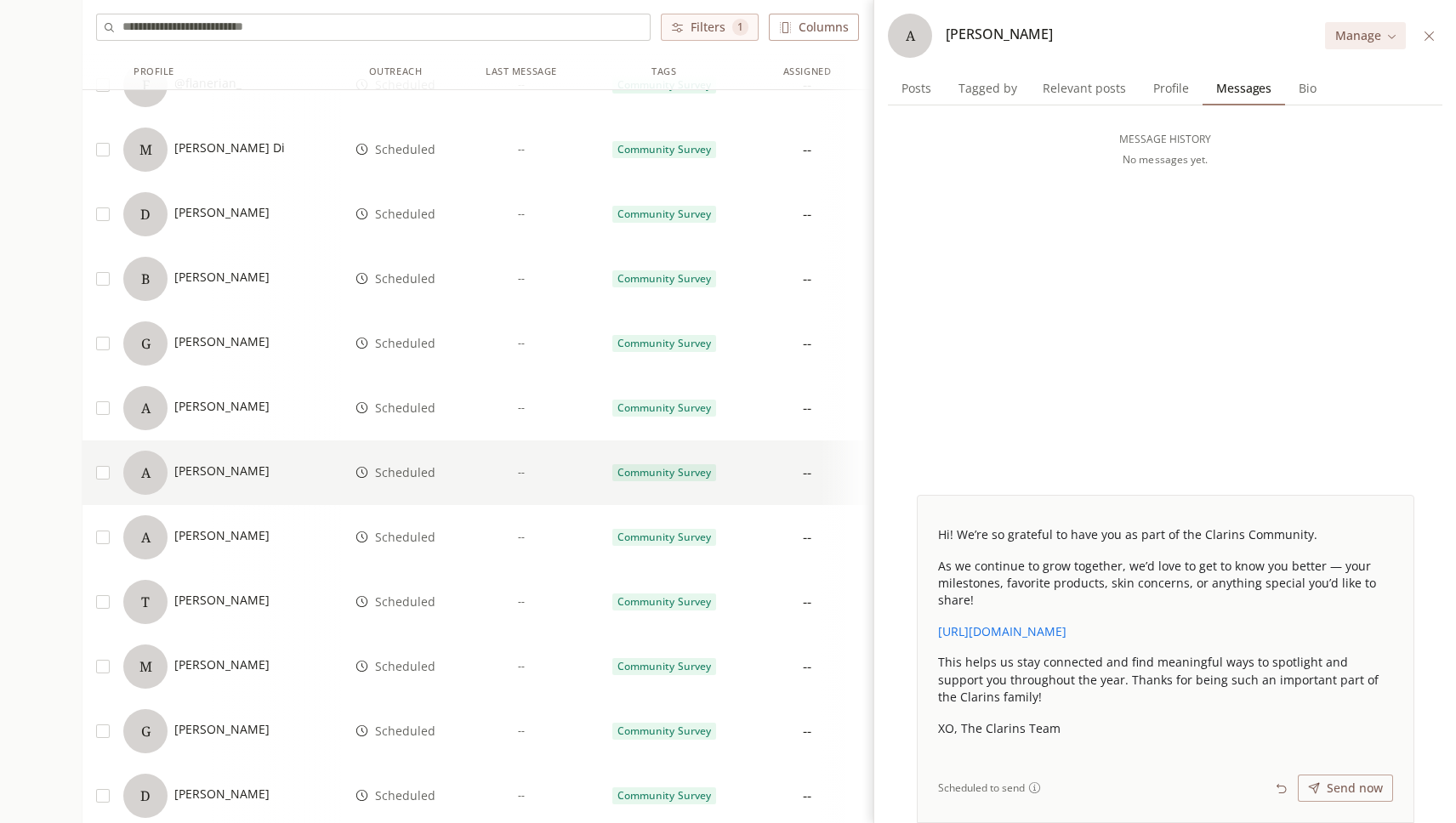
scroll to position [1758, 0]
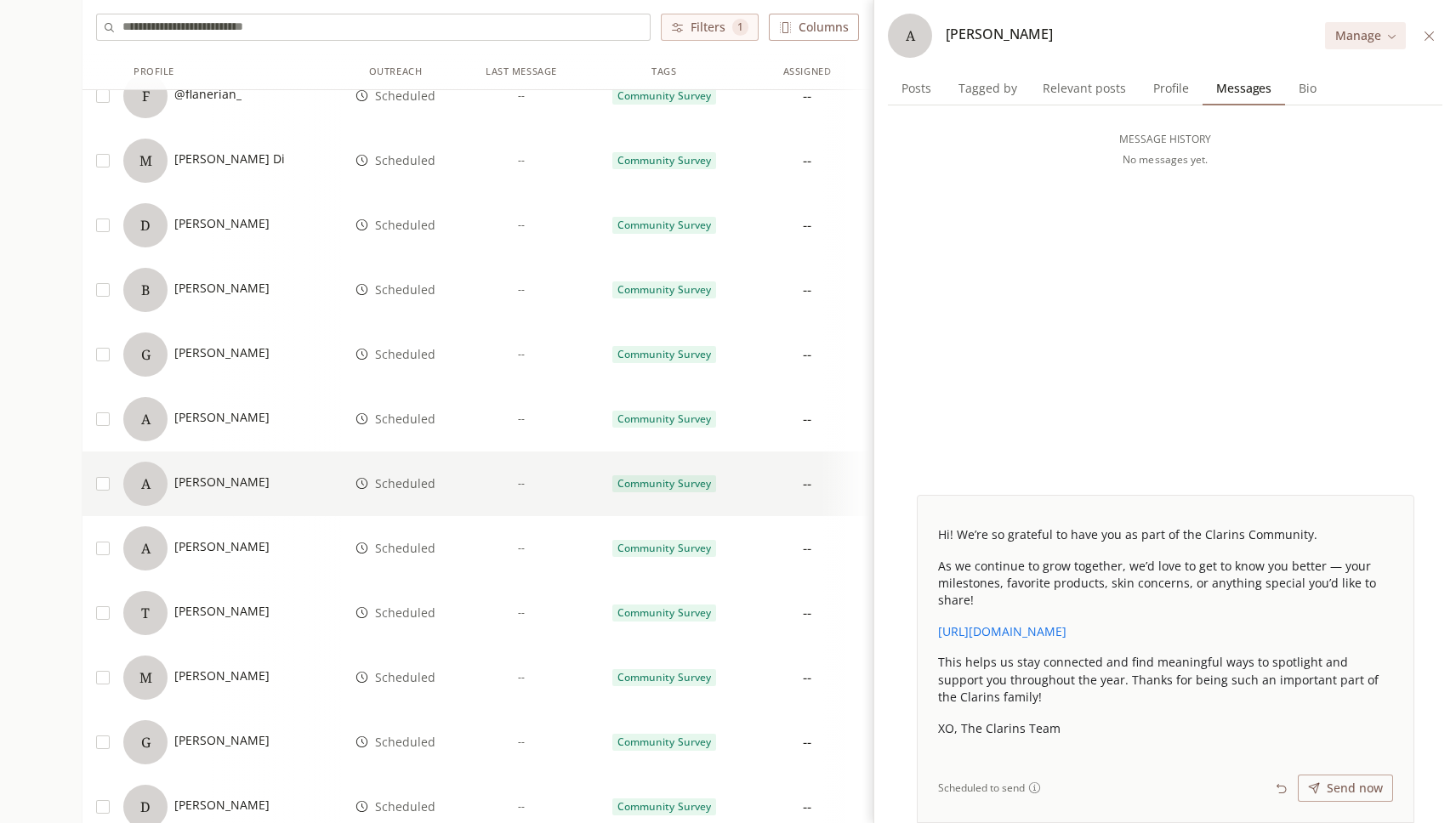
click at [250, 299] on div "[PERSON_NAME]" at bounding box center [222, 290] width 95 height 20
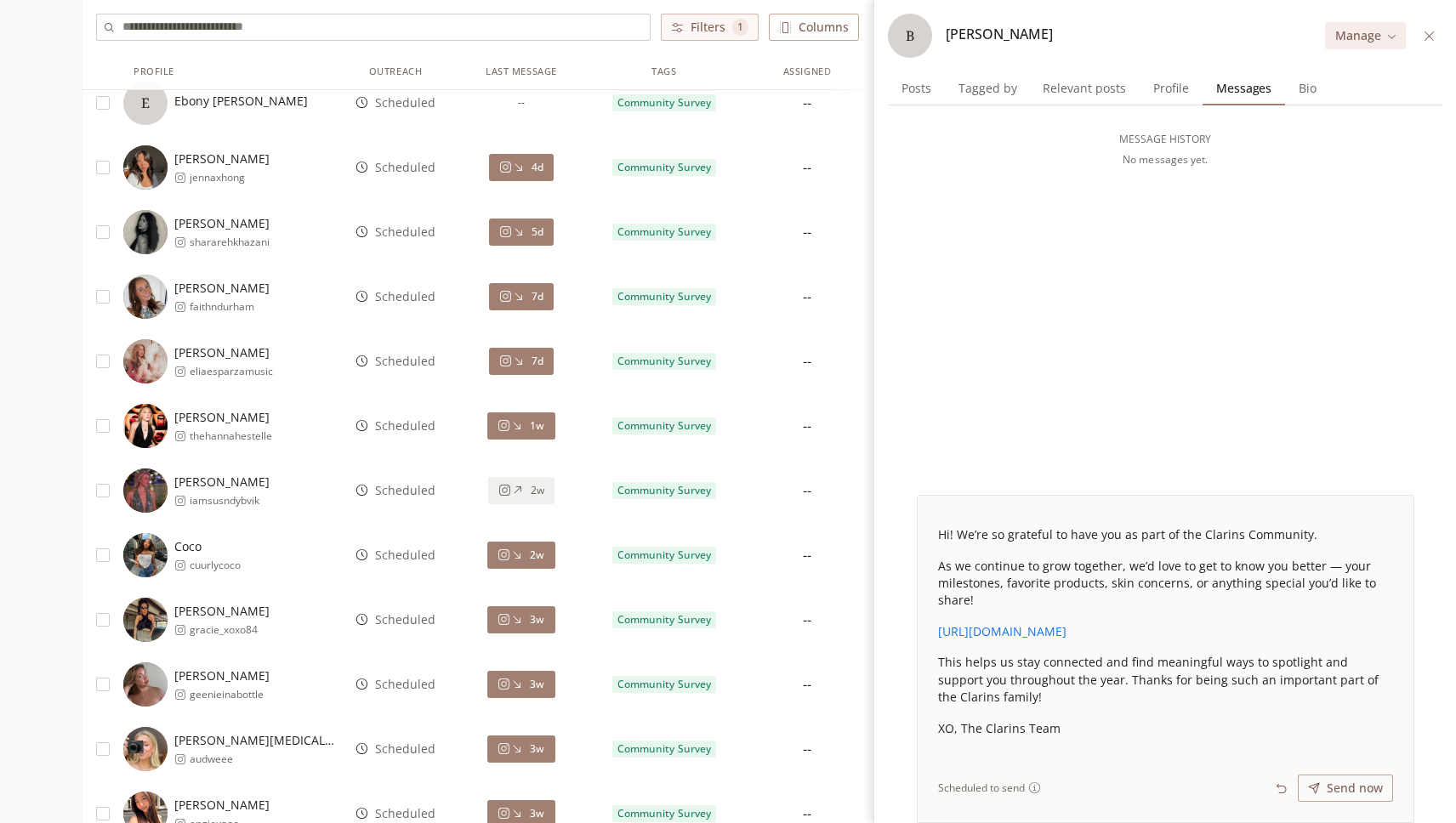
scroll to position [2726, 0]
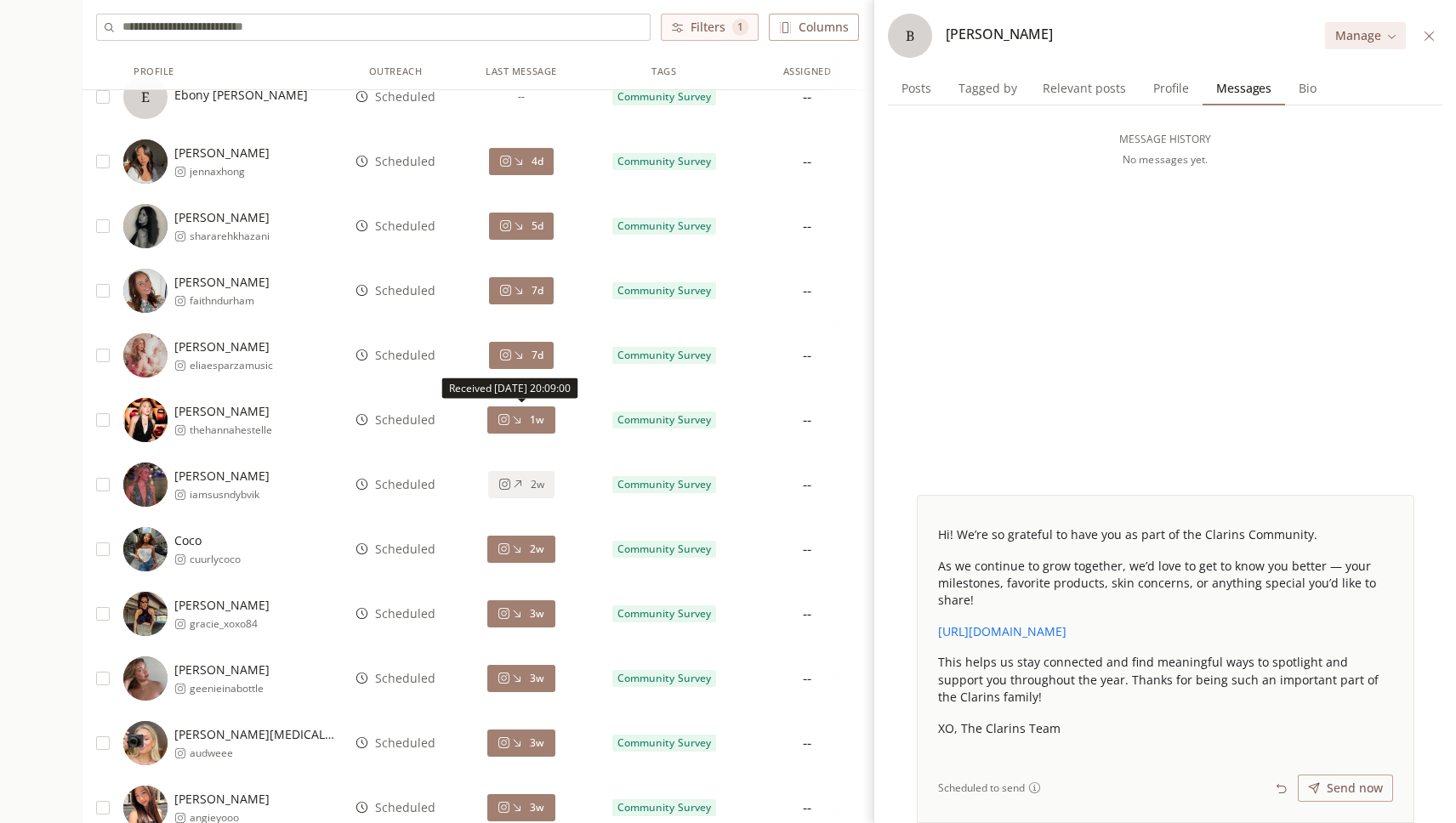
click at [514, 438] on div "1w" at bounding box center [521, 420] width 142 height 65
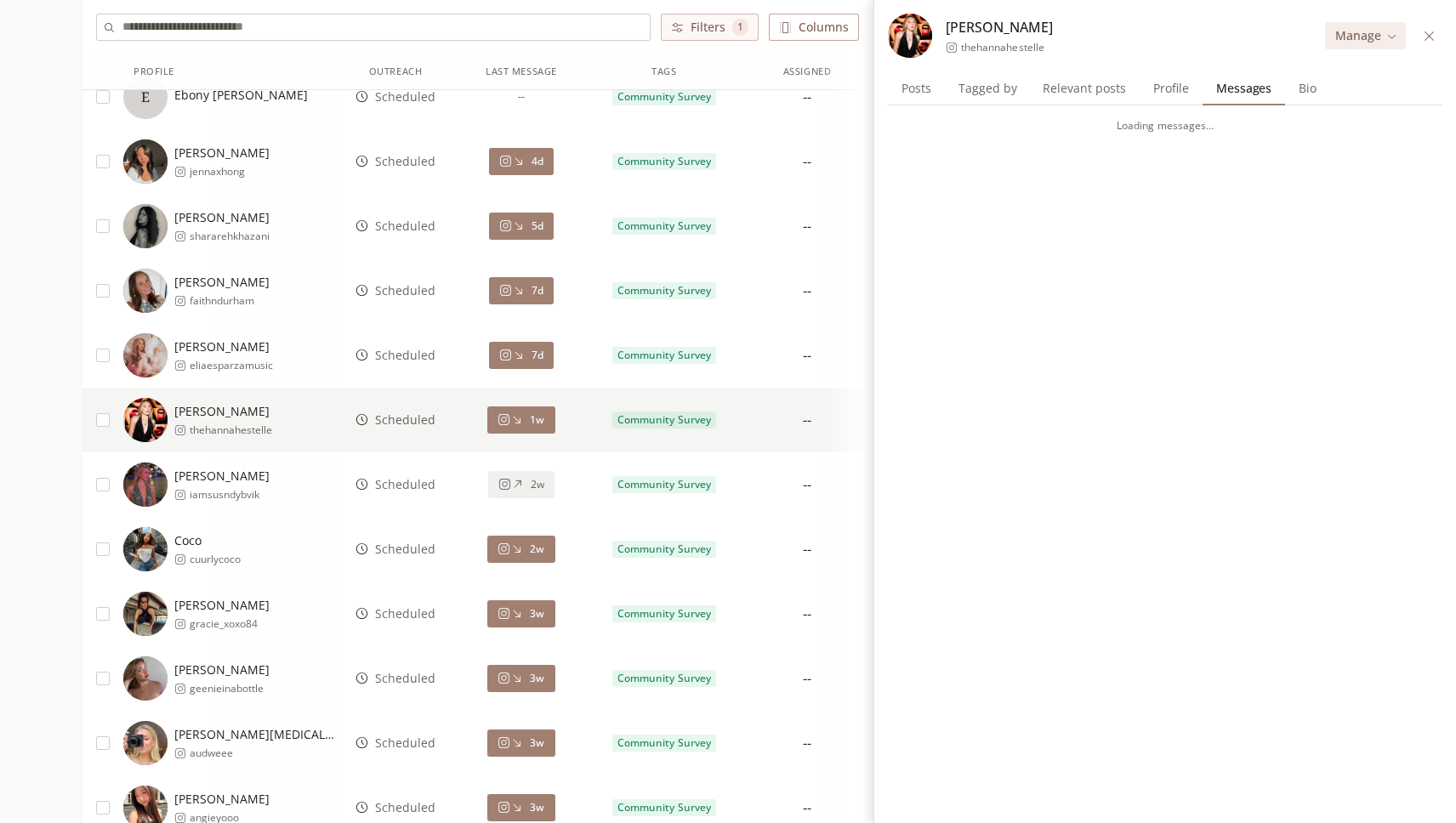
click at [516, 430] on button "1w" at bounding box center [521, 420] width 68 height 27
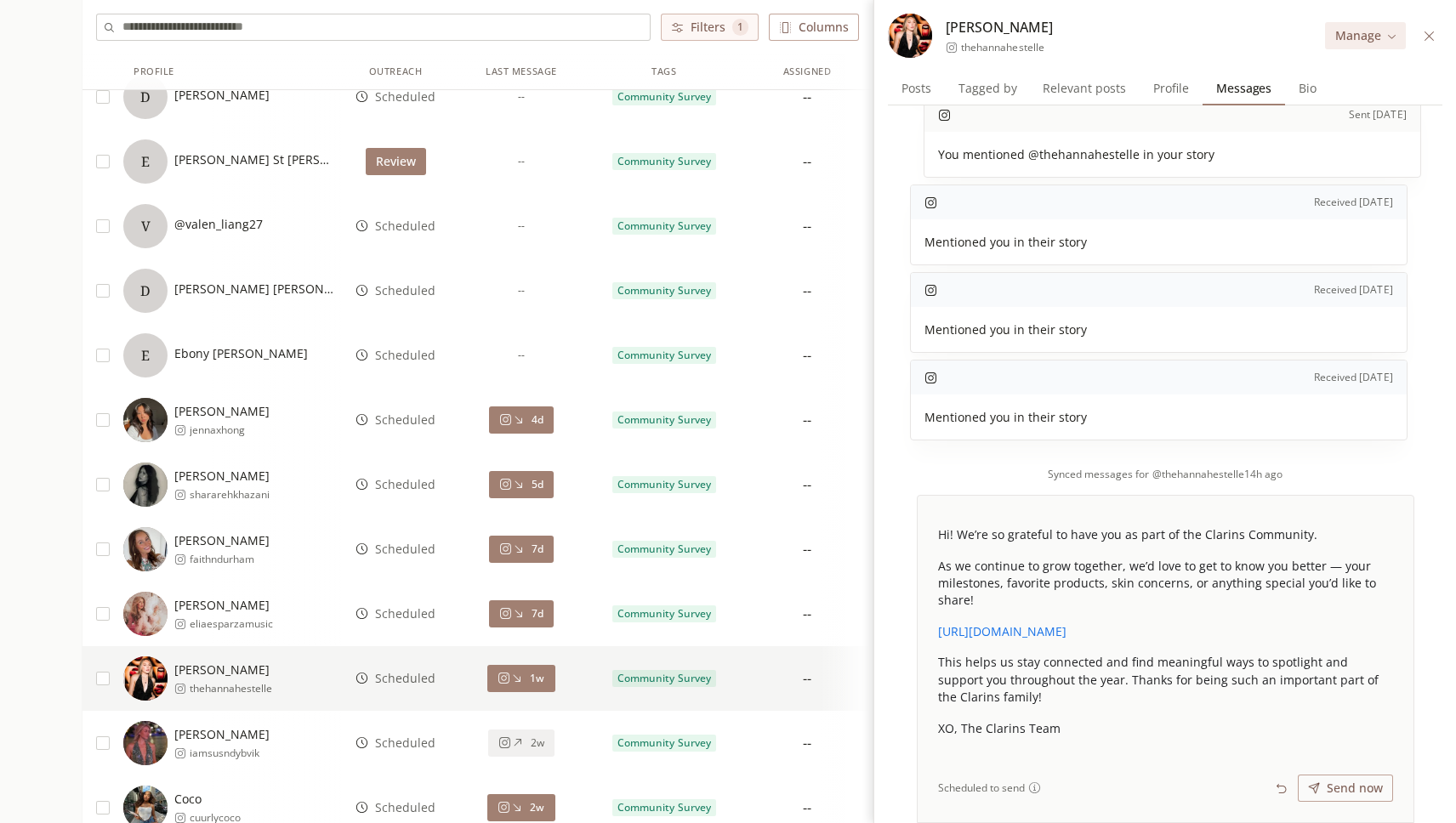
scroll to position [2390, 0]
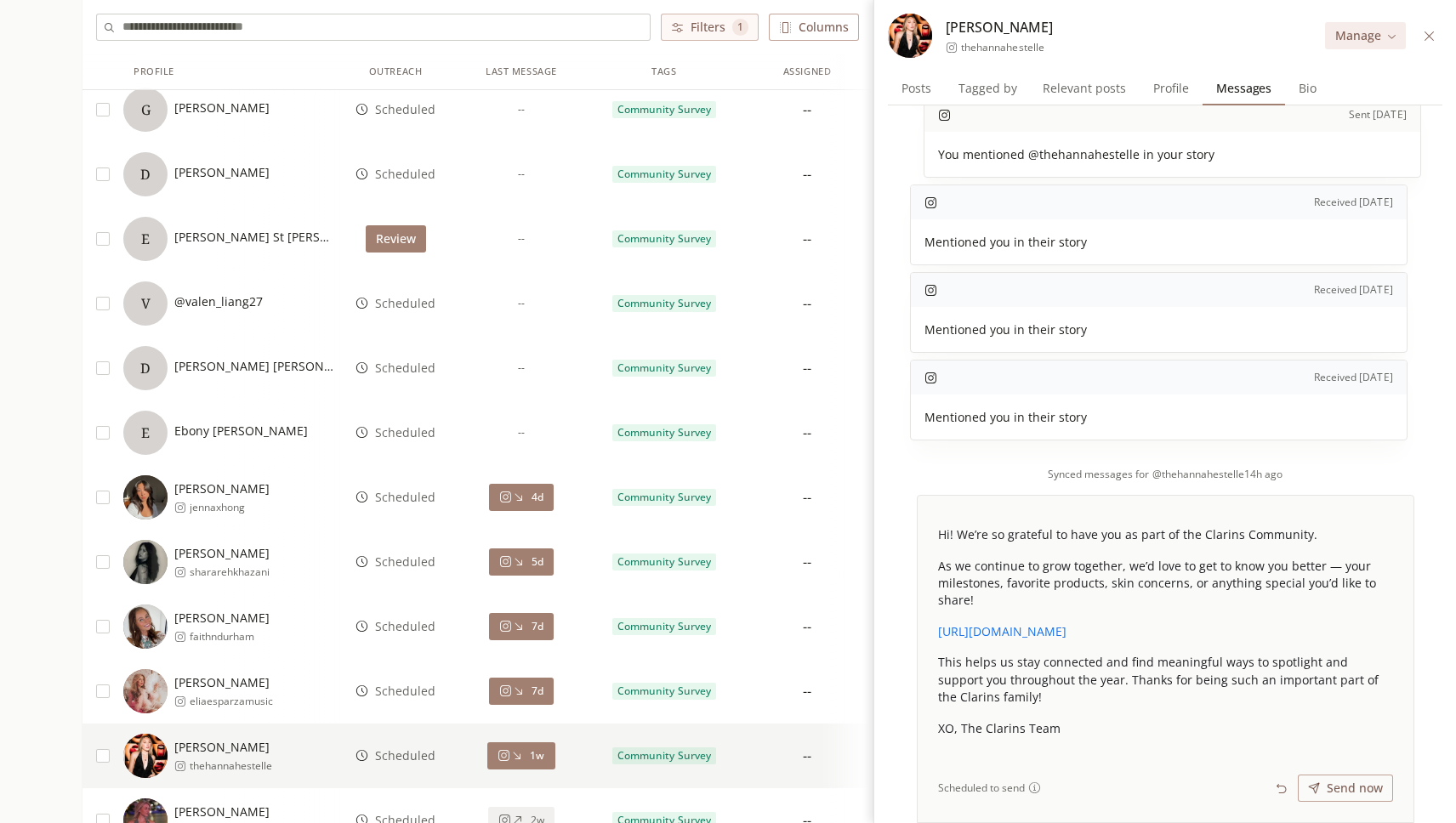
click at [1425, 34] on icon at bounding box center [1429, 36] width 13 height 13
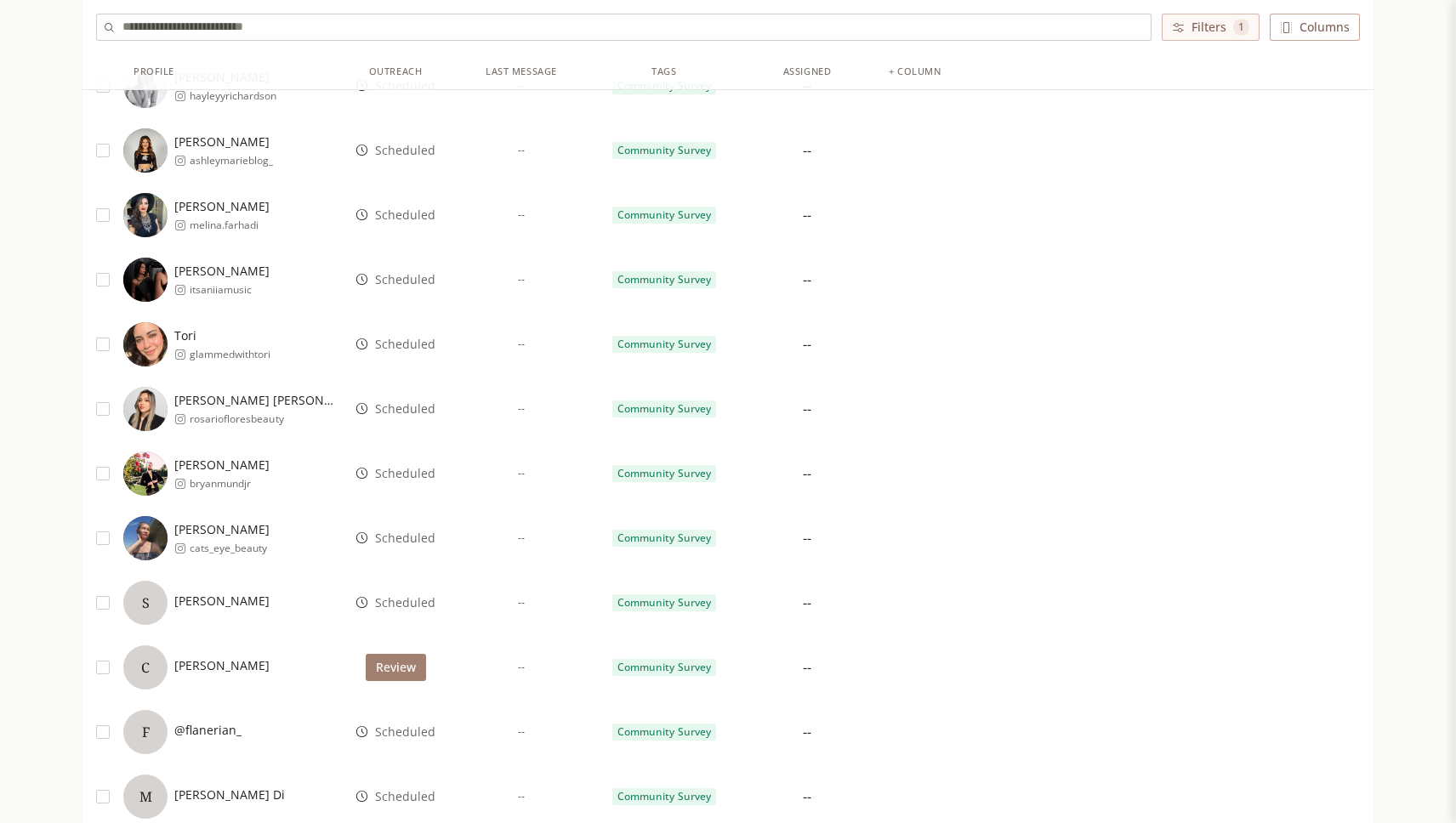
scroll to position [1126, 0]
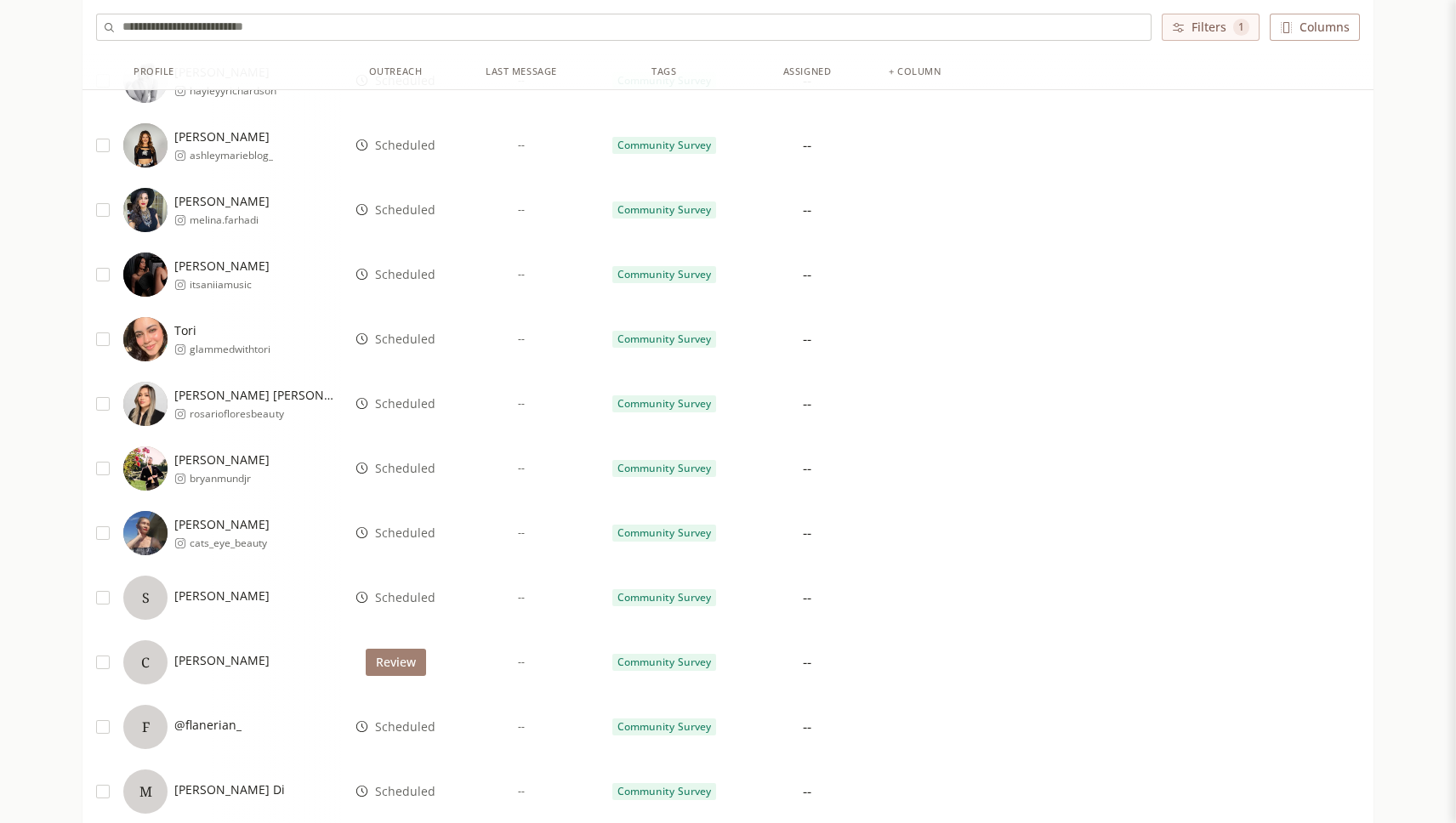
click at [221, 408] on span "rosariofloresbeauty" at bounding box center [262, 413] width 144 height 14
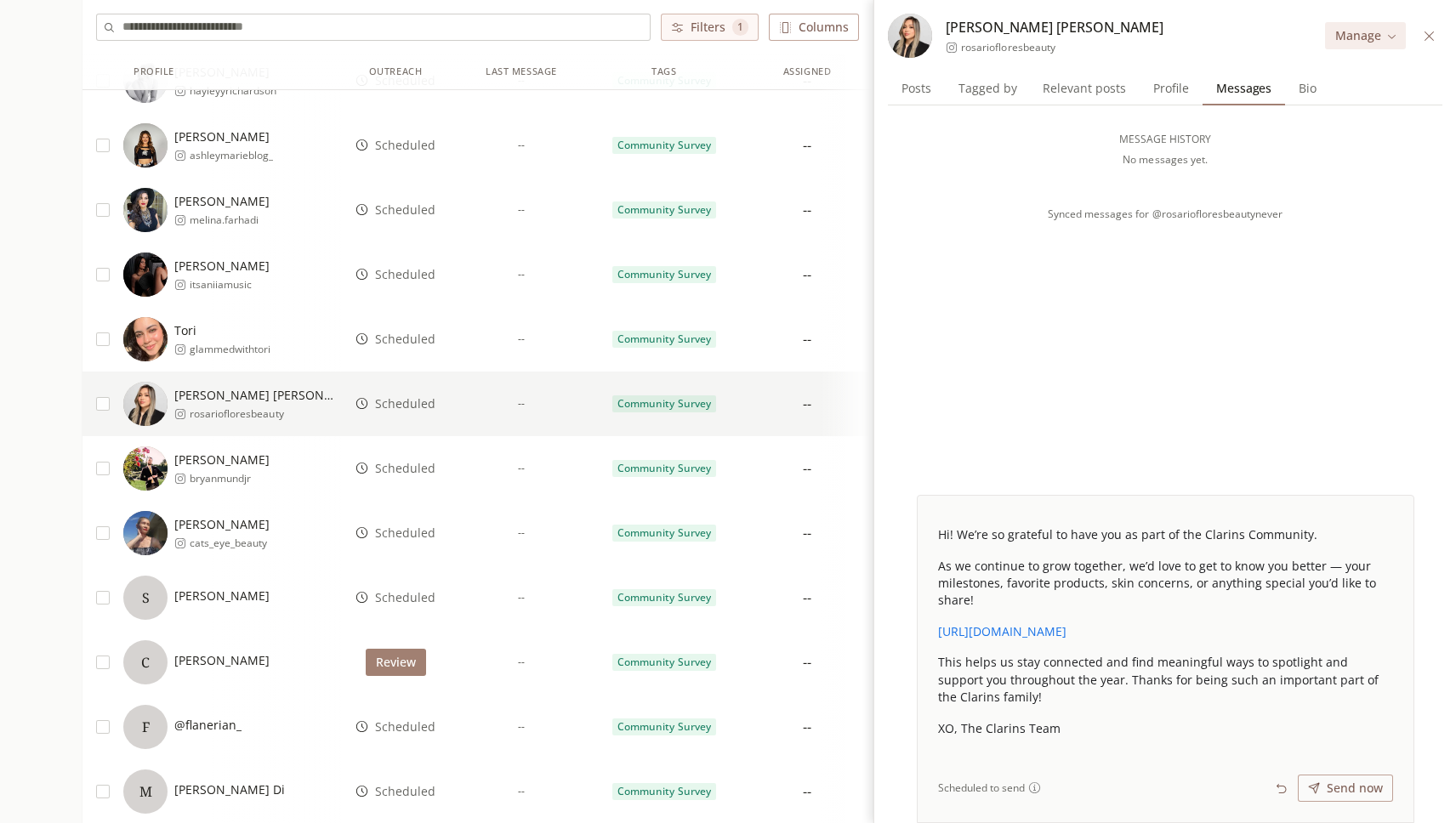
click at [1267, 212] on span "Synced messages for @rosariofloresbeauty never" at bounding box center [1166, 214] width 235 height 14
copy span "never"
drag, startPoint x: 1048, startPoint y: 215, endPoint x: 1148, endPoint y: 215, distance: 100.0
click at [1148, 215] on span "Synced messages for @rosariofloresbeauty never" at bounding box center [1166, 214] width 235 height 14
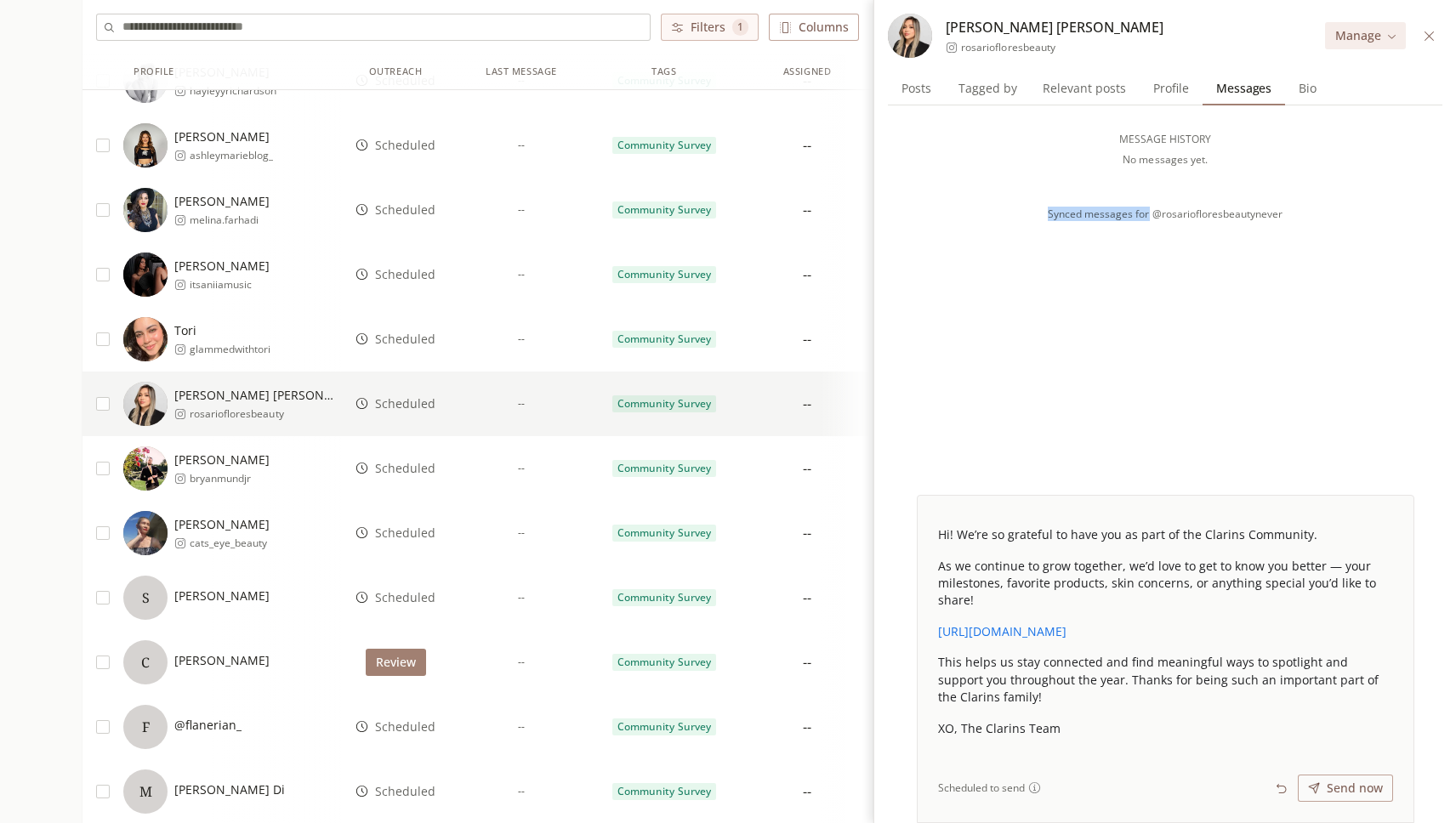
copy span "Synced messages for"
click at [1046, 334] on div "MESSAGE HISTORY No messages yet. Synced messages for @rosariofloresbeauty never" at bounding box center [1166, 300] width 555 height 389
click at [412, 471] on span "Scheduled" at bounding box center [405, 469] width 60 height 17
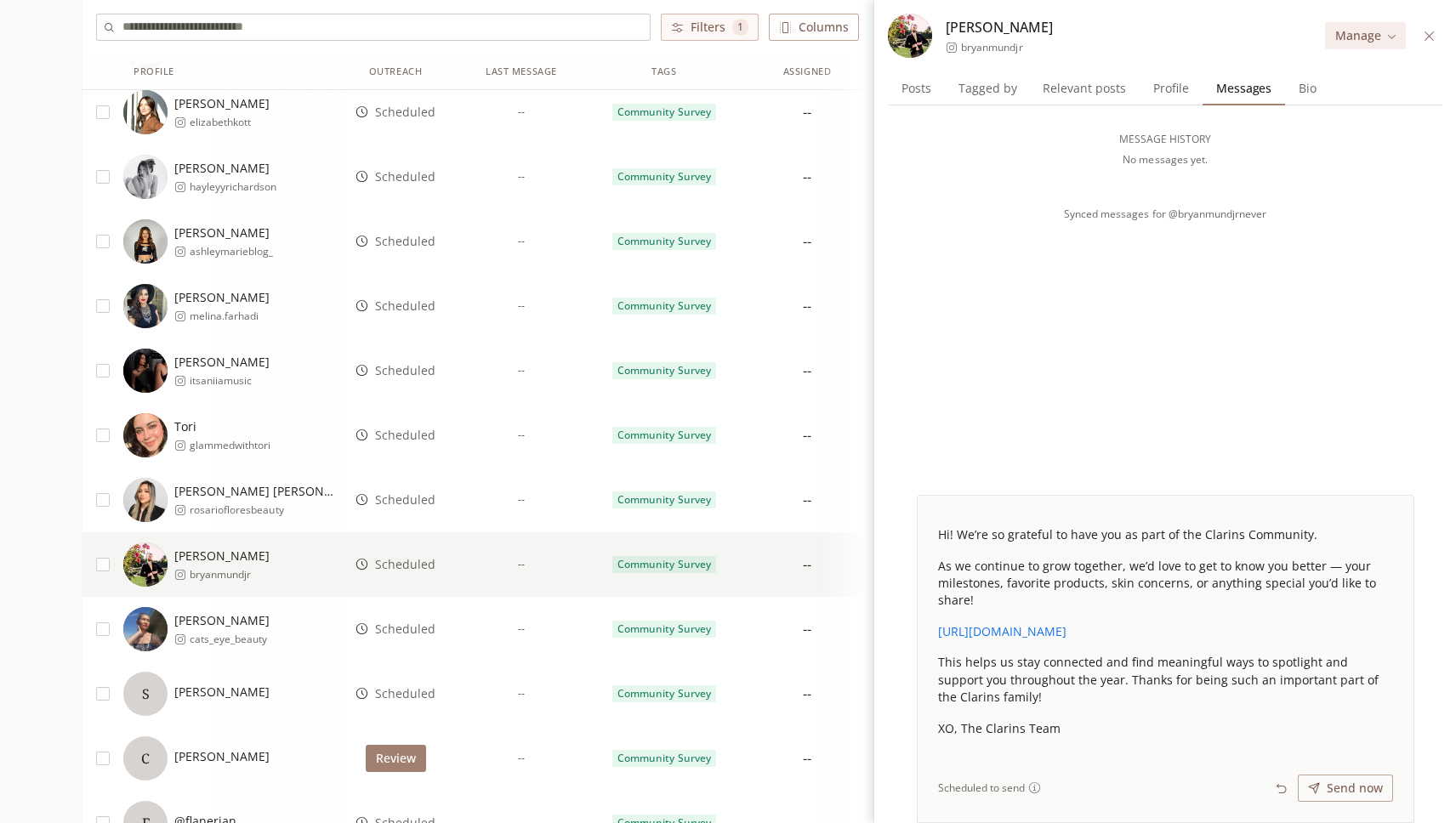
scroll to position [1012, 0]
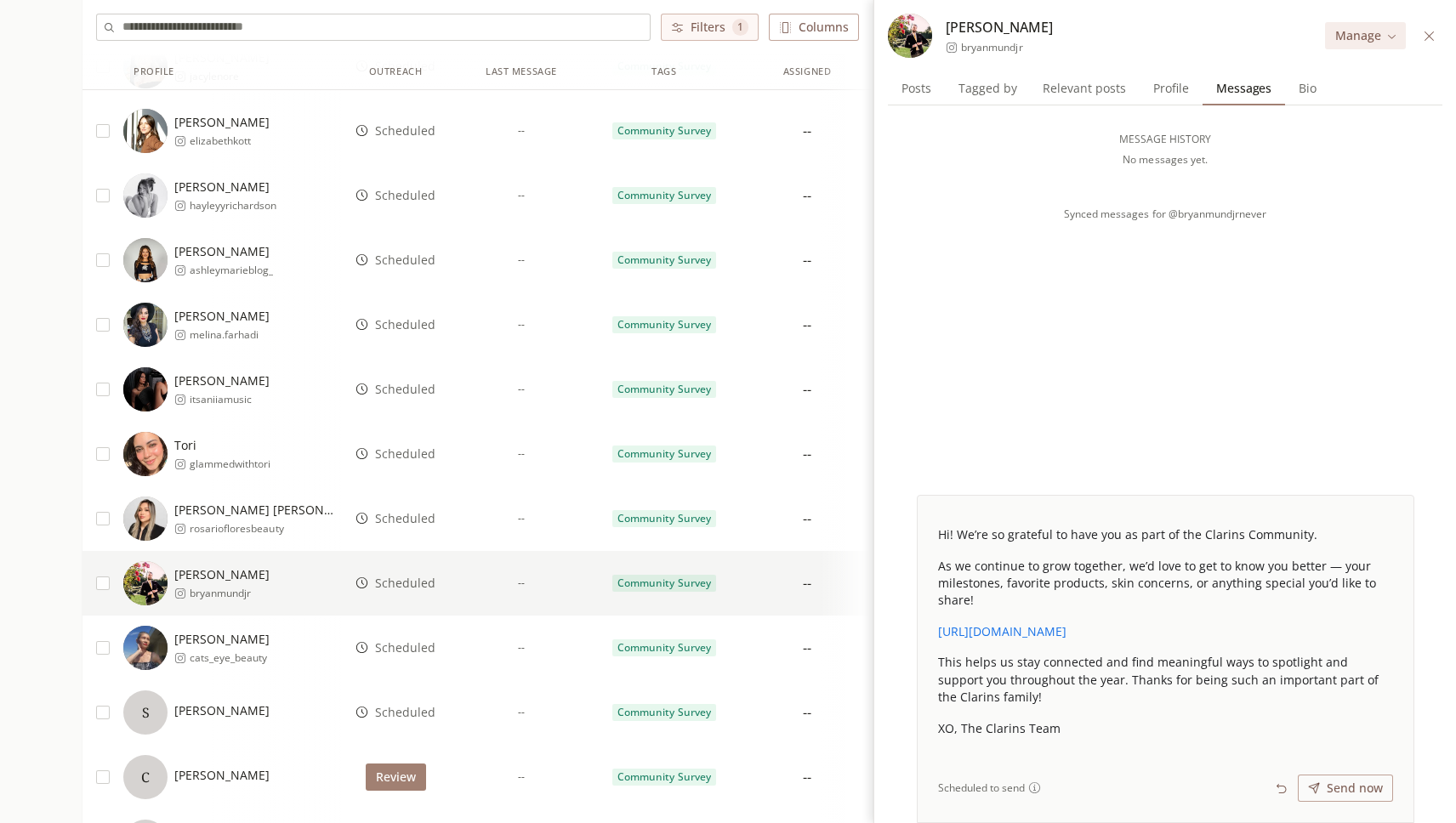
click at [412, 454] on span "Scheduled" at bounding box center [405, 454] width 60 height 17
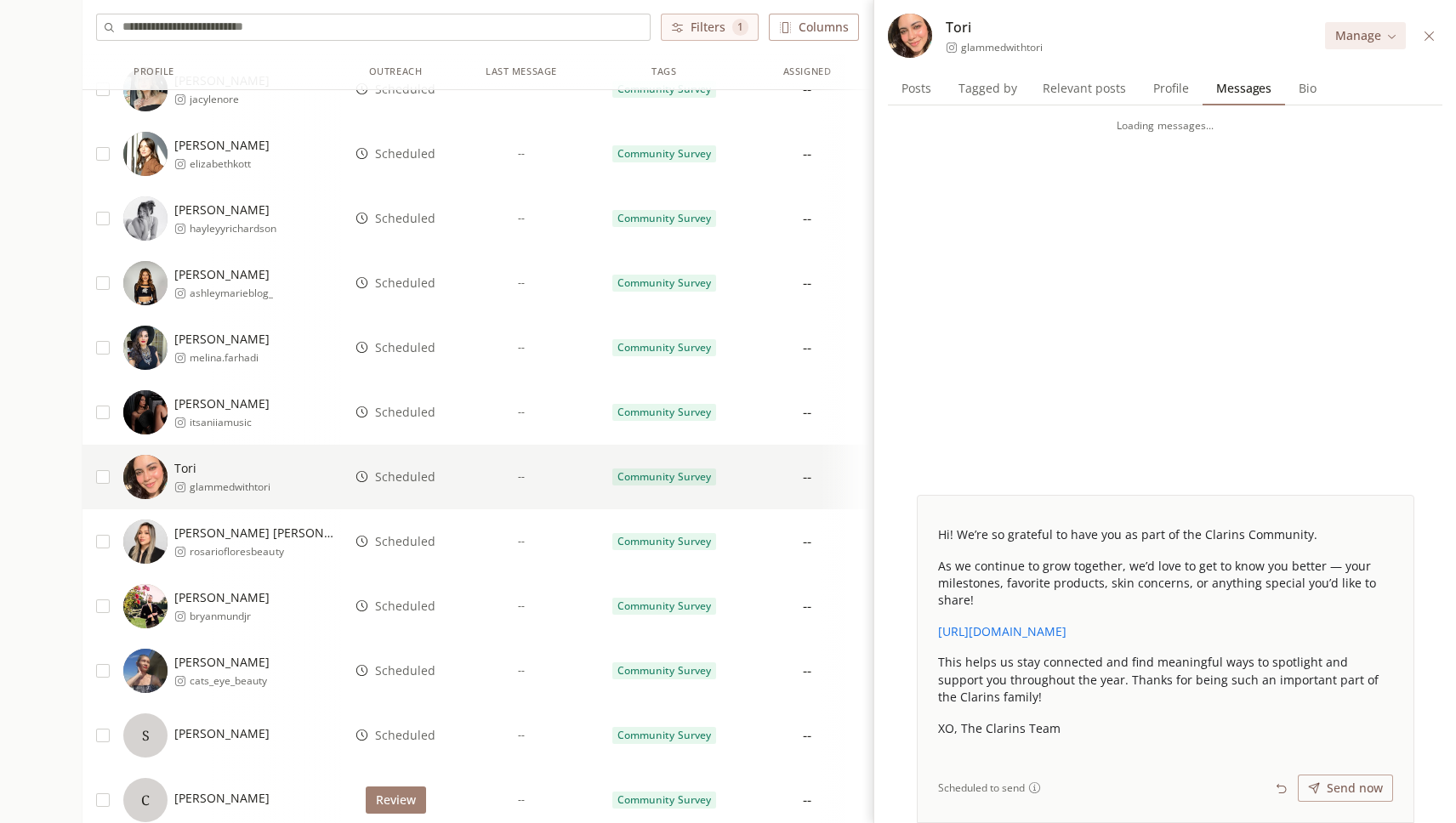
scroll to position [988, 0]
click at [411, 418] on span "Scheduled" at bounding box center [405, 414] width 60 height 17
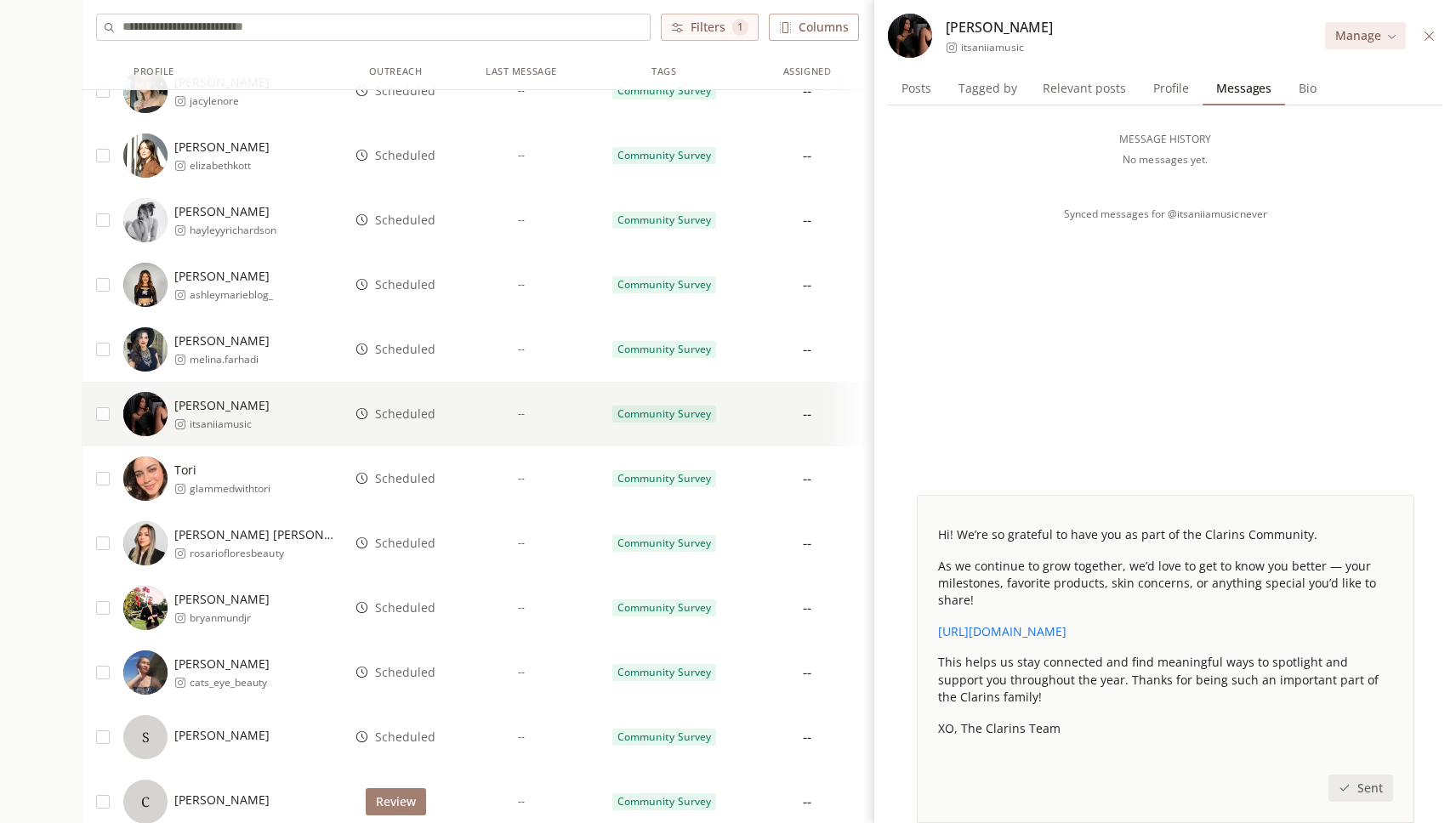
click at [411, 351] on span "Scheduled" at bounding box center [405, 350] width 60 height 17
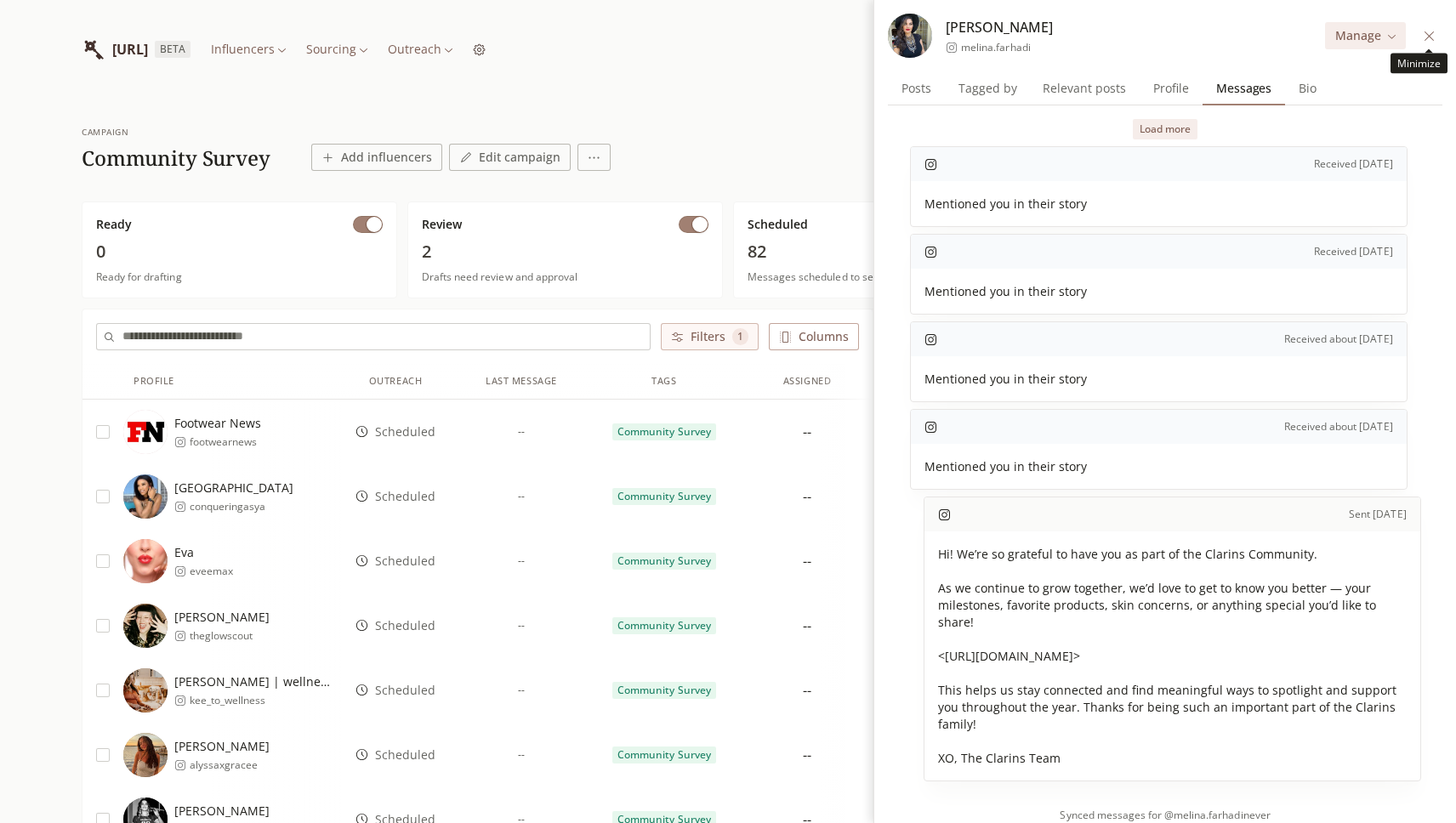
click at [1432, 42] on button at bounding box center [1429, 36] width 19 height 19
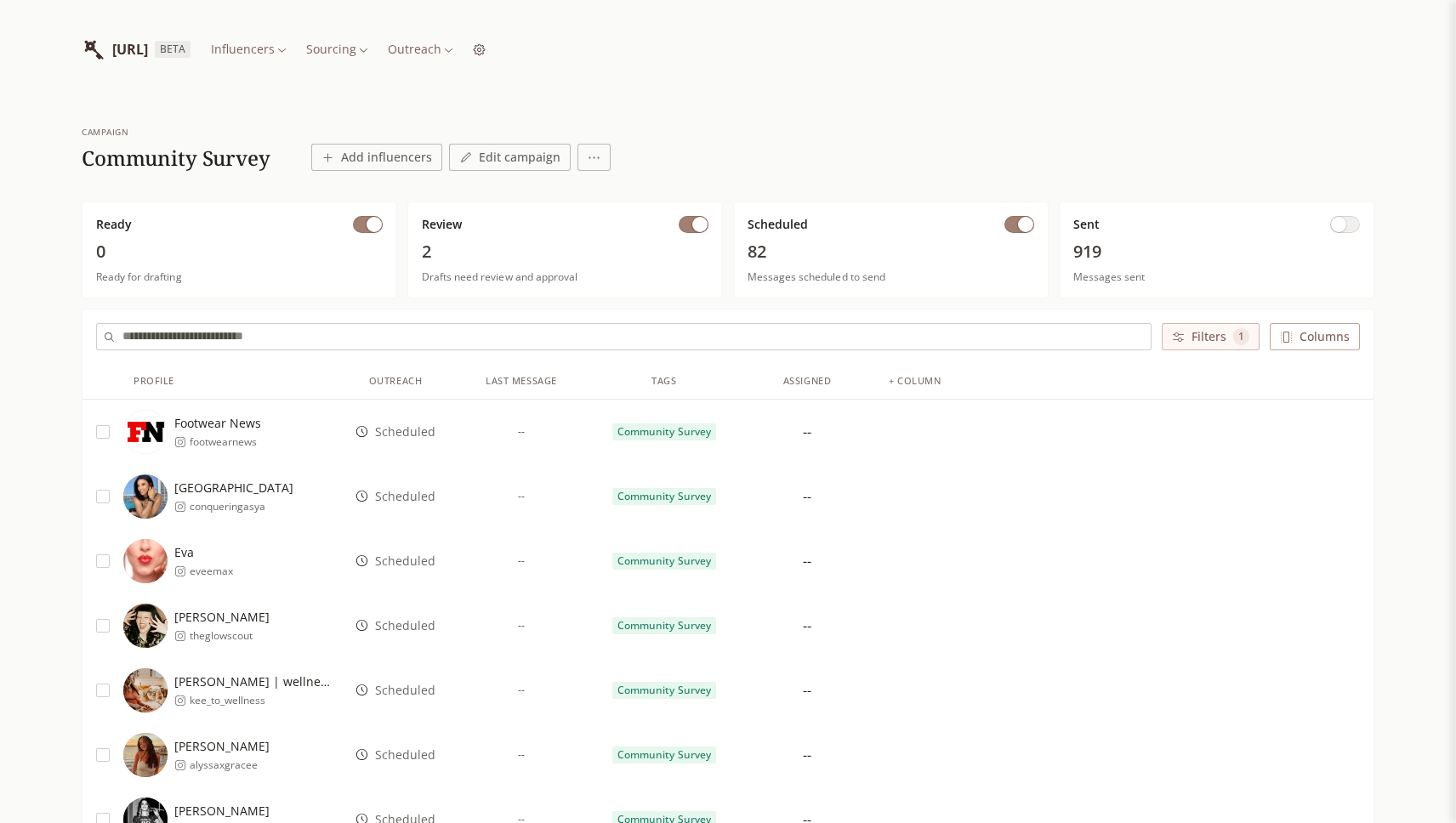
click at [397, 494] on span "Scheduled" at bounding box center [405, 497] width 60 height 17
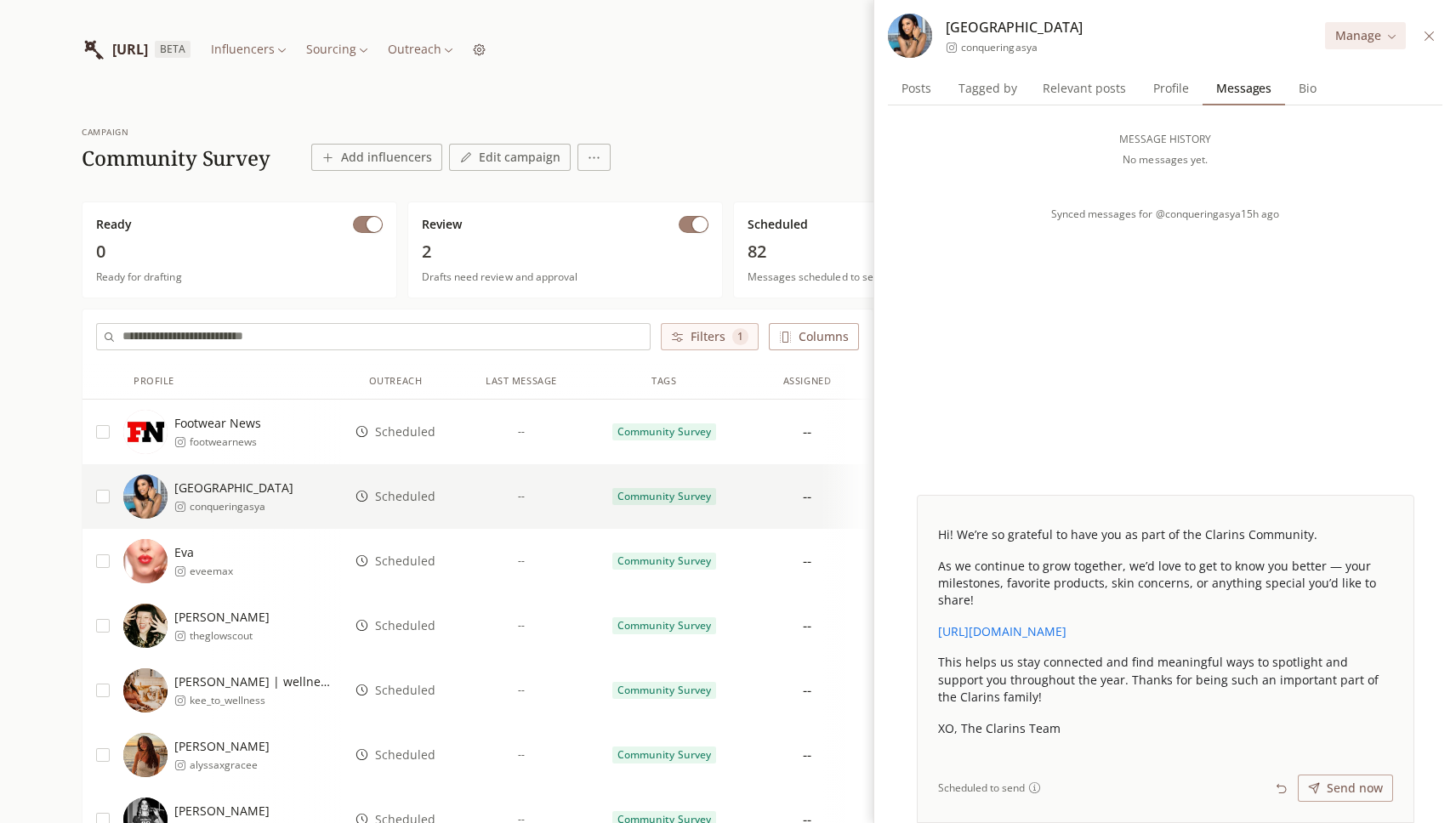
click at [394, 556] on span "Scheduled" at bounding box center [405, 561] width 60 height 17
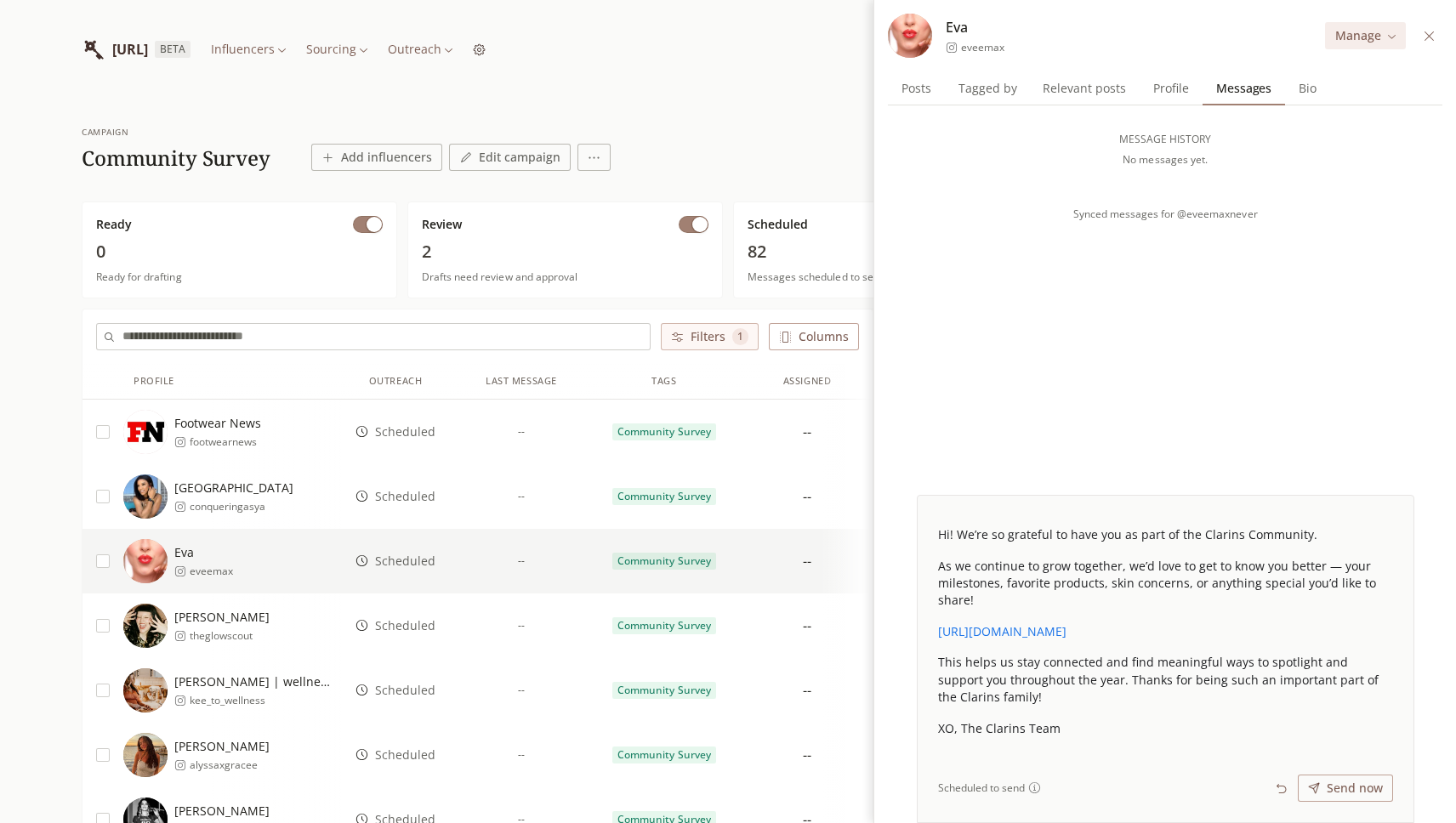
click at [401, 620] on span "Scheduled" at bounding box center [405, 626] width 60 height 17
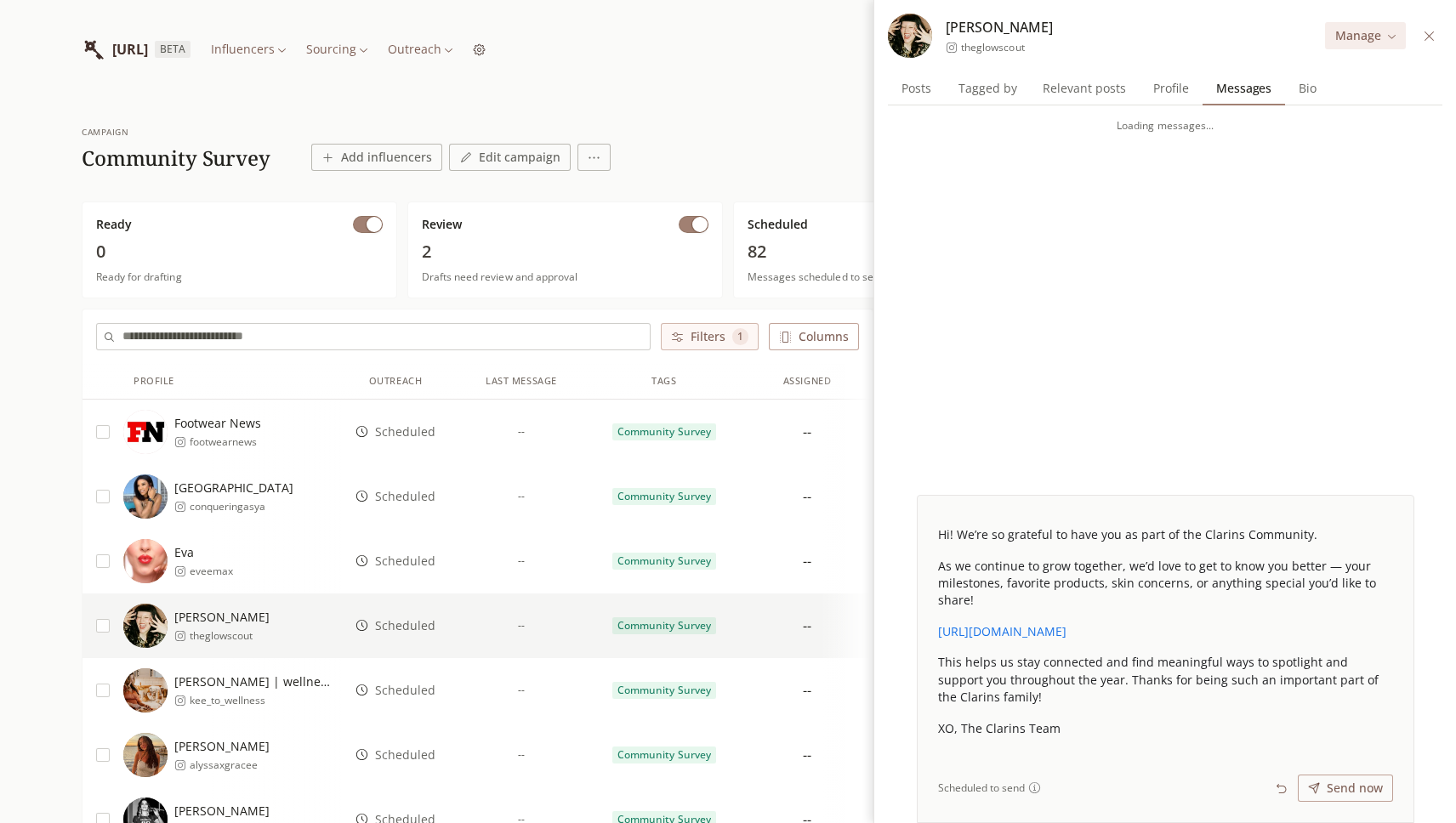
click at [408, 673] on div "Scheduled" at bounding box center [396, 691] width 109 height 65
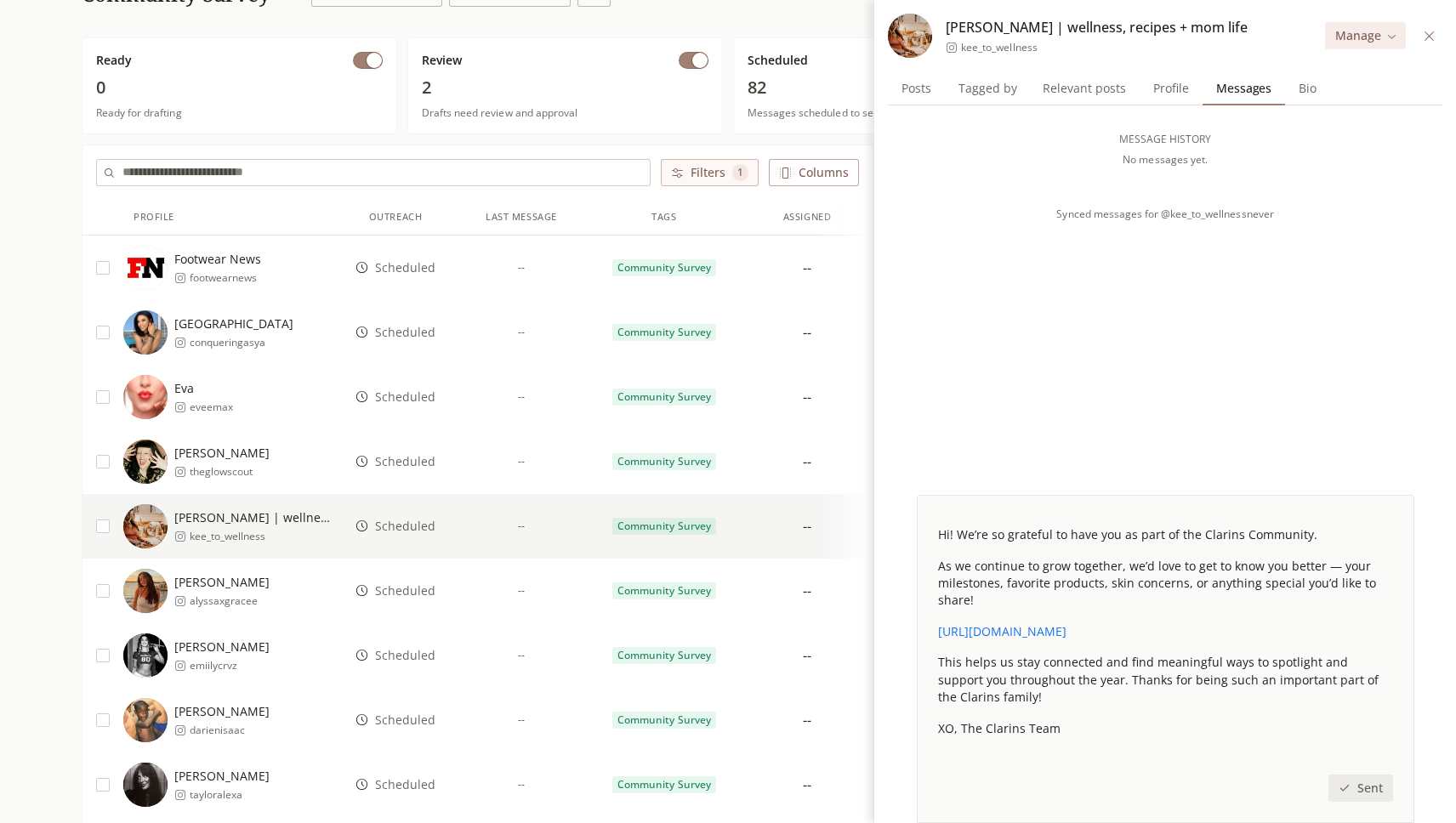
scroll to position [168, 0]
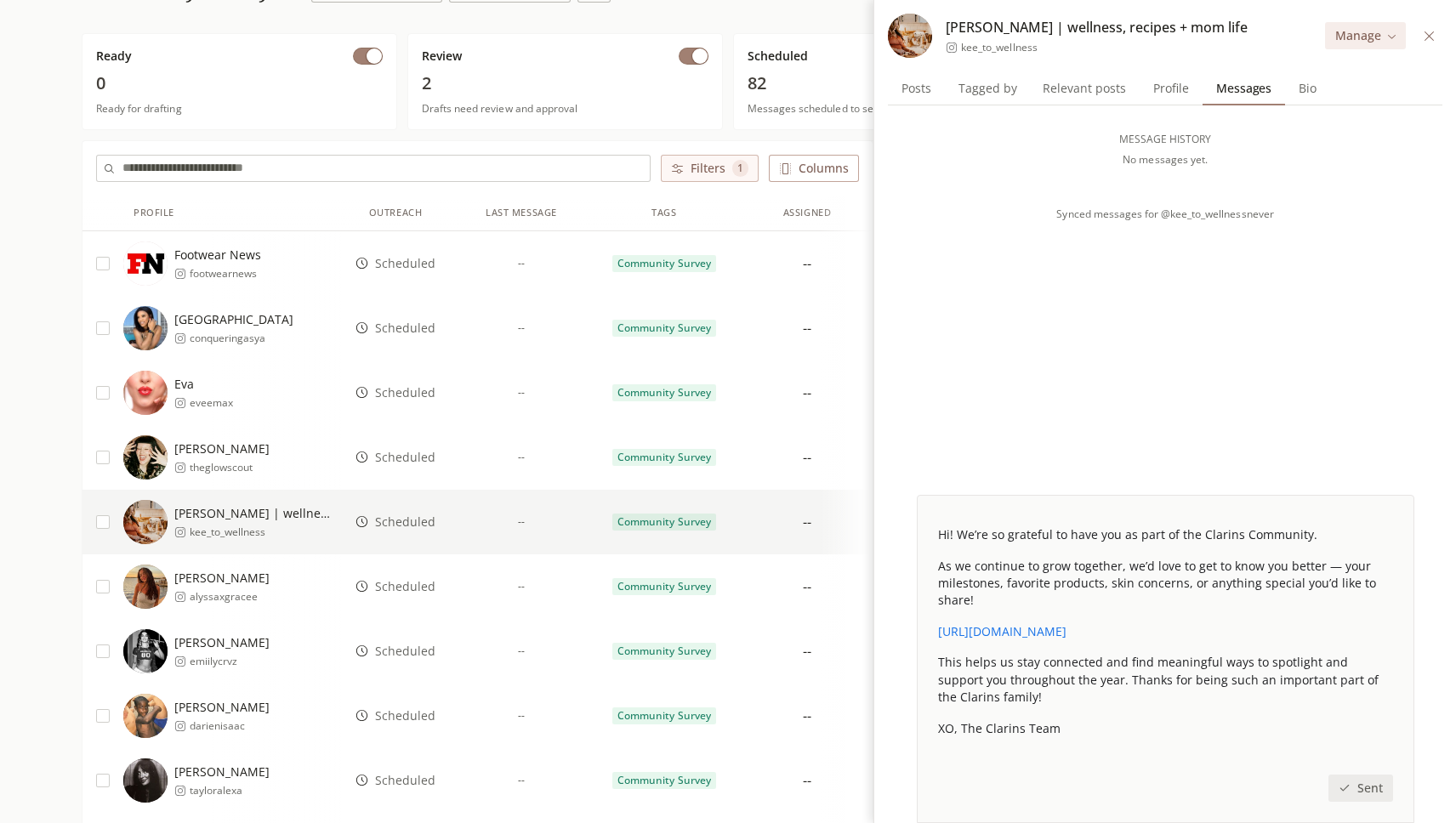
click at [407, 593] on span "Scheduled" at bounding box center [405, 586] width 60 height 17
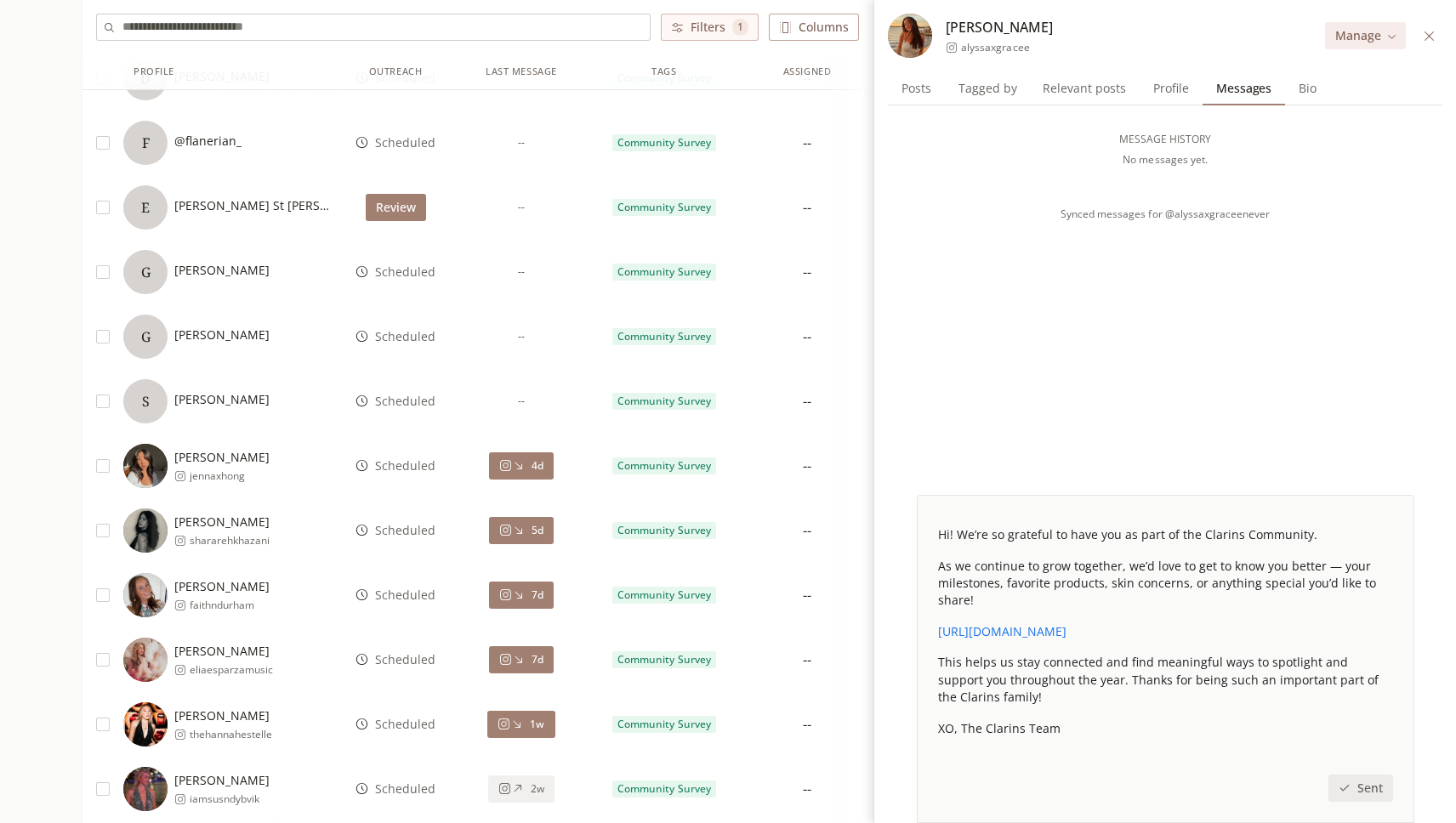
scroll to position [2293, 0]
click at [519, 461] on icon at bounding box center [519, 465] width 13 height 13
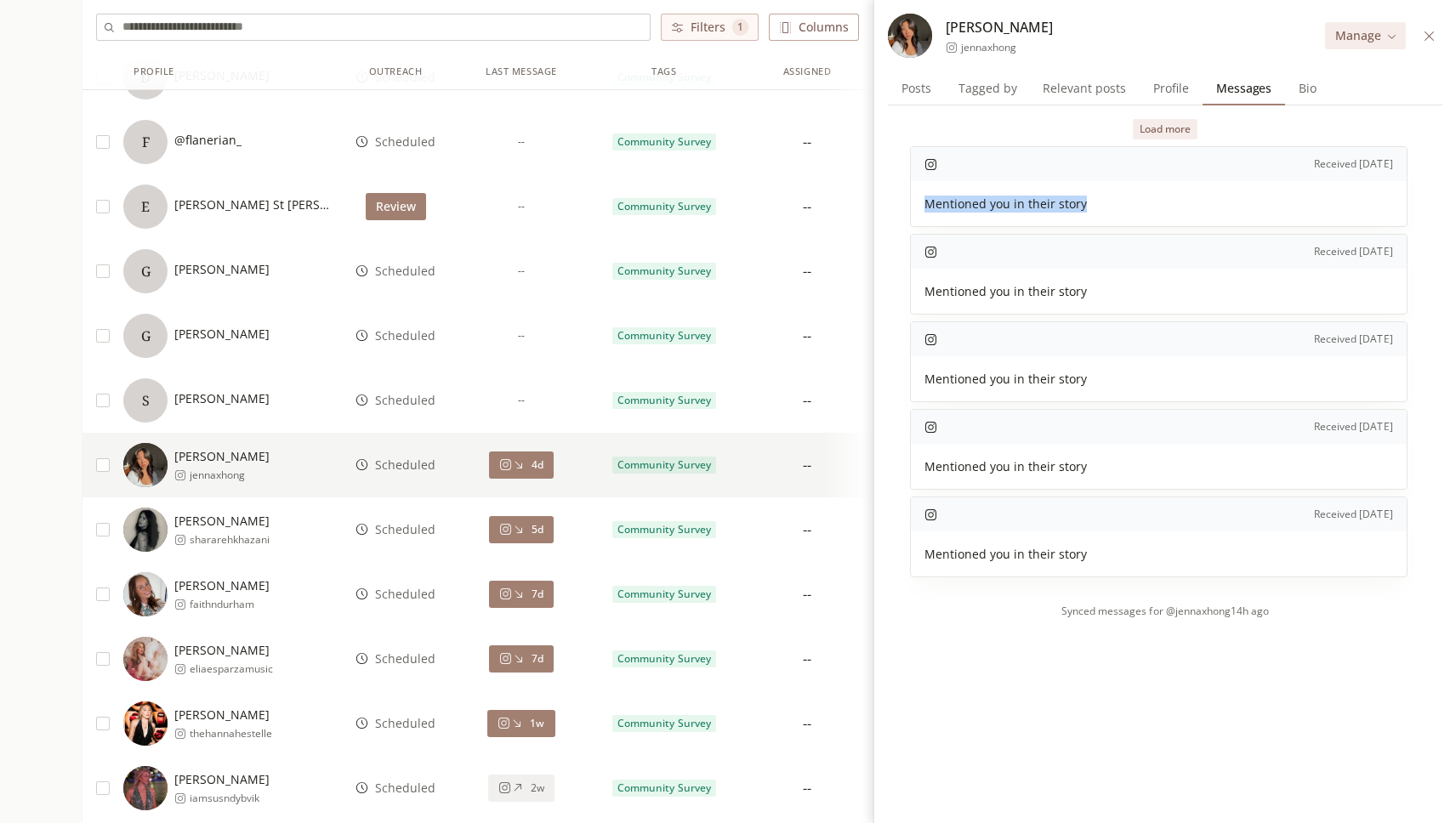
drag, startPoint x: 922, startPoint y: 203, endPoint x: 1206, endPoint y: 203, distance: 284.0
click at [1206, 203] on span "Mentioned you in their story" at bounding box center [1159, 204] width 469 height 17
copy span "Mentioned you in their story"
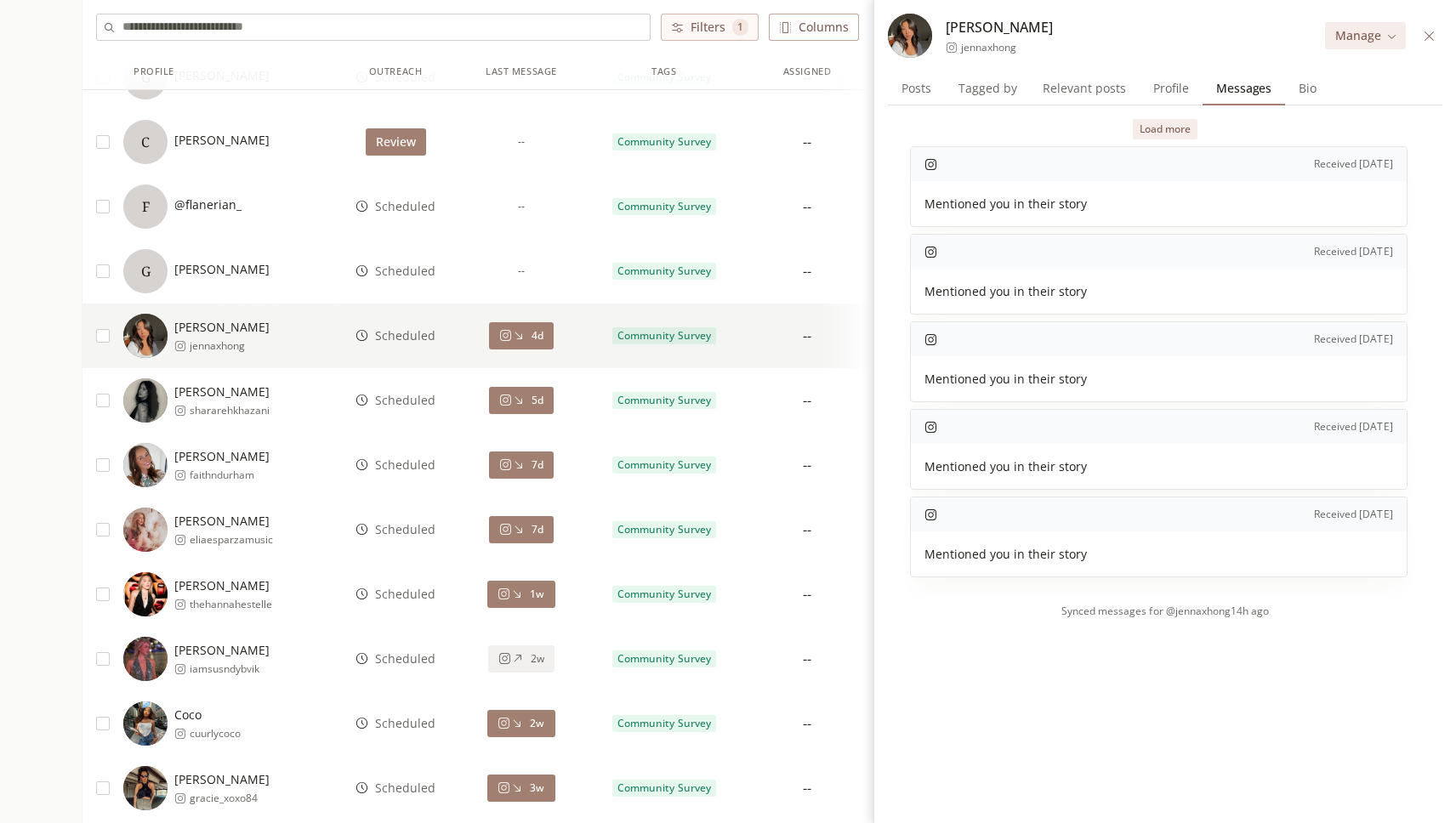
click at [1314, 164] on span "Received [DATE]" at bounding box center [1353, 164] width 79 height 14
copy span "Received"
